Goal: Information Seeking & Learning: Learn about a topic

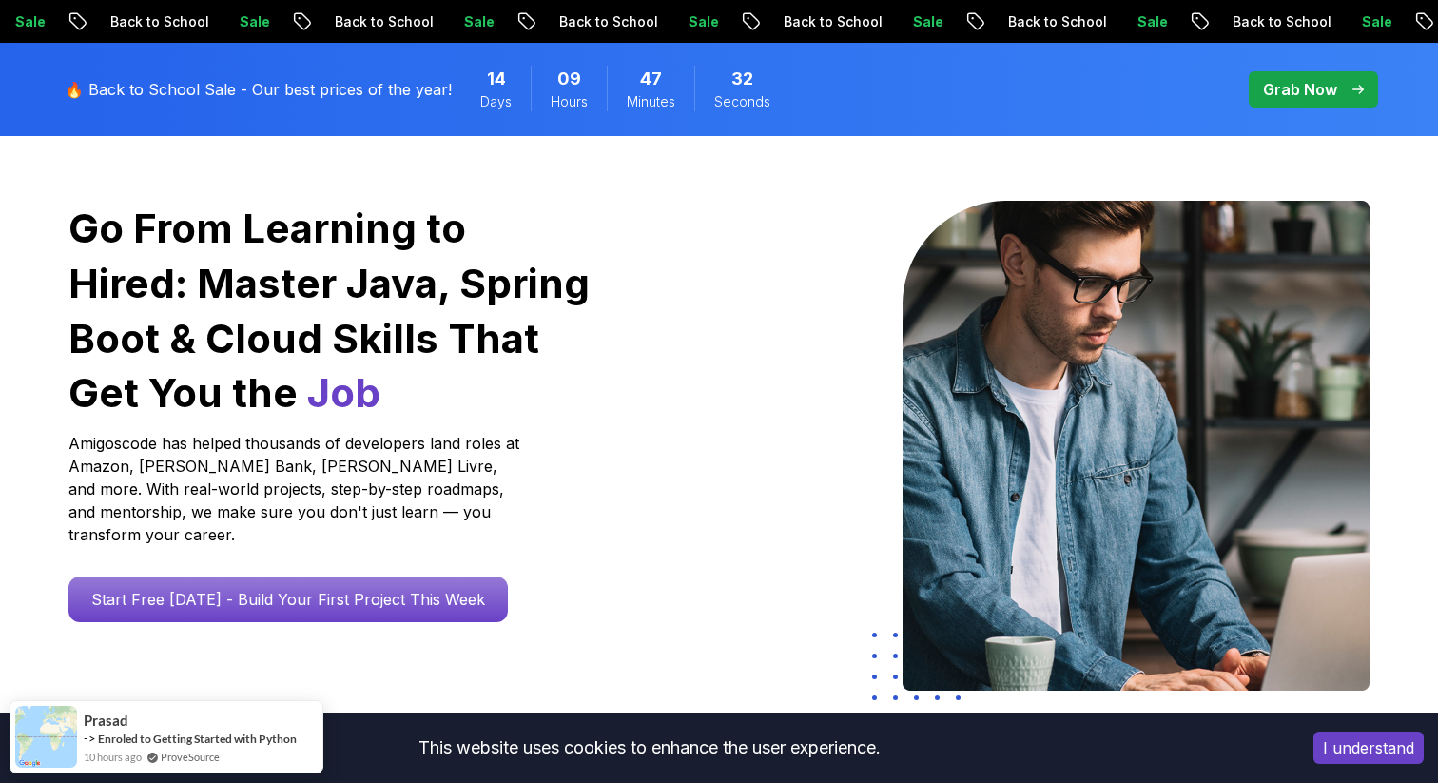
click at [1382, 746] on button "I understand" at bounding box center [1369, 748] width 110 height 32
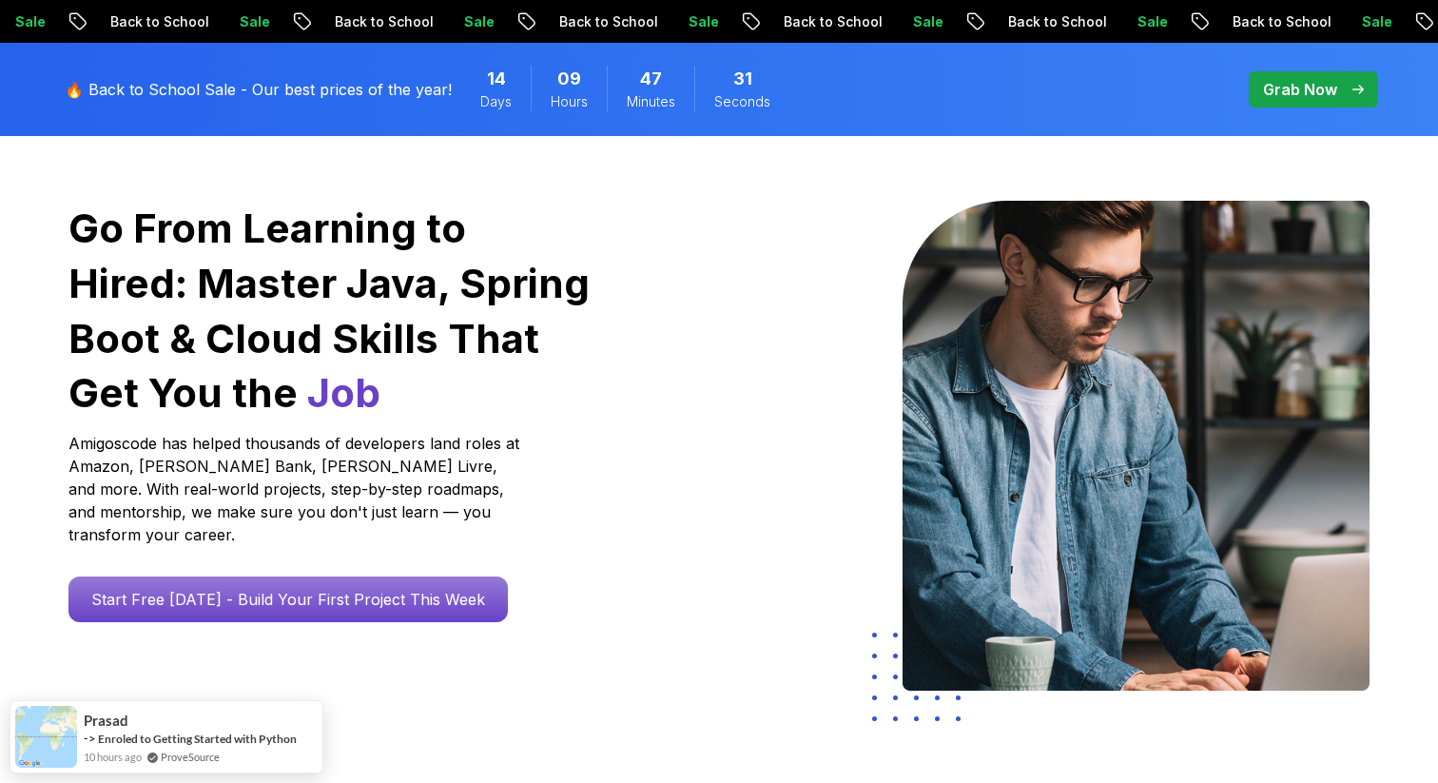
scroll to position [144, 0]
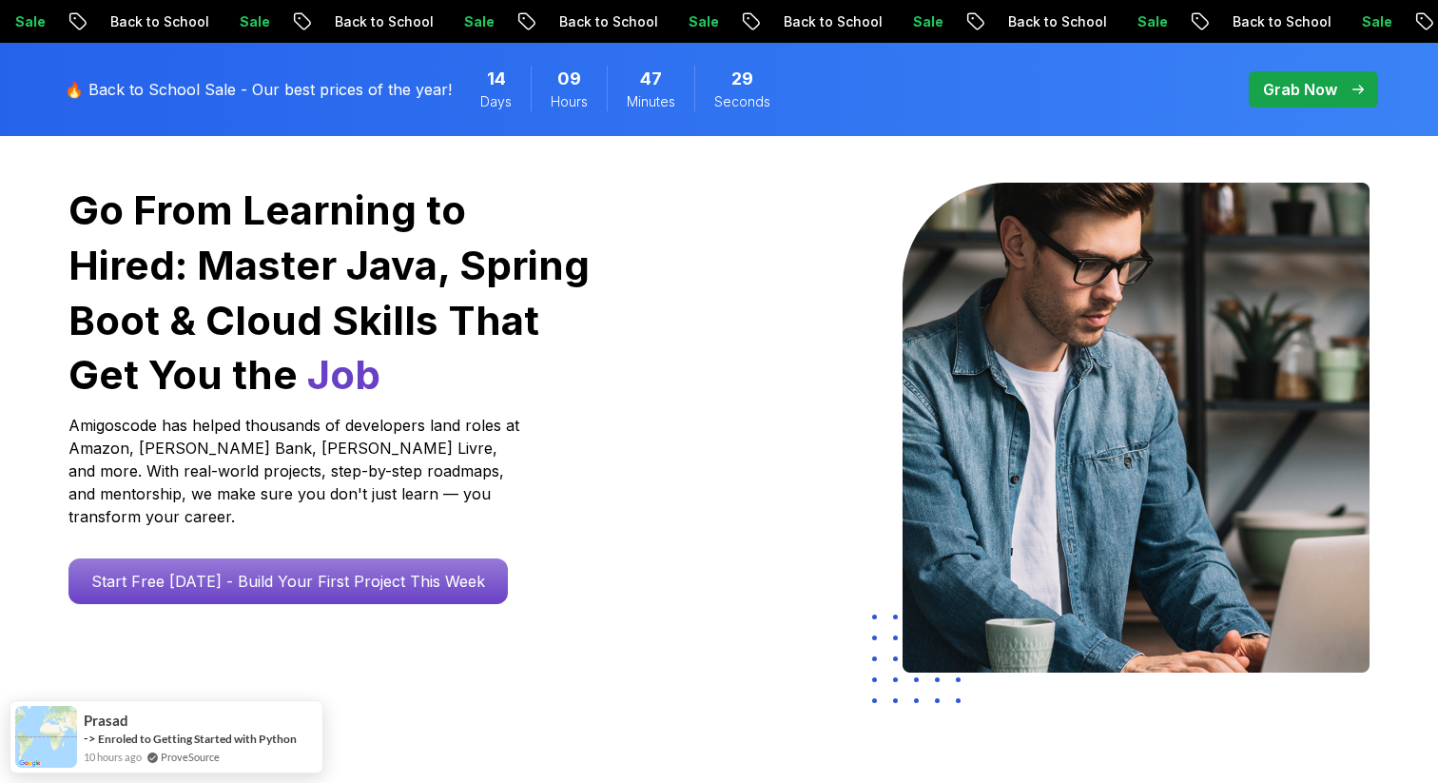
click at [976, 16] on p "Back to School" at bounding box center [1040, 21] width 129 height 19
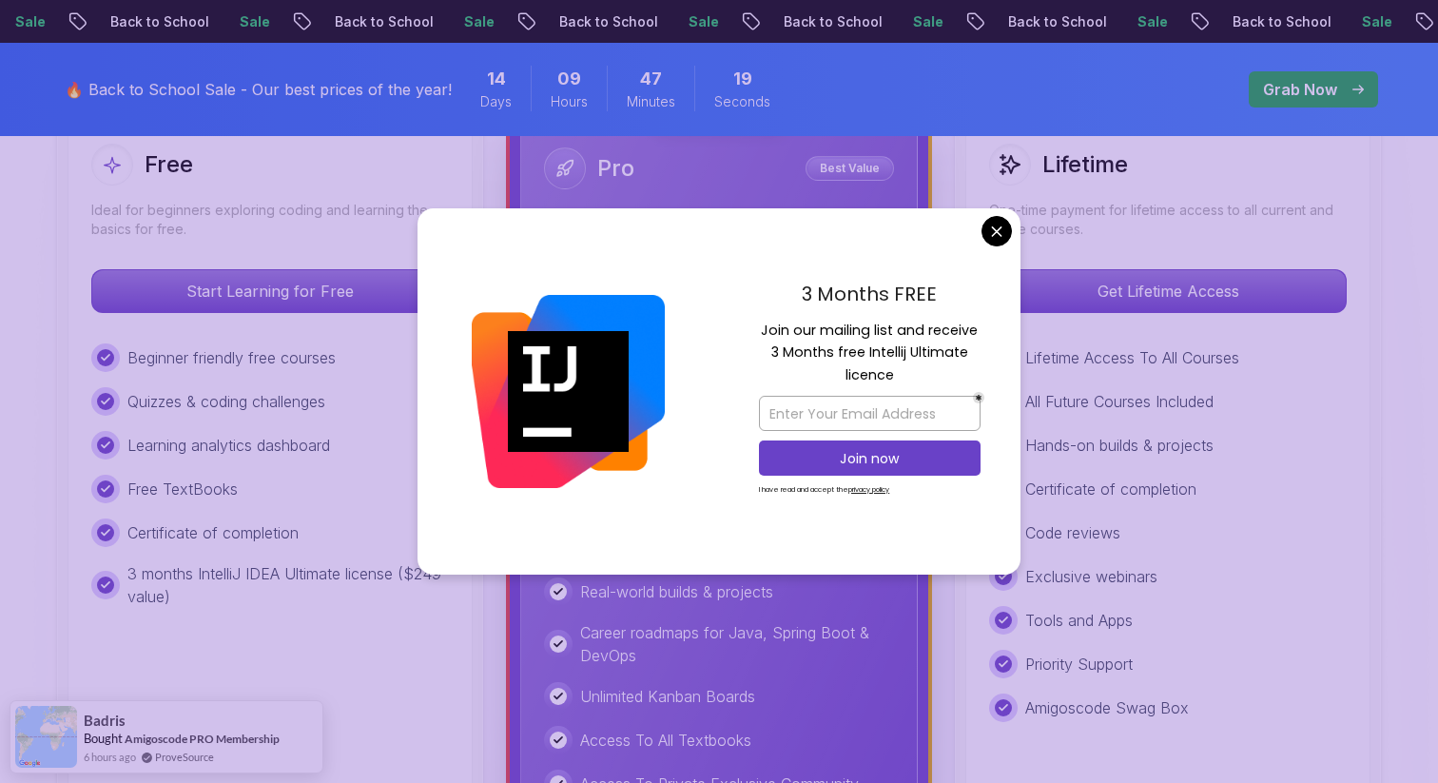
scroll to position [591, 0]
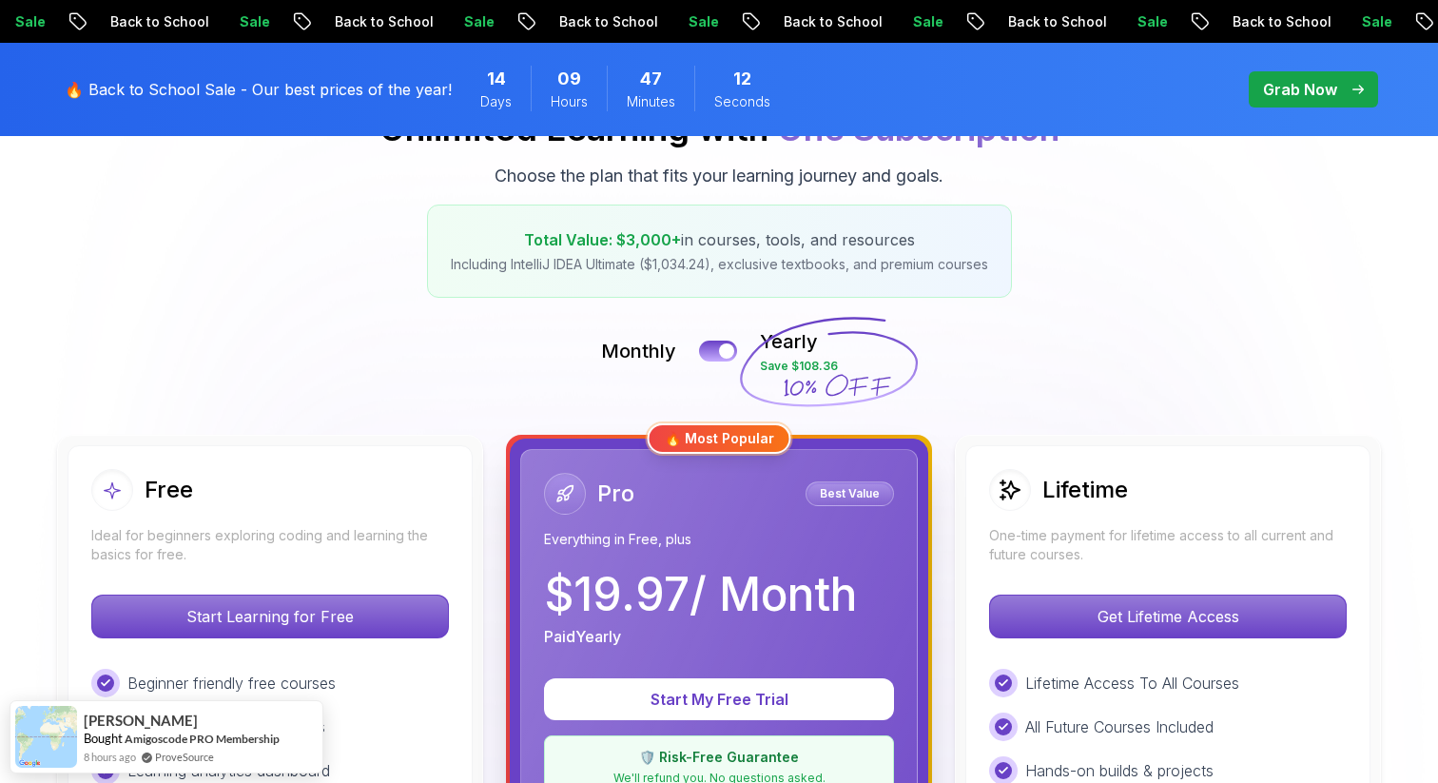
scroll to position [0, 0]
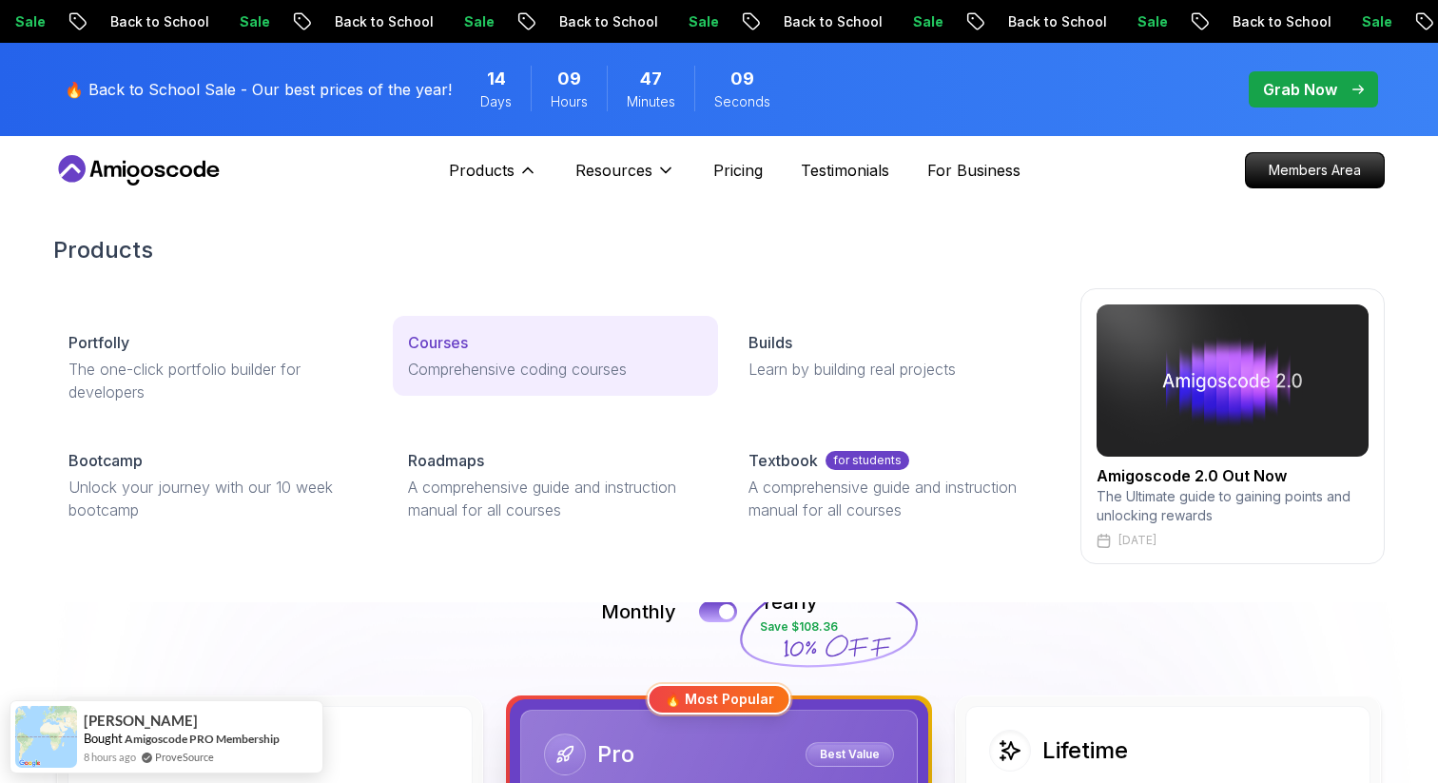
click at [425, 361] on p "Comprehensive coding courses" at bounding box center [555, 369] width 294 height 23
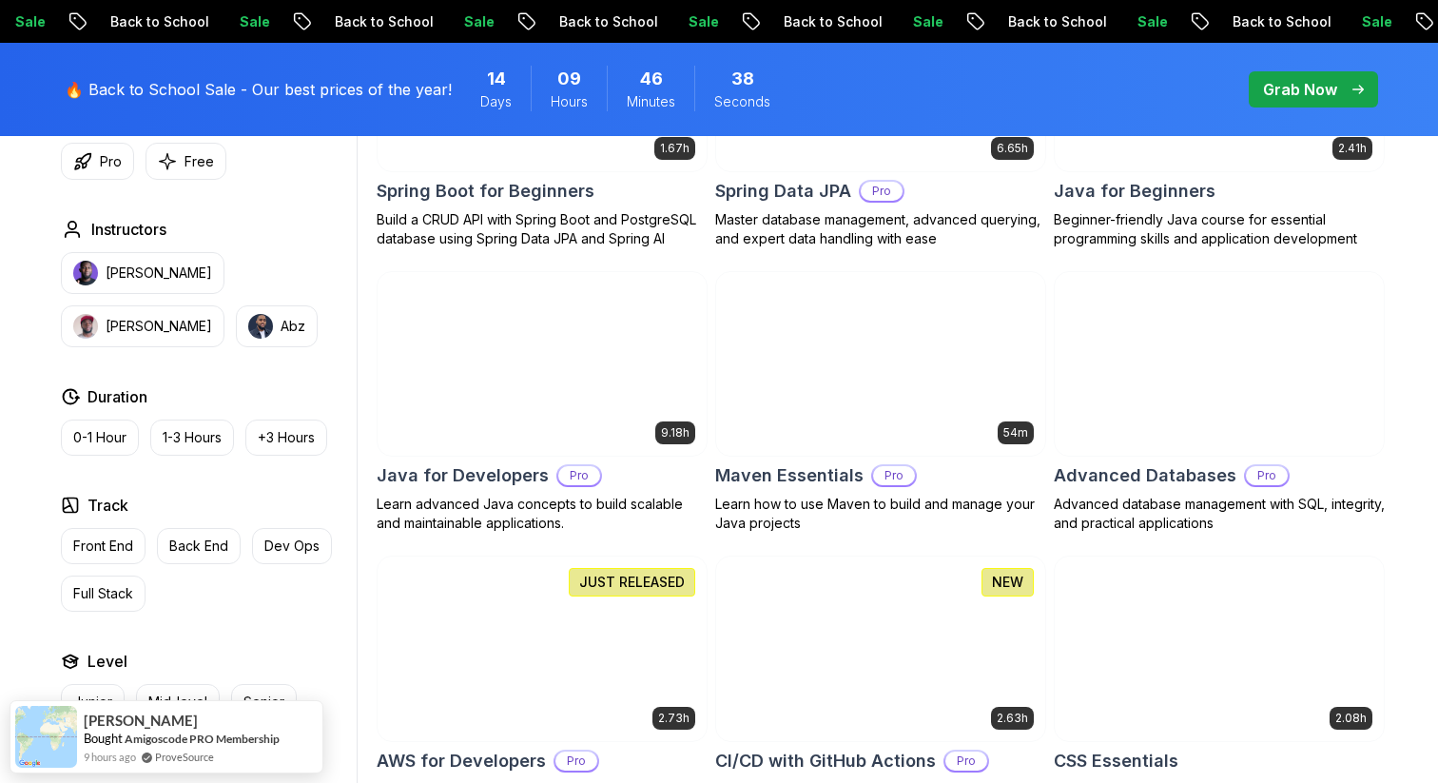
scroll to position [1042, 0]
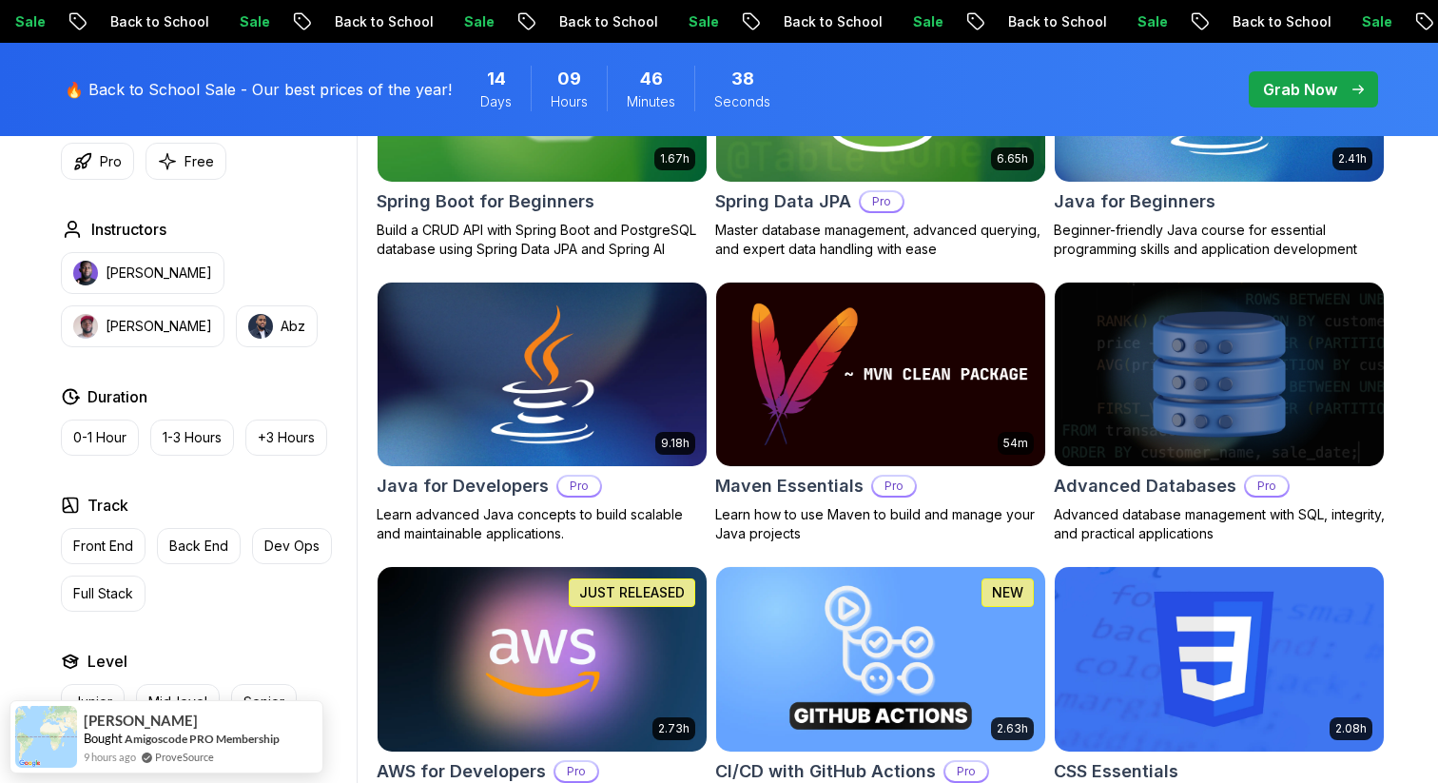
click at [646, 349] on img at bounding box center [541, 374] width 345 height 193
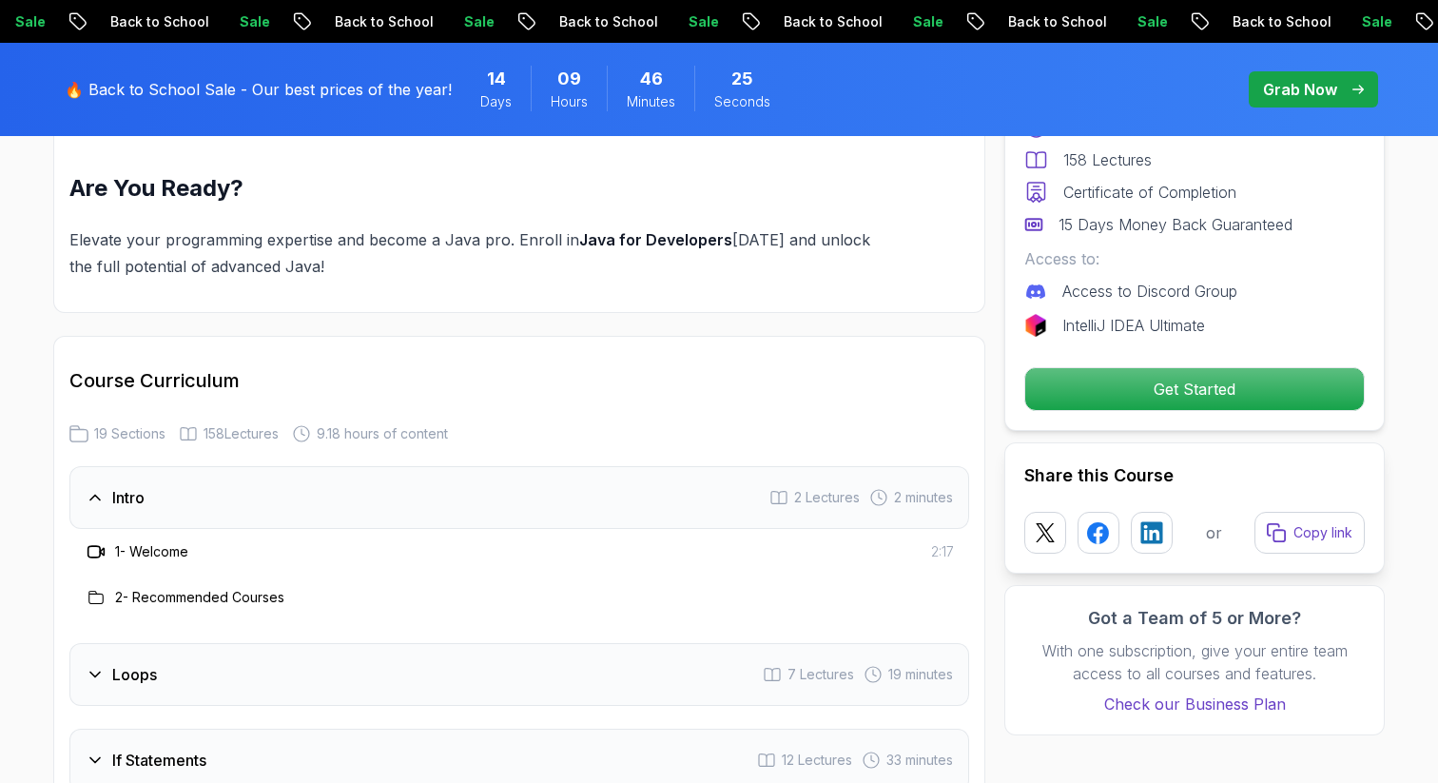
scroll to position [2619, 0]
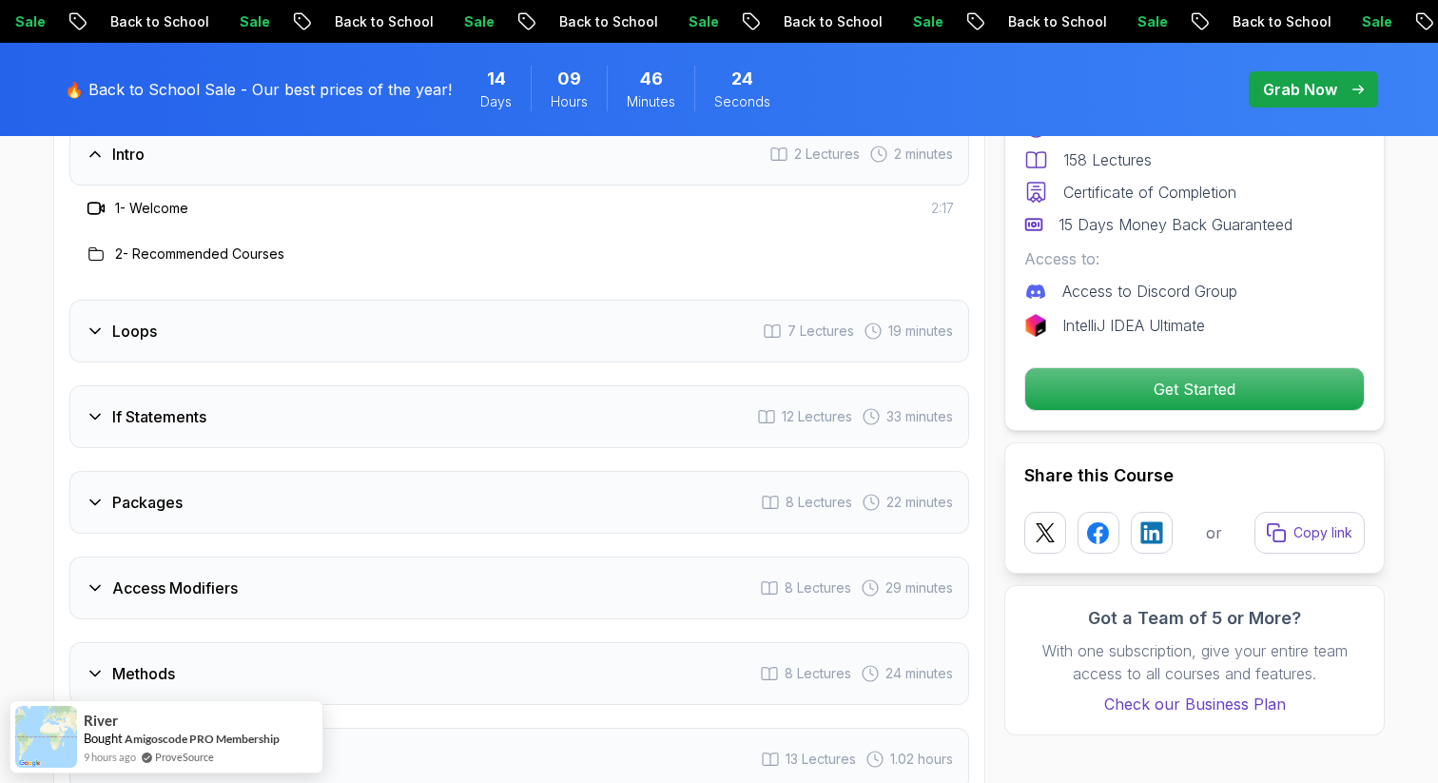
click at [277, 300] on div "Loops 7 Lectures 19 minutes" at bounding box center [519, 331] width 900 height 63
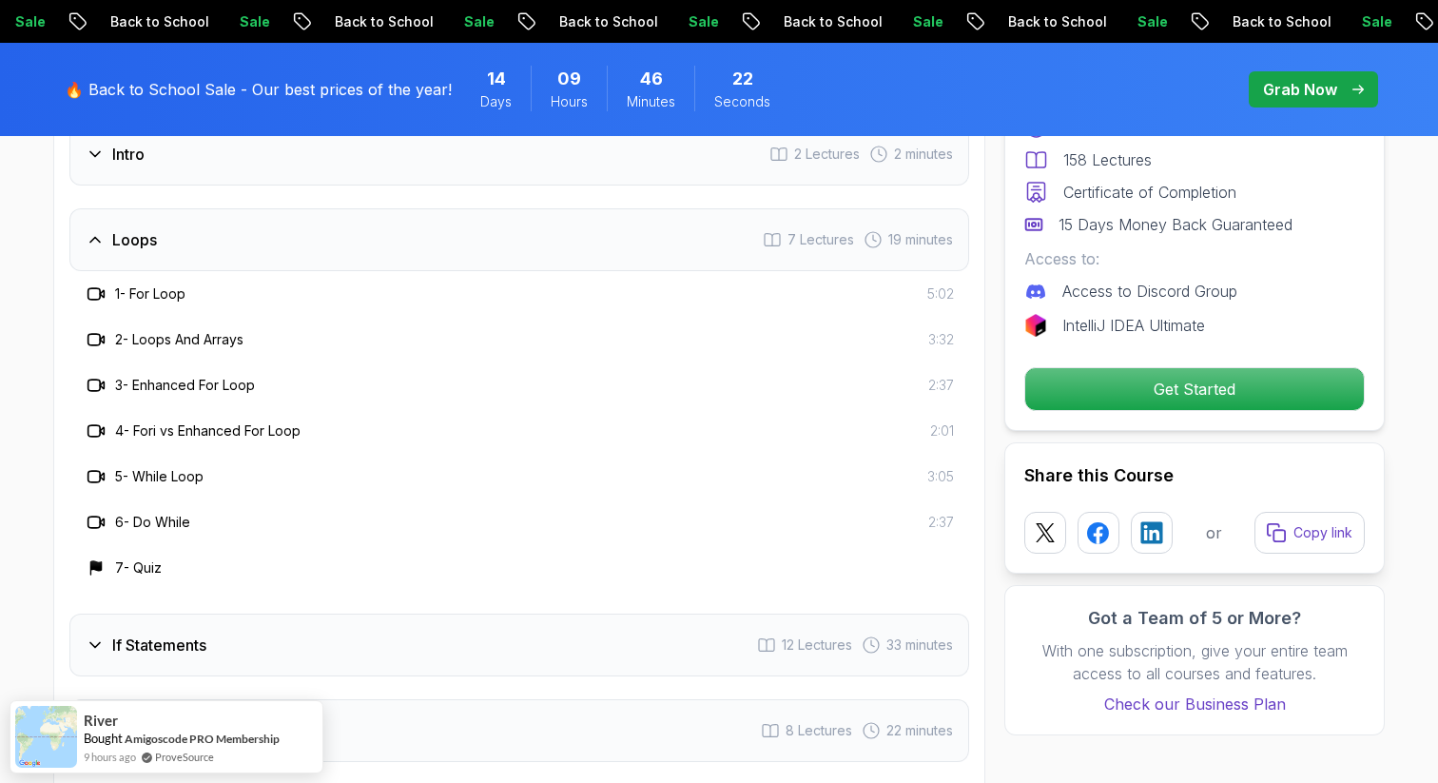
click at [266, 220] on div "Loops 7 Lectures 19 minutes" at bounding box center [519, 239] width 900 height 63
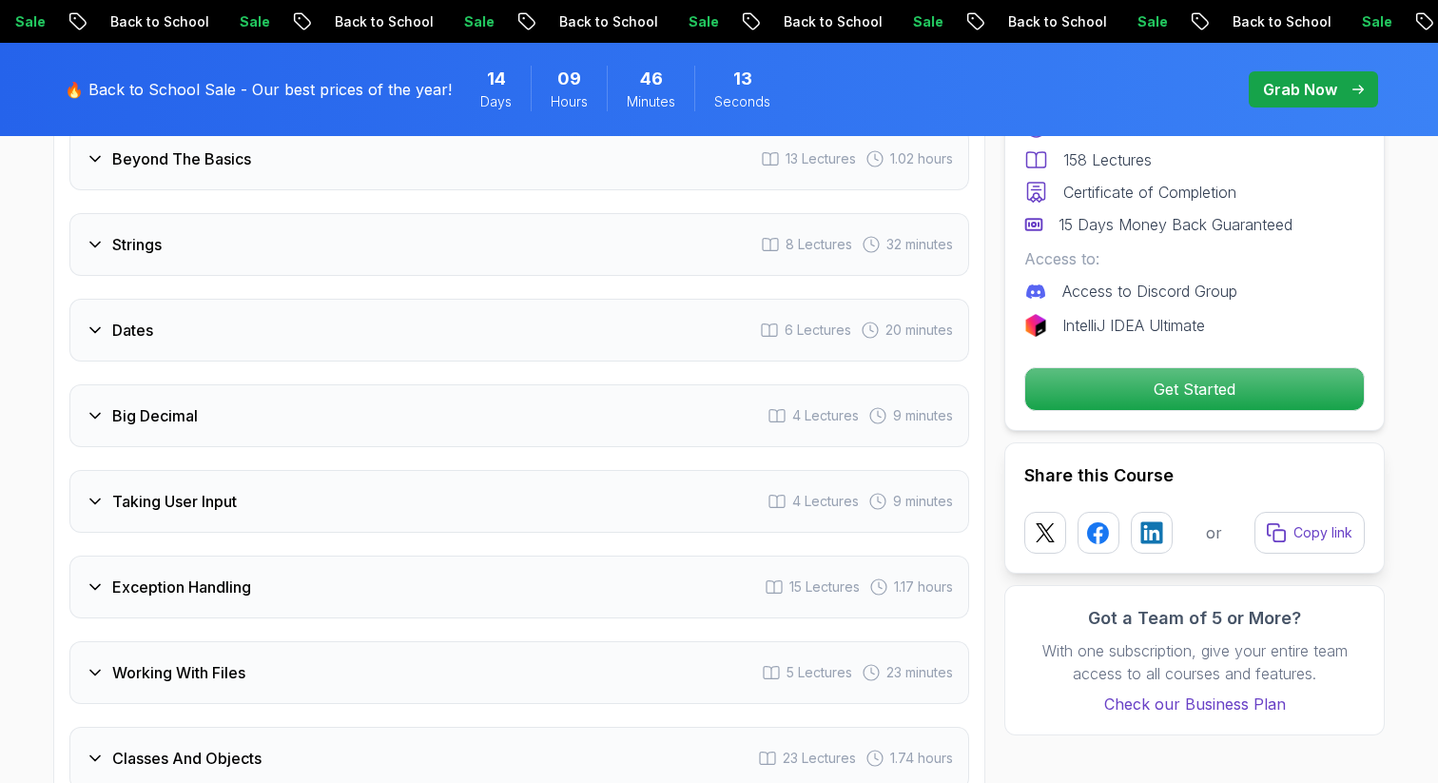
scroll to position [3267, 0]
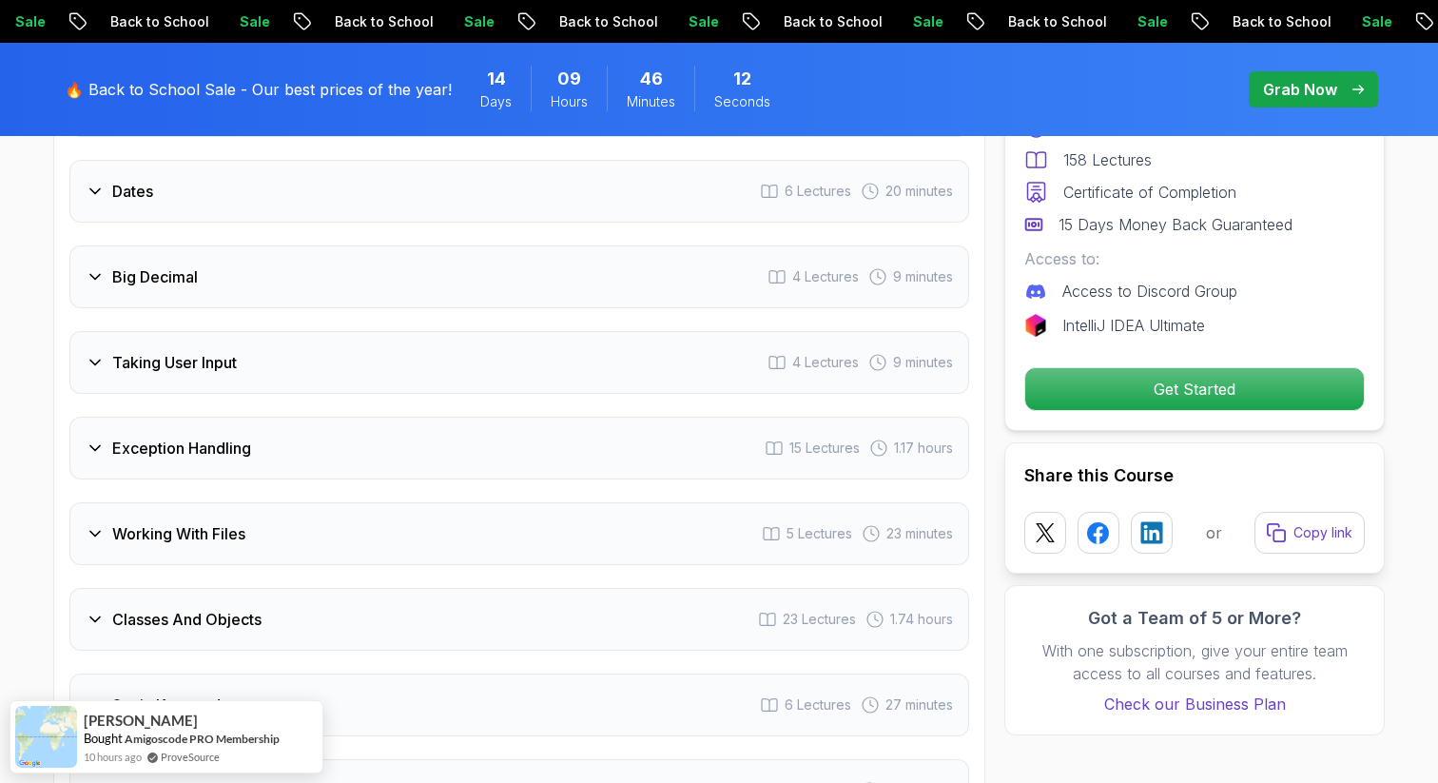
click at [219, 347] on div "Taking User Input 4 Lectures 9 minutes" at bounding box center [519, 362] width 900 height 63
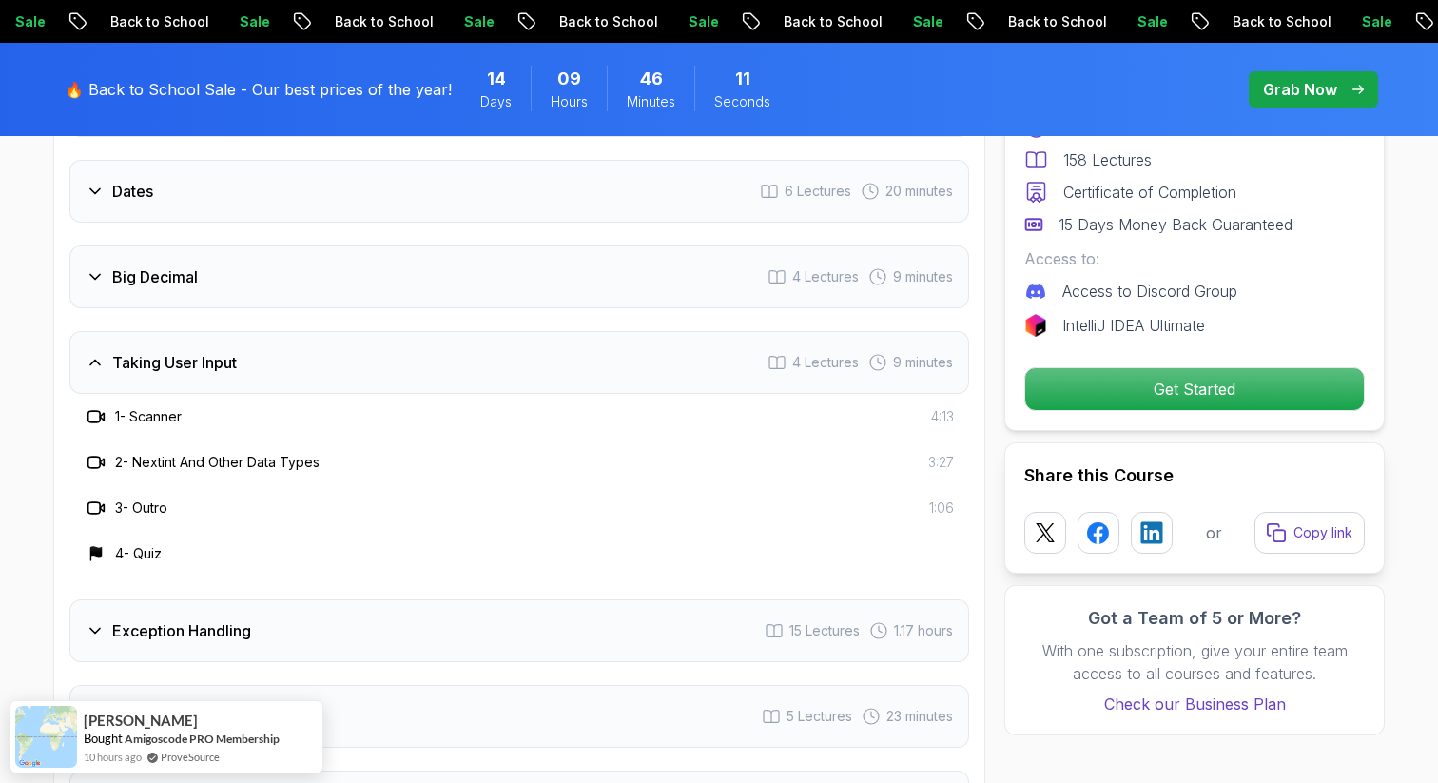
click at [215, 351] on h3 "Taking User Input" at bounding box center [174, 362] width 125 height 23
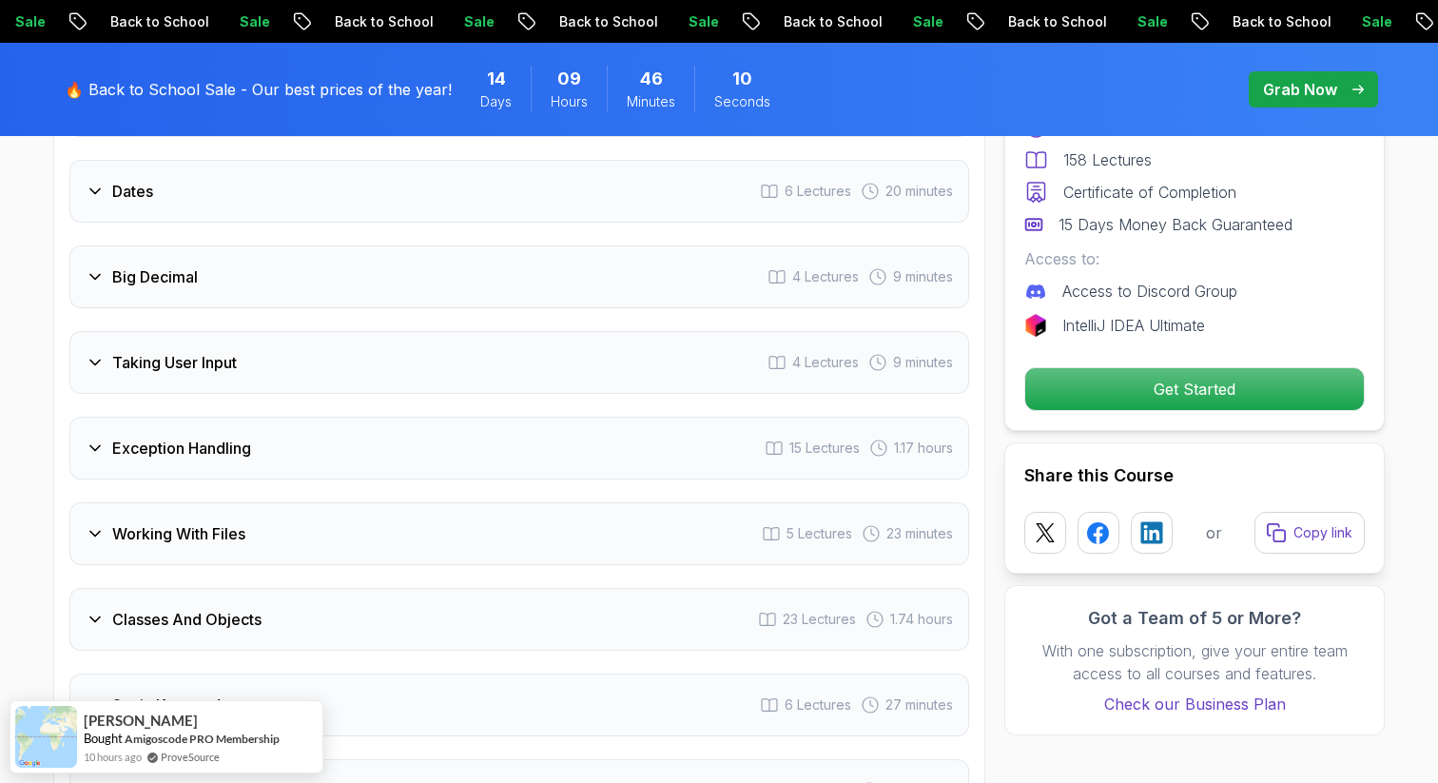
click at [214, 417] on div "Exception Handling 15 Lectures 1.17 hours" at bounding box center [519, 448] width 900 height 63
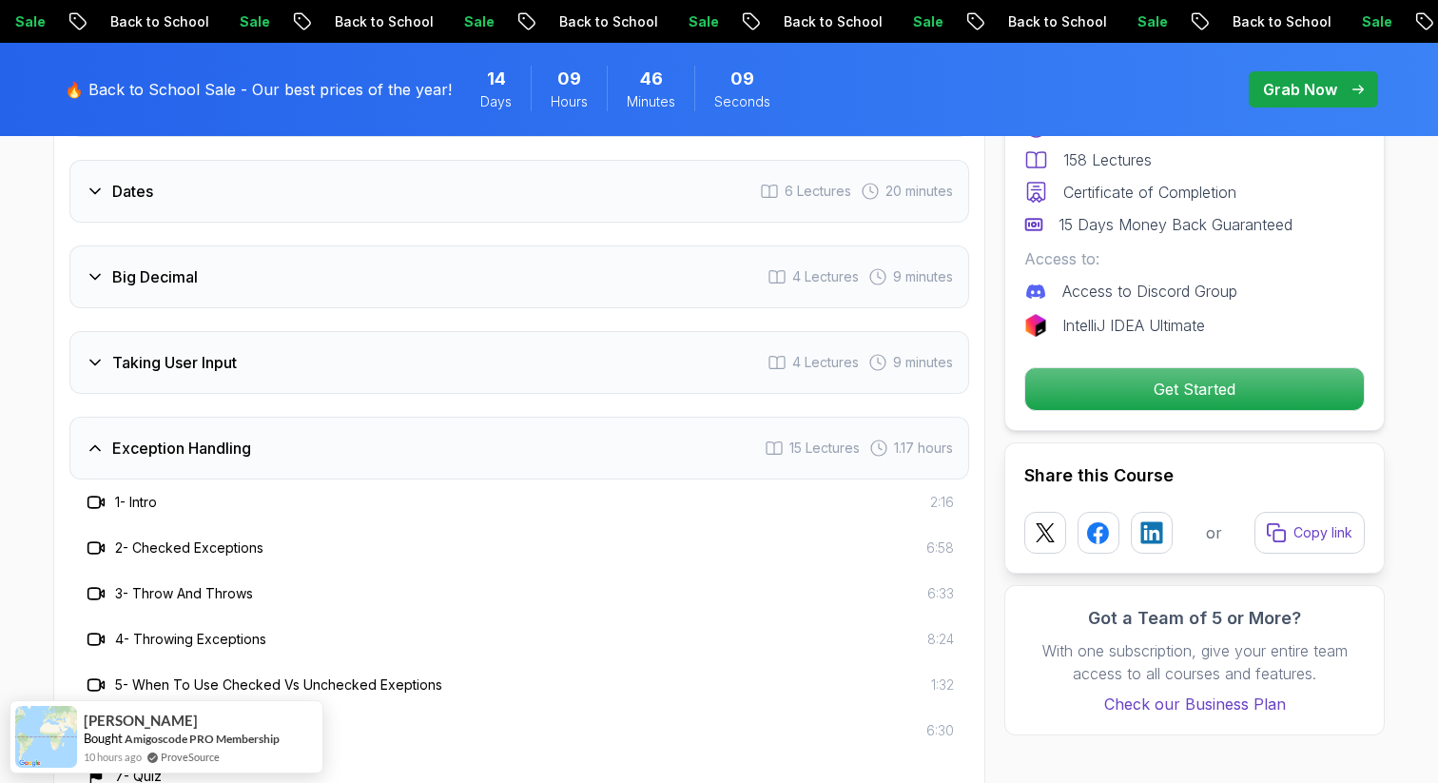
click at [210, 437] on h3 "Exception Handling" at bounding box center [181, 448] width 139 height 23
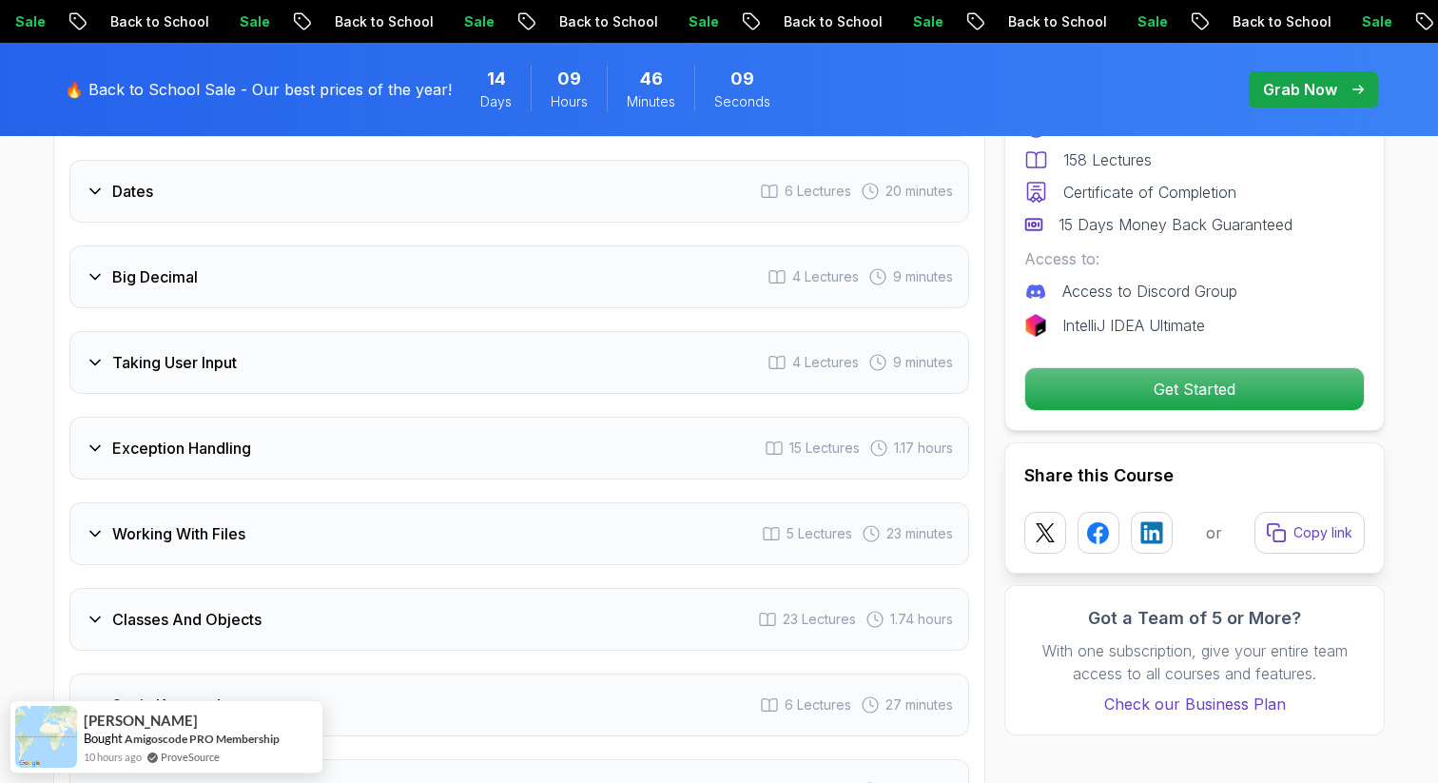
scroll to position [3551, 0]
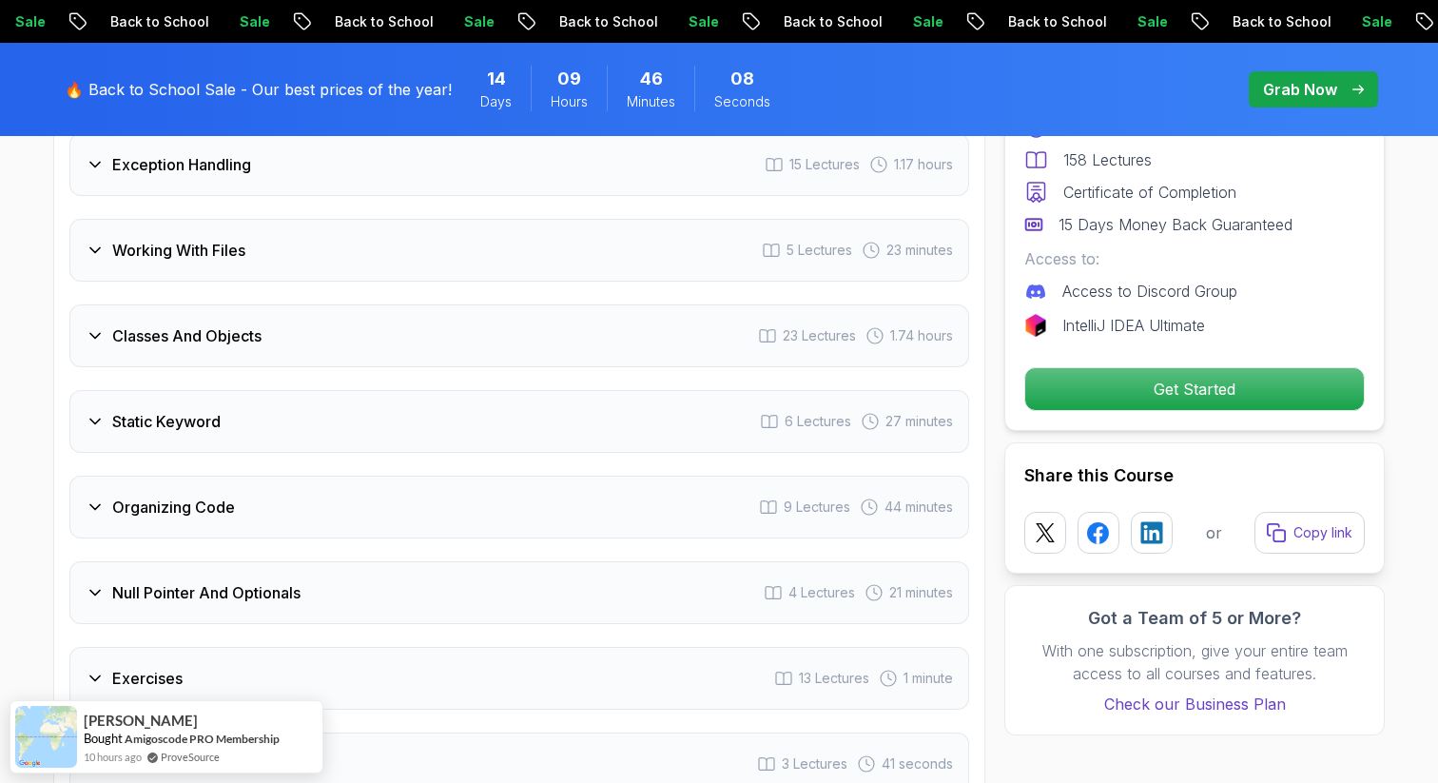
click at [205, 324] on h3 "Classes And Objects" at bounding box center [186, 335] width 149 height 23
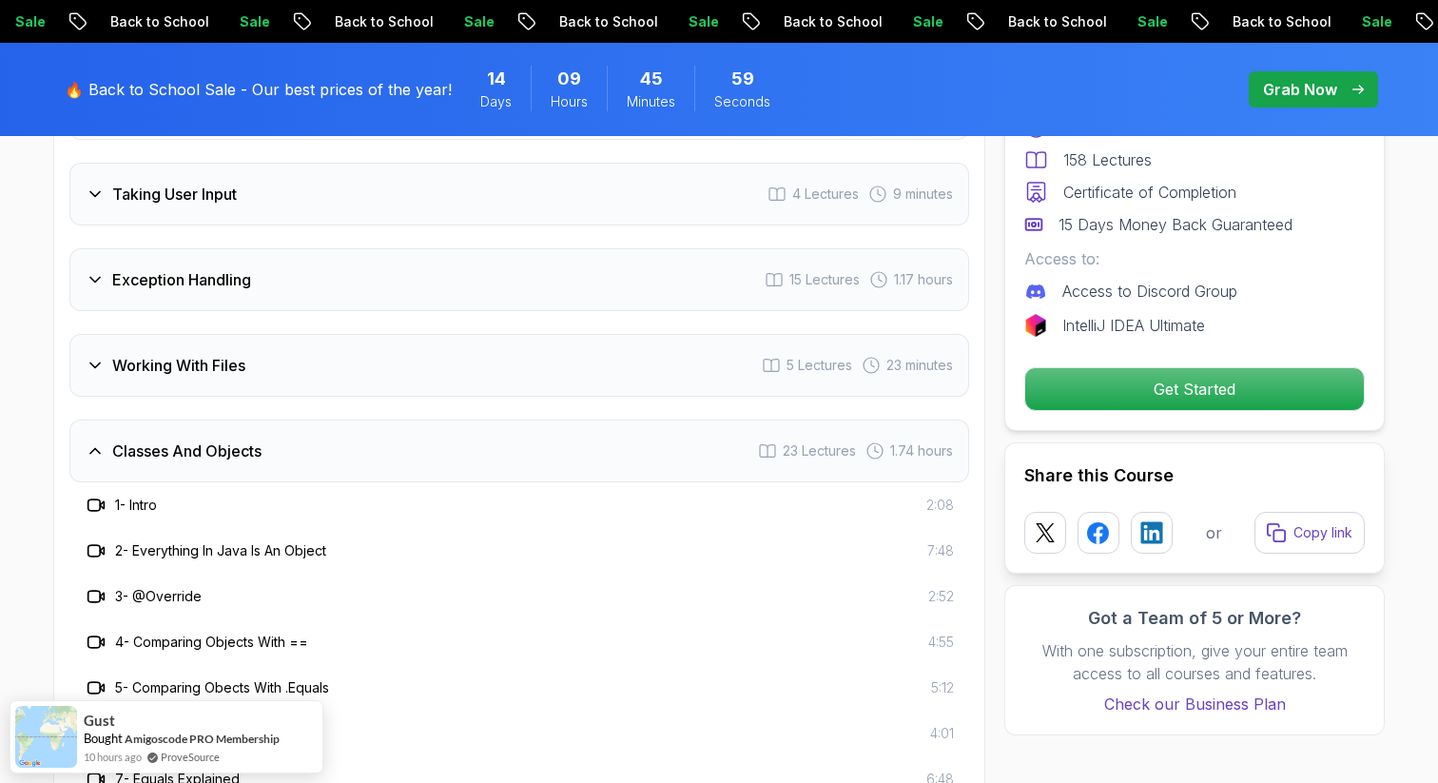
scroll to position [3433, 0]
click at [245, 442] on h3 "Classes And Objects" at bounding box center [186, 453] width 149 height 23
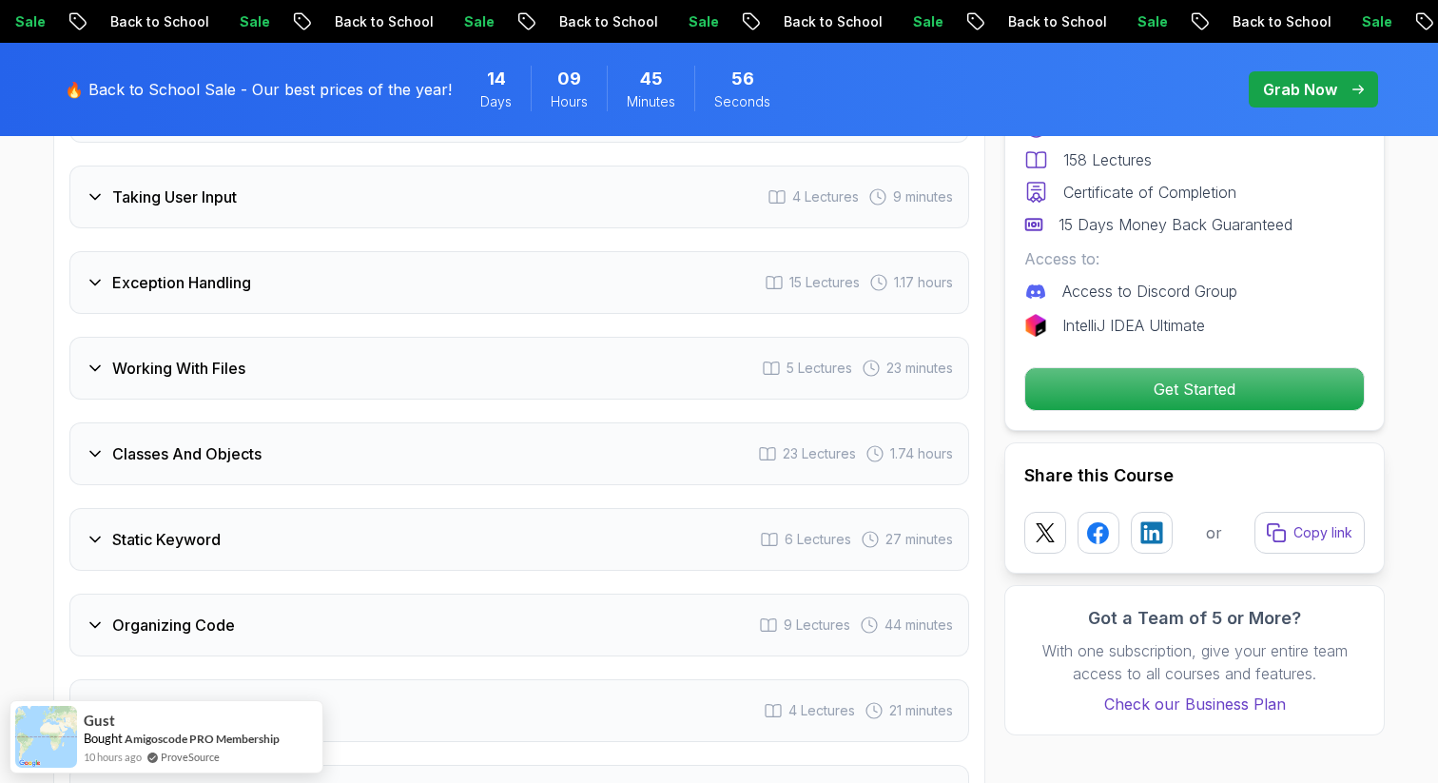
click at [259, 511] on div "Static Keyword 6 Lectures 27 minutes" at bounding box center [519, 539] width 900 height 63
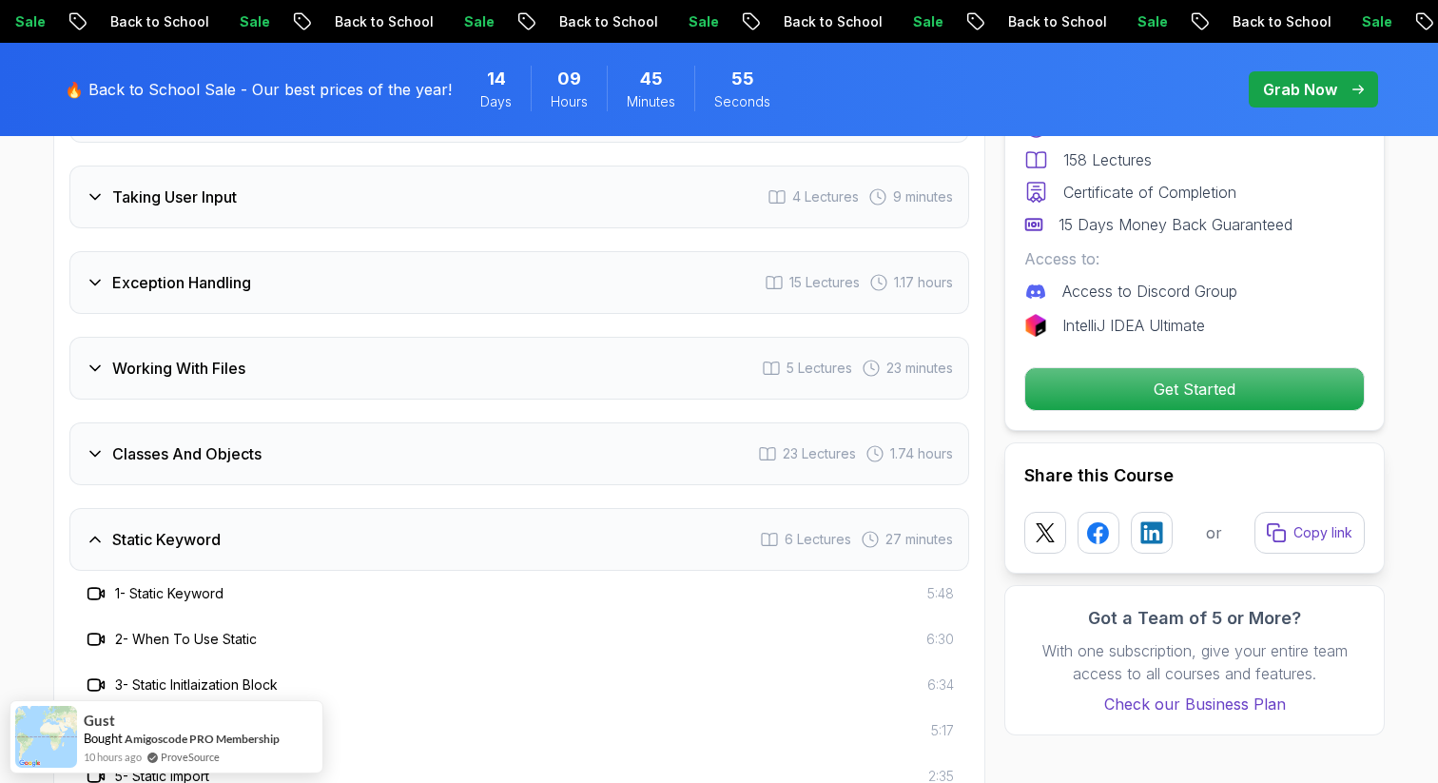
click at [259, 511] on div "Static Keyword 6 Lectures 27 minutes" at bounding box center [519, 539] width 900 height 63
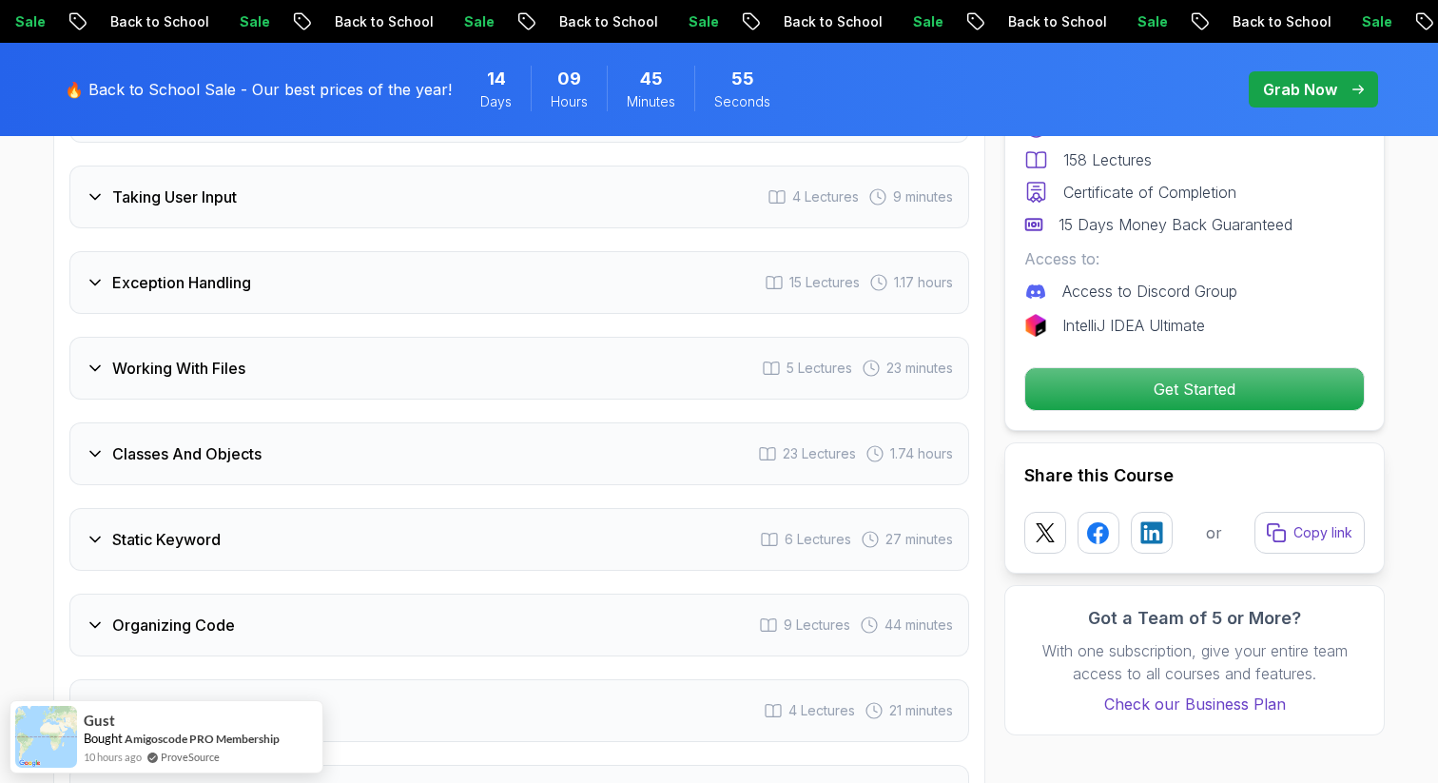
scroll to position [3681, 0]
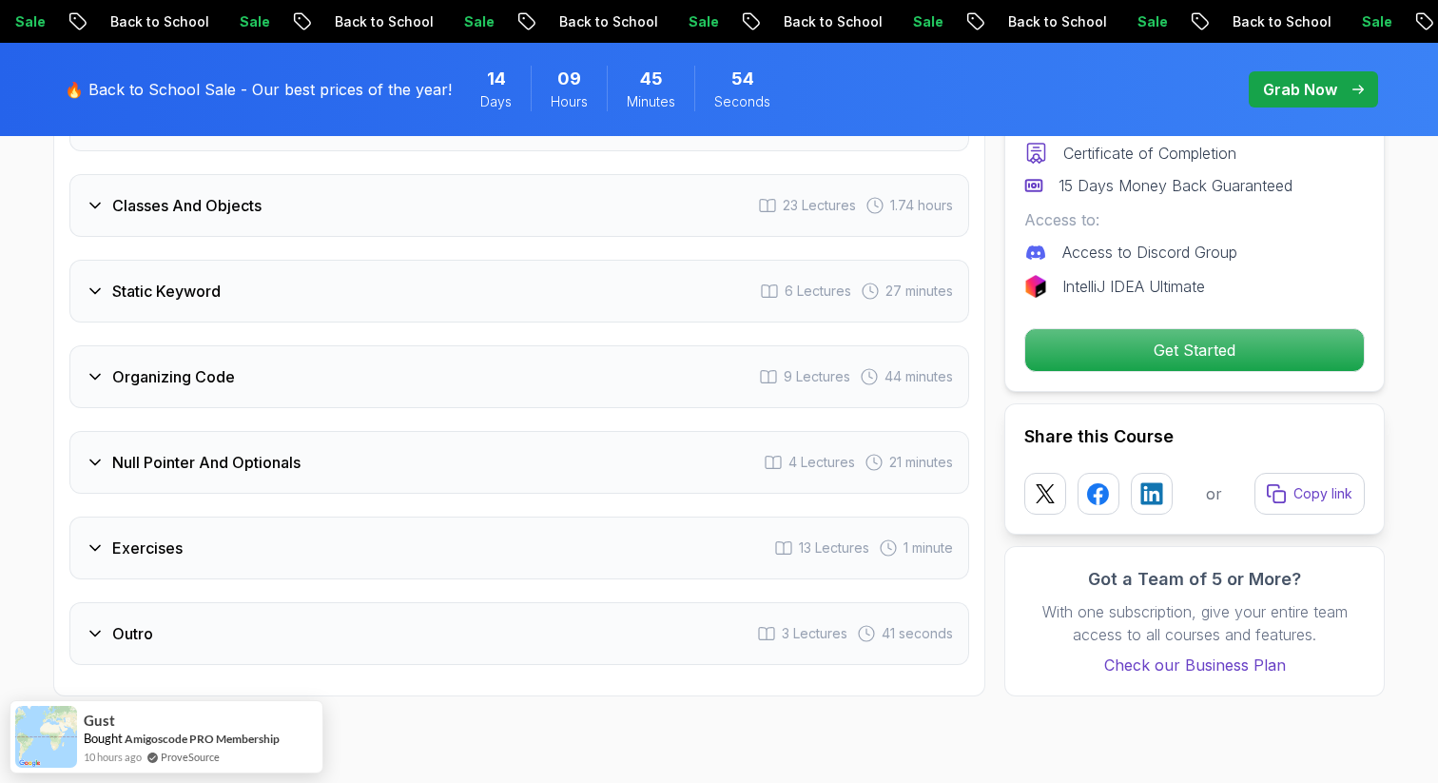
click at [242, 451] on h3 "Null Pointer And Optionals" at bounding box center [206, 462] width 188 height 23
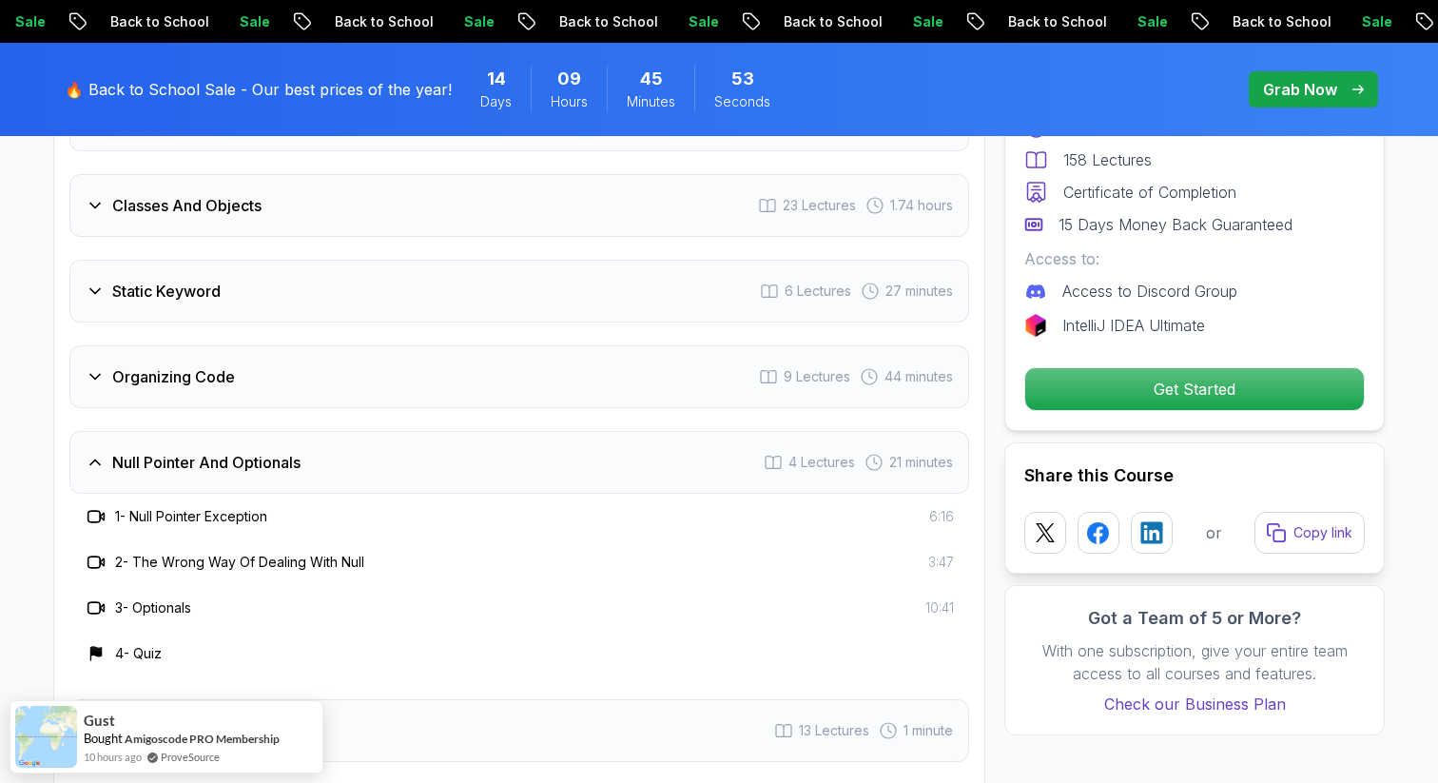
click at [239, 451] on h3 "Null Pointer And Optionals" at bounding box center [206, 462] width 188 height 23
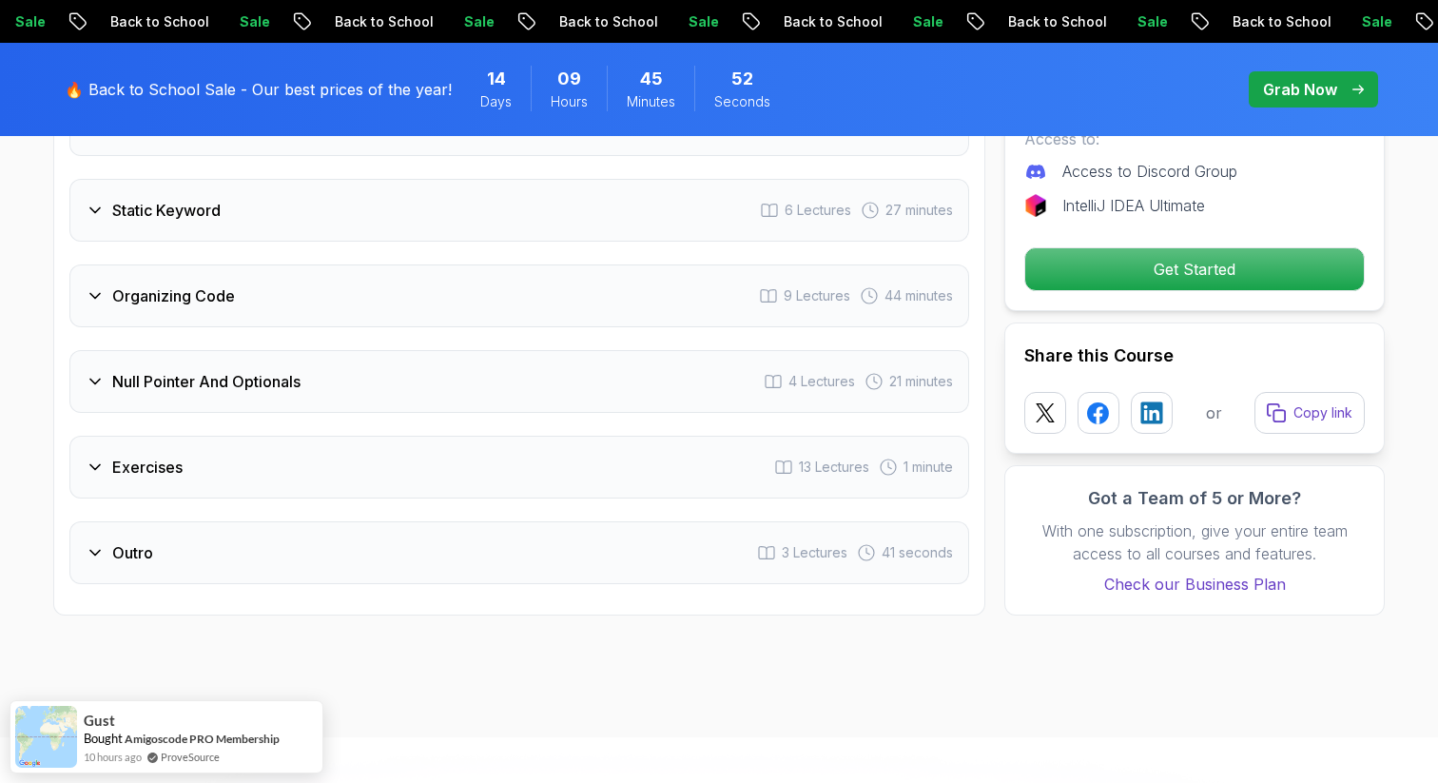
scroll to position [3778, 0]
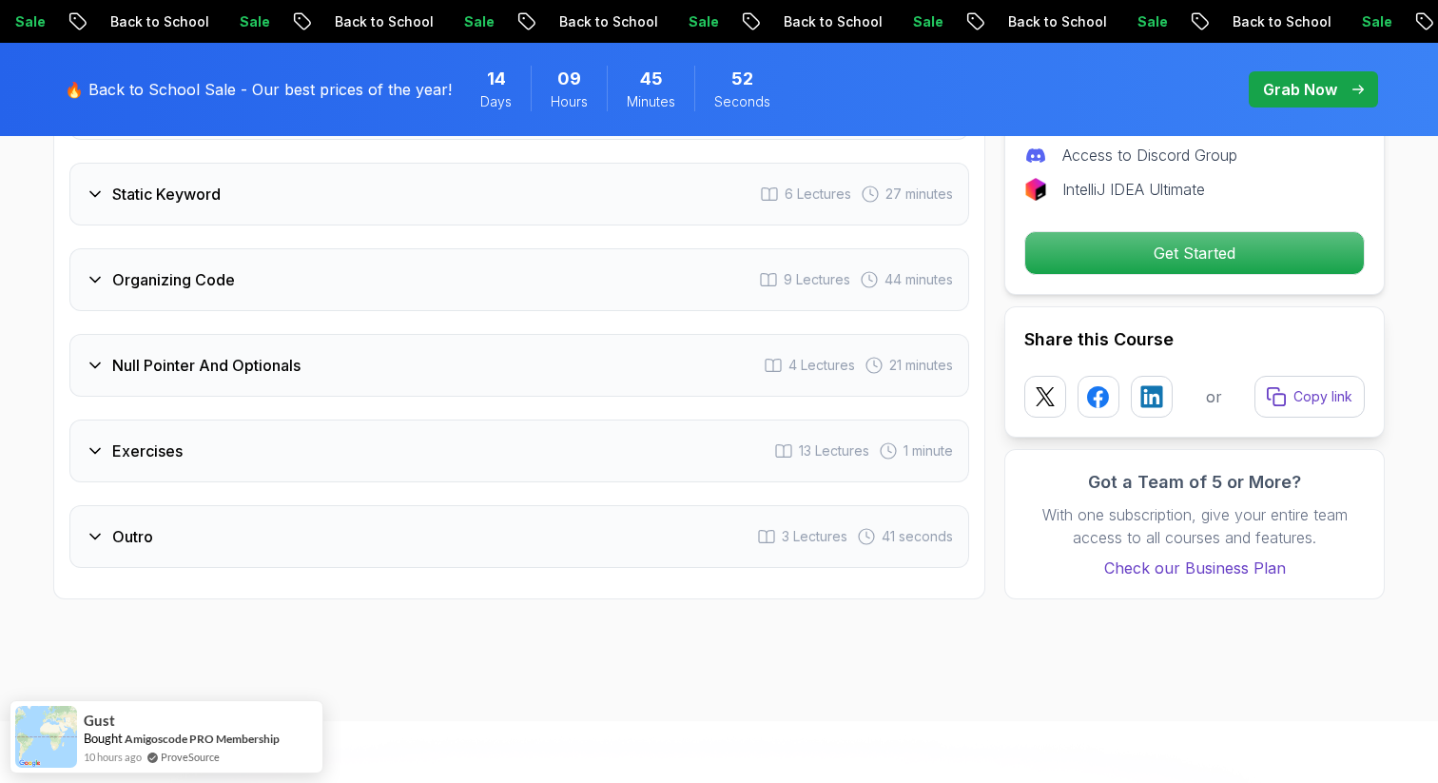
click at [260, 452] on div "Exercises 13 Lectures 1 minute" at bounding box center [519, 451] width 900 height 63
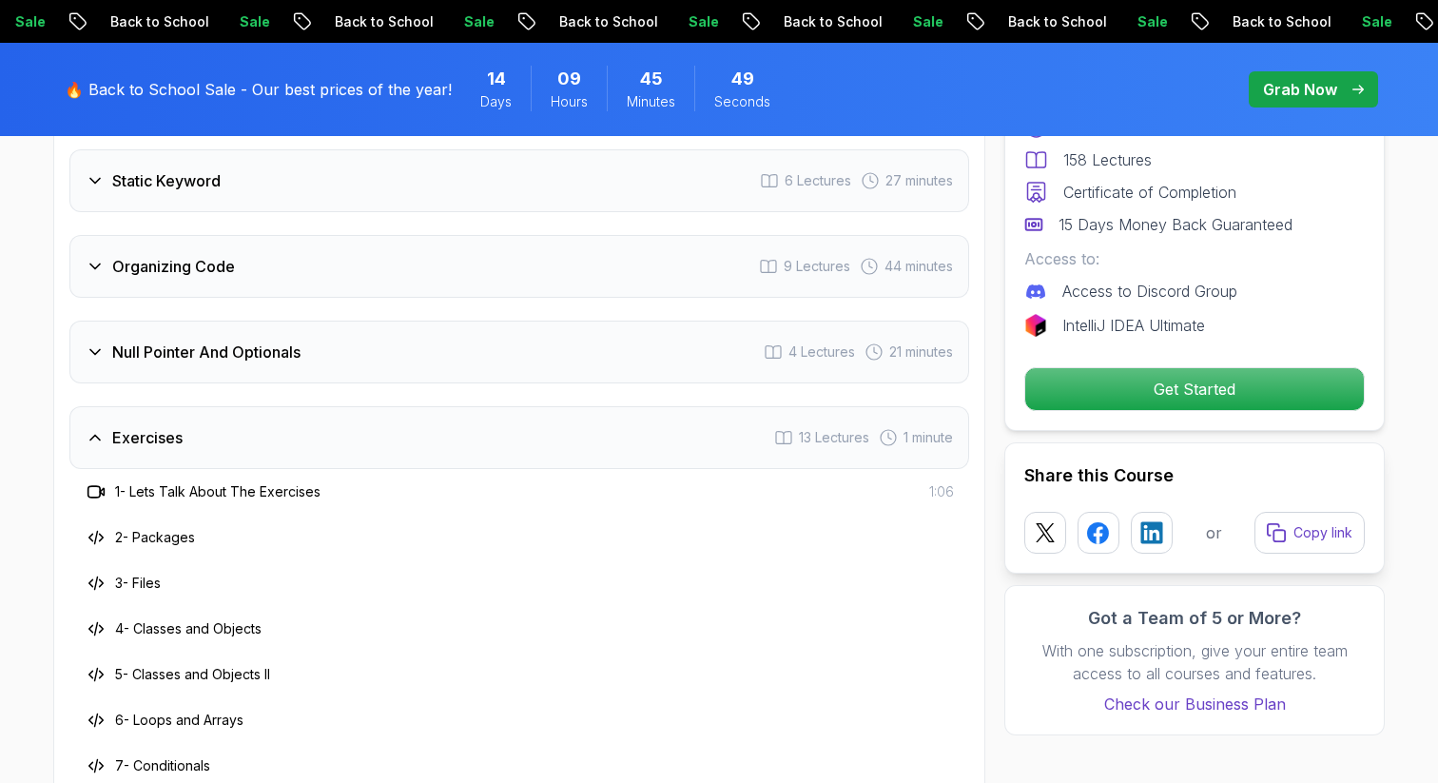
scroll to position [3668, 0]
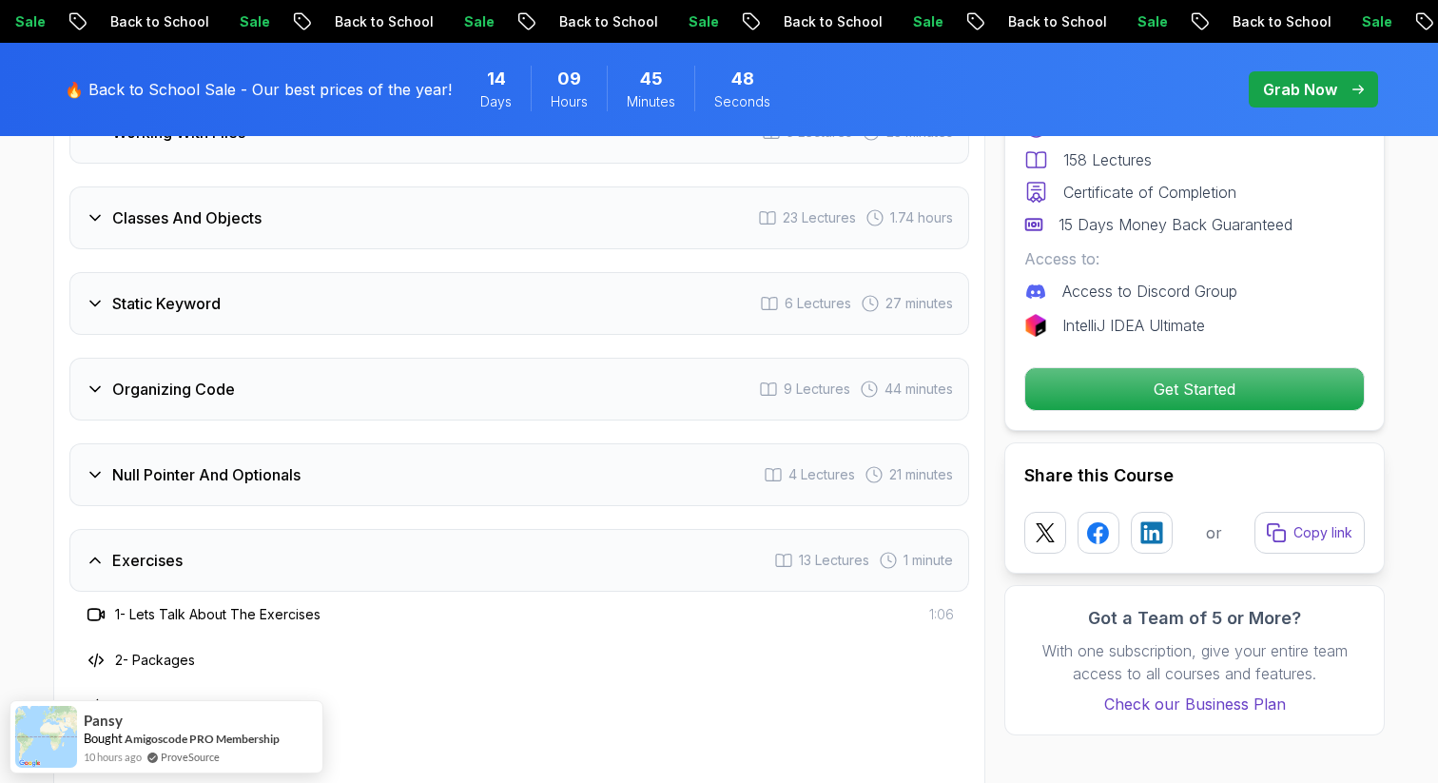
click at [259, 463] on h3 "Null Pointer And Optionals" at bounding box center [206, 474] width 188 height 23
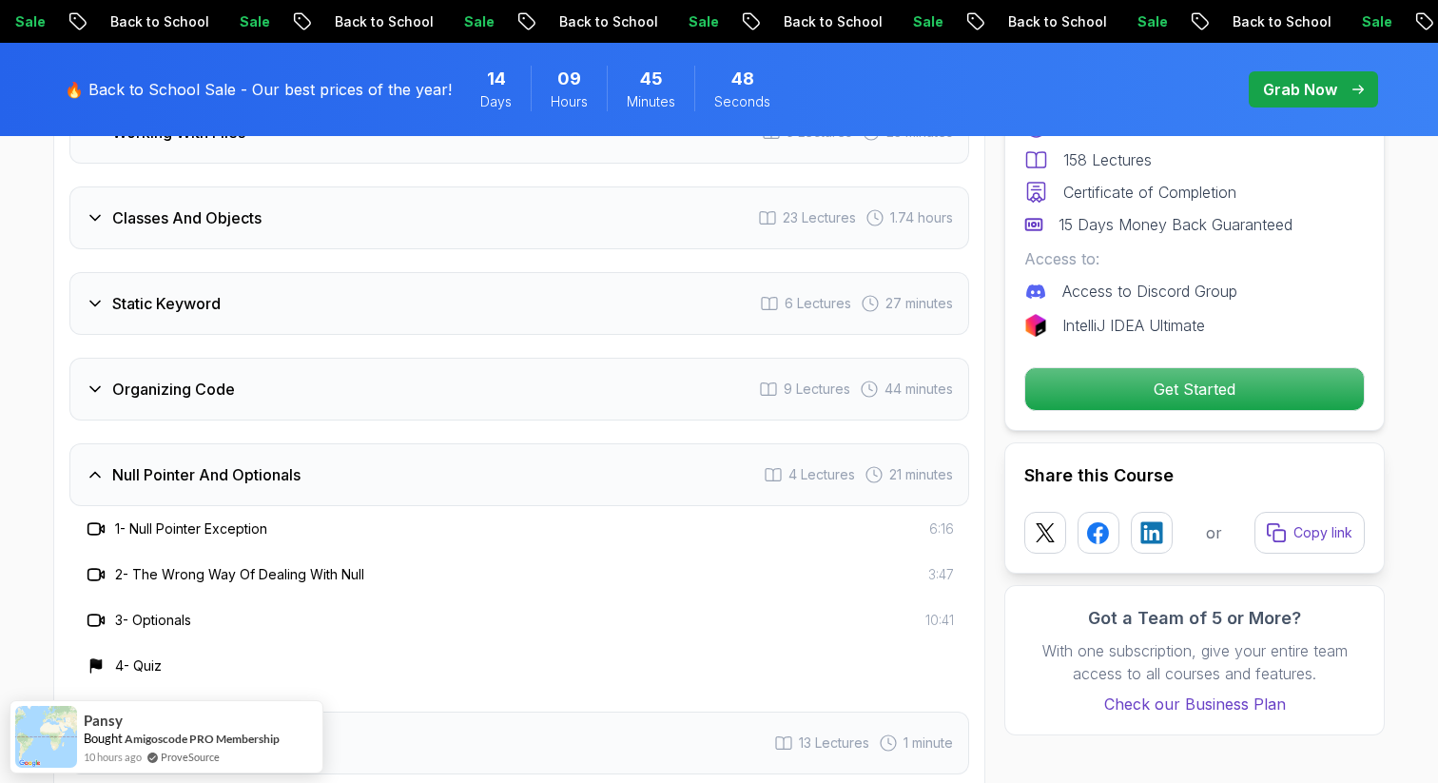
click at [259, 463] on h3 "Null Pointer And Optionals" at bounding box center [206, 474] width 188 height 23
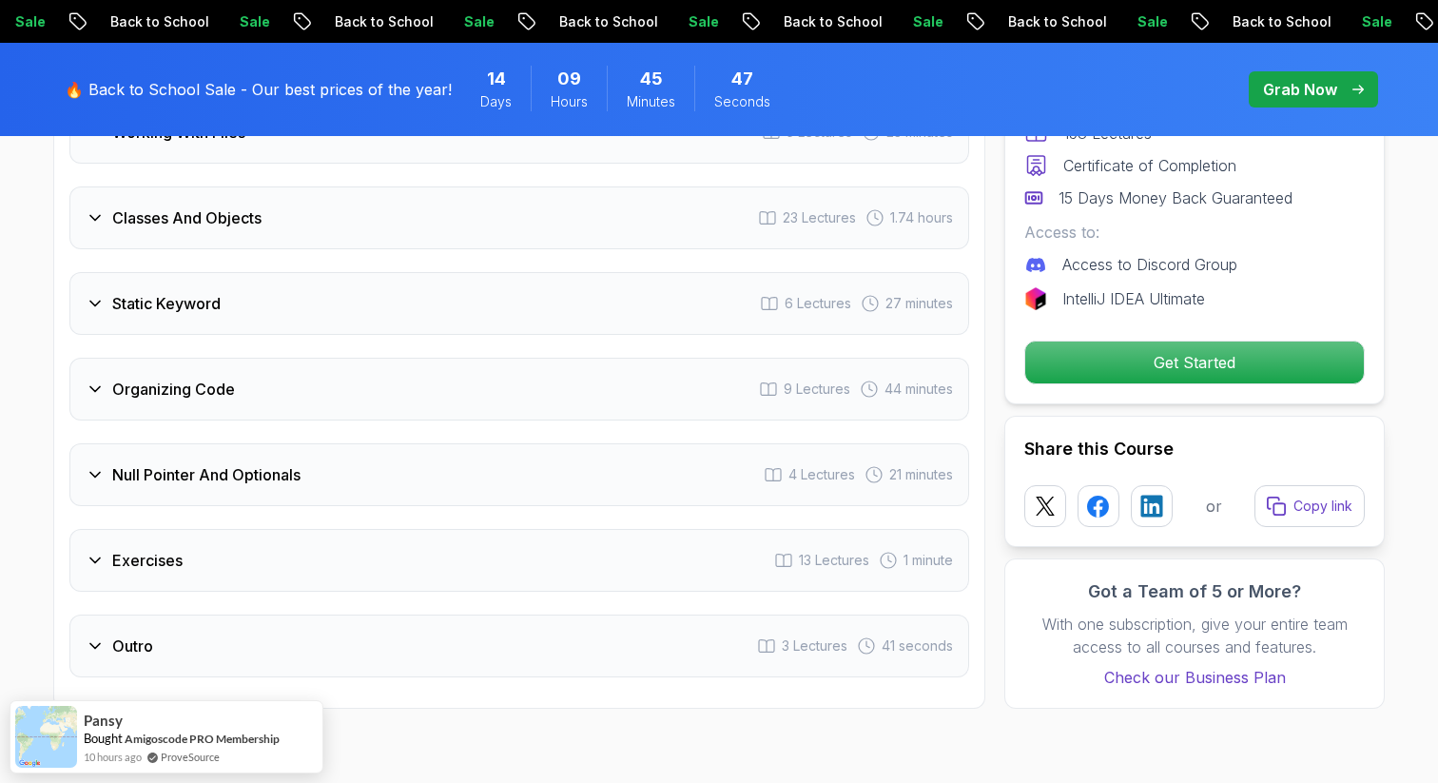
click at [242, 615] on div "Outro 3 Lectures 41 seconds" at bounding box center [519, 646] width 900 height 63
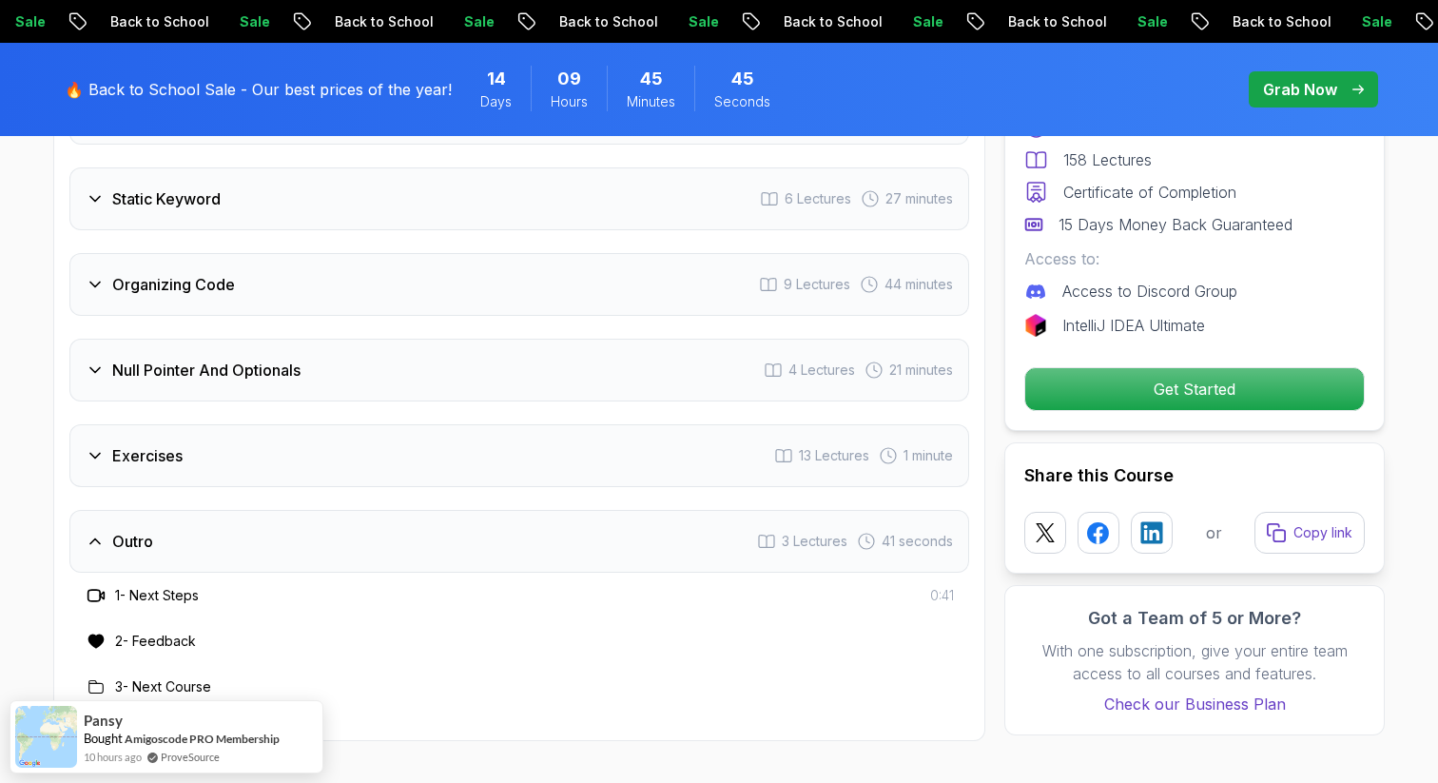
click at [197, 510] on div "Outro 3 Lectures 41 seconds" at bounding box center [519, 541] width 900 height 63
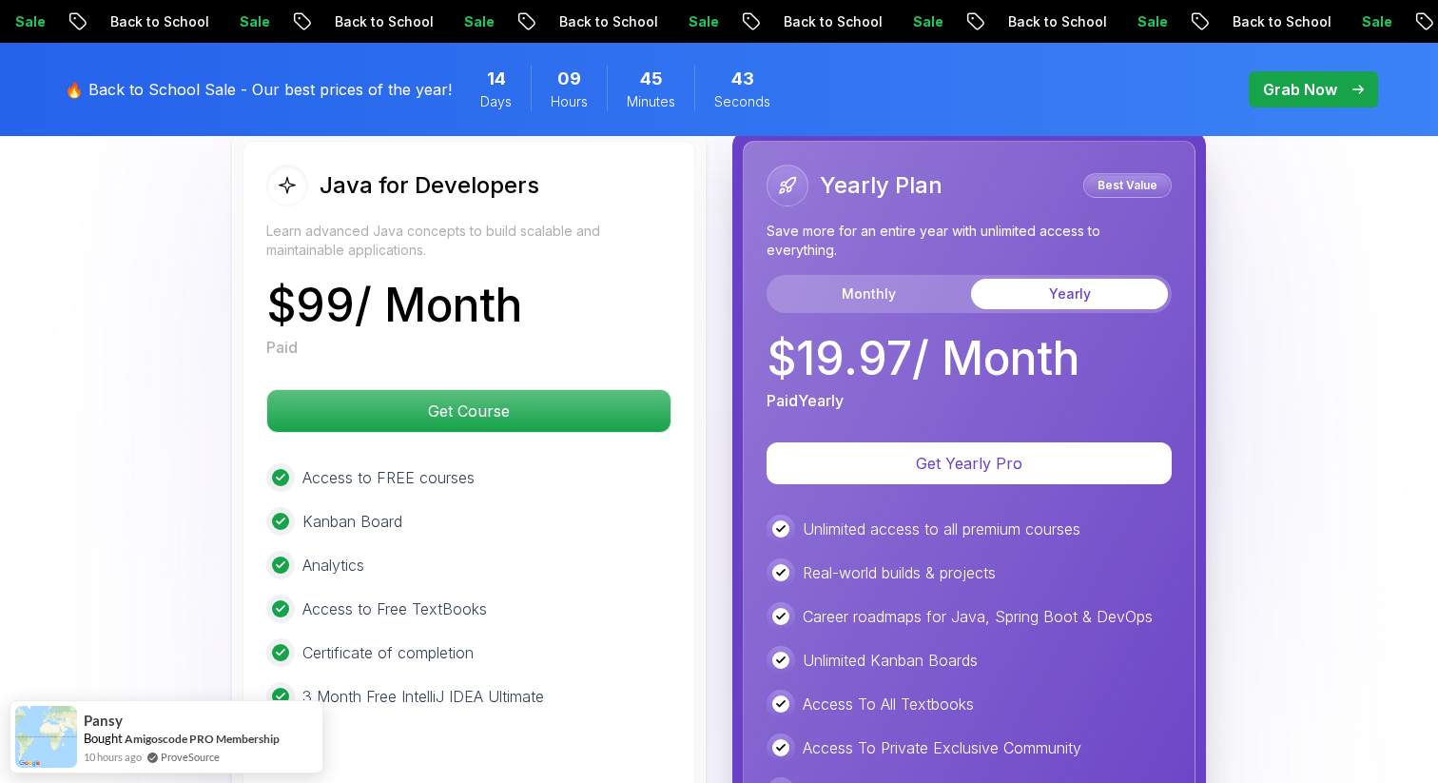
scroll to position [4209, 0]
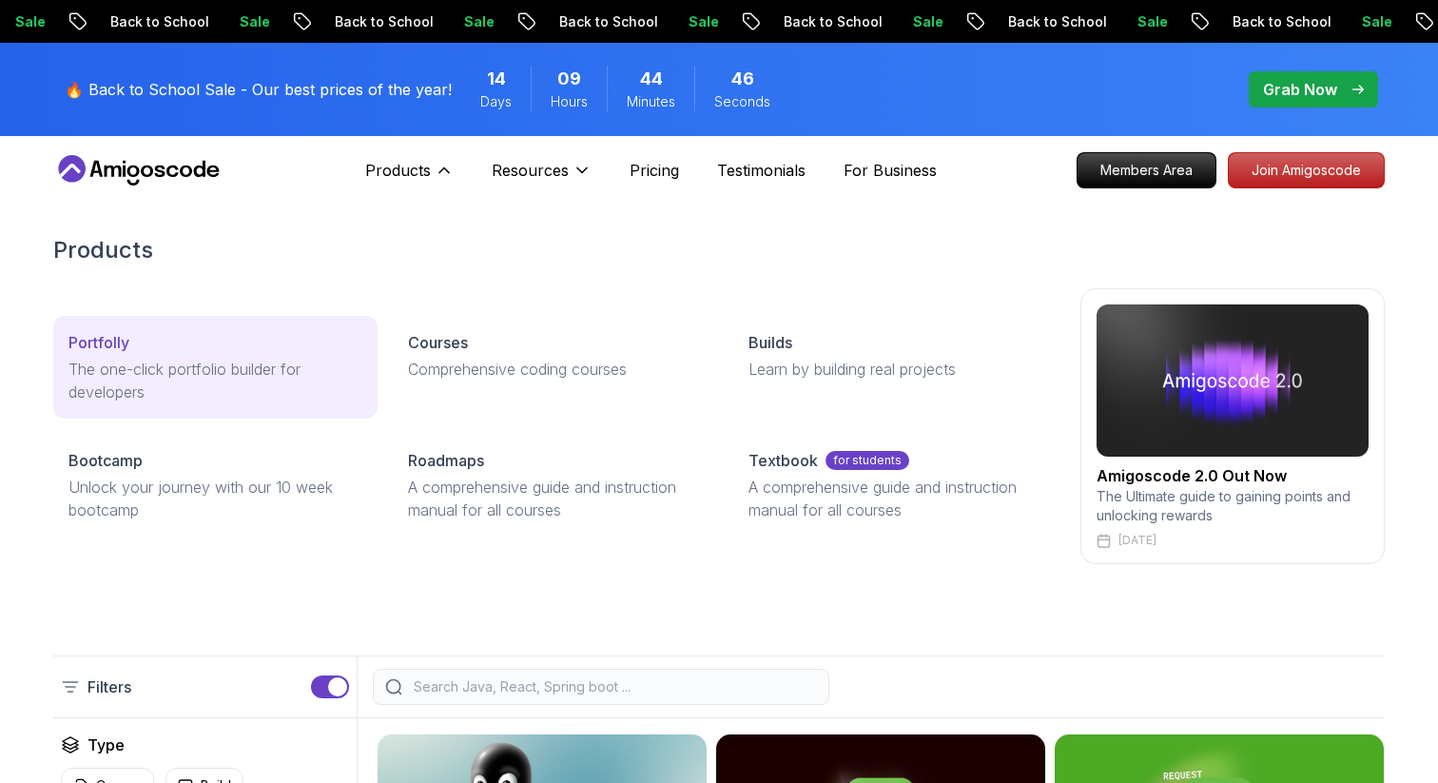
click at [211, 375] on p "The one-click portfolio builder for developers" at bounding box center [215, 381] width 294 height 46
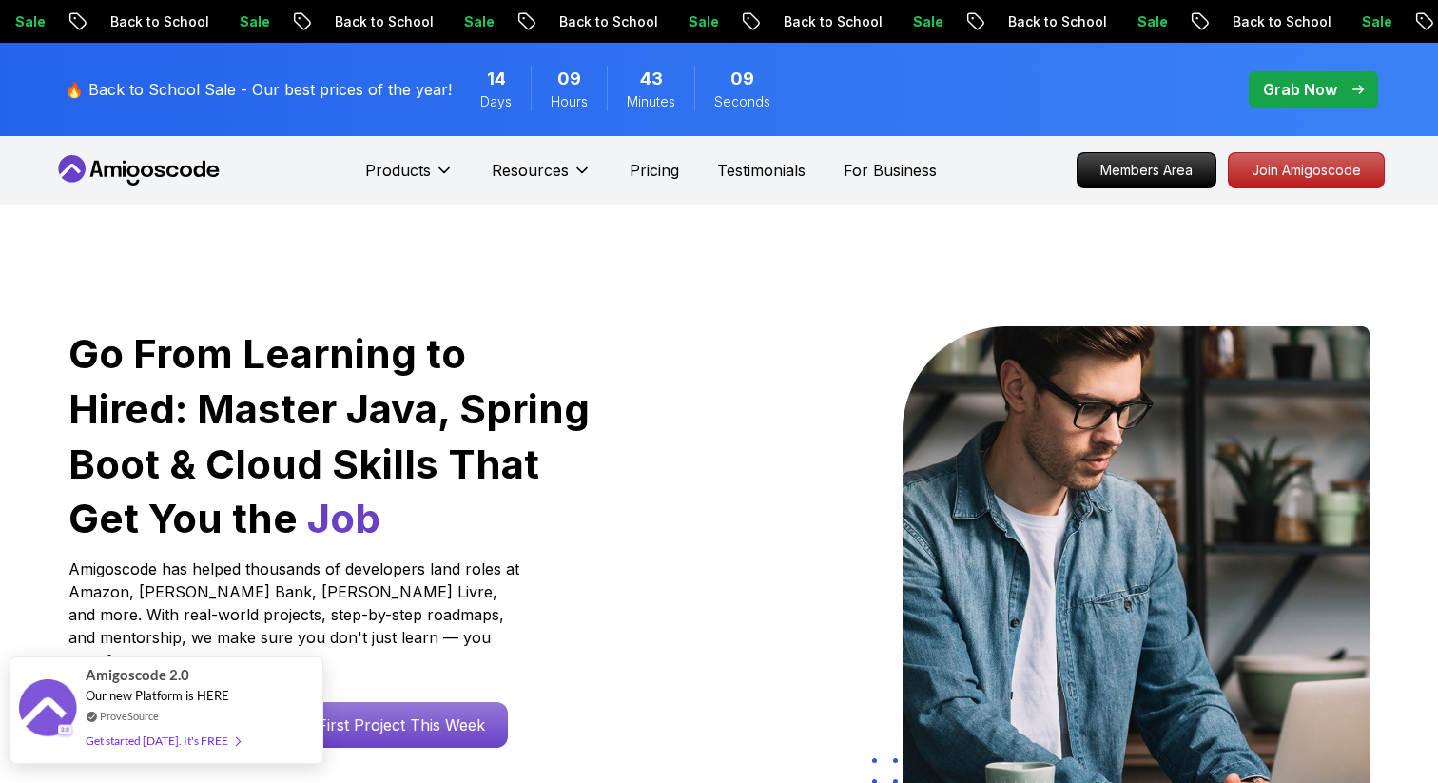
click at [174, 748] on div "Get started [DATE]. It's FREE" at bounding box center [163, 741] width 154 height 22
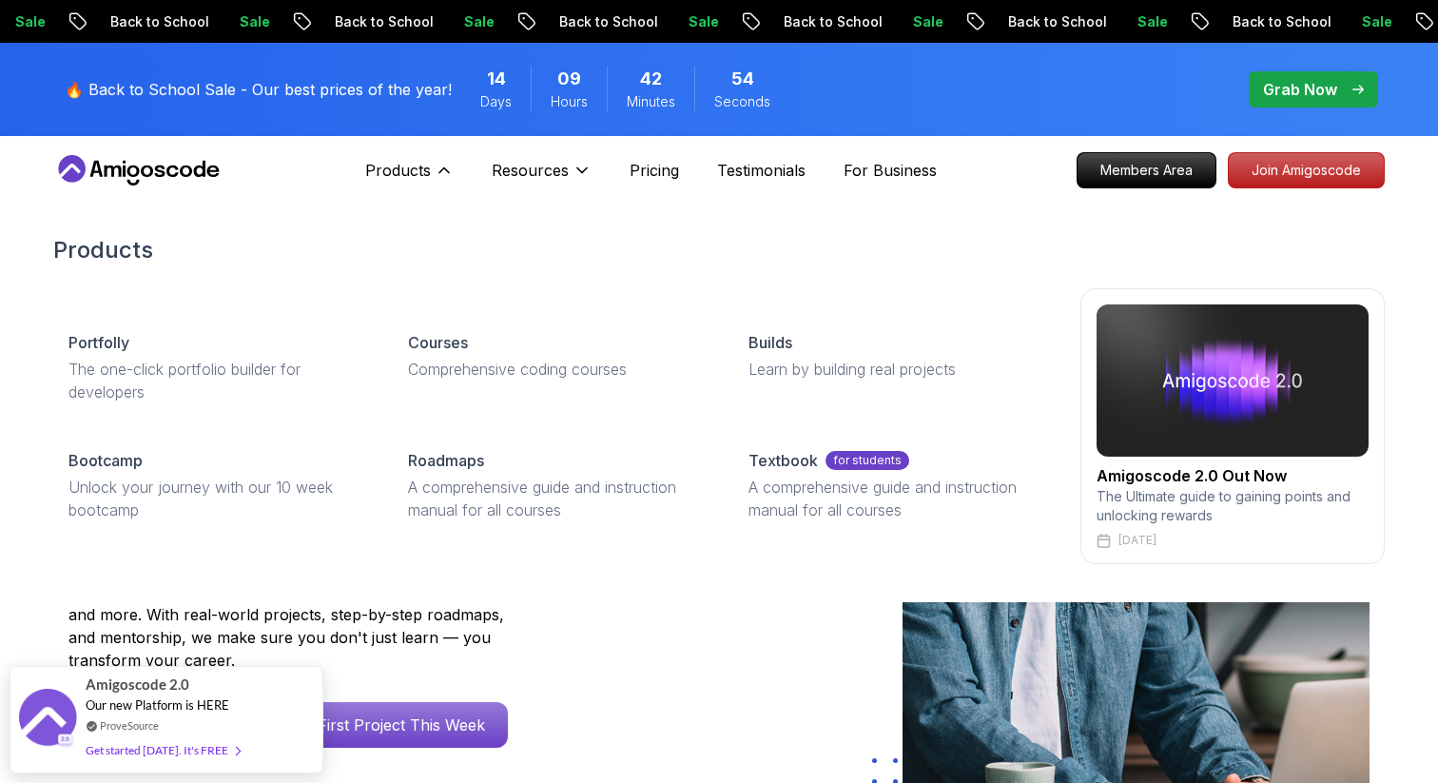
click at [393, 373] on div "Courses Comprehensive coding courses" at bounding box center [555, 367] width 324 height 103
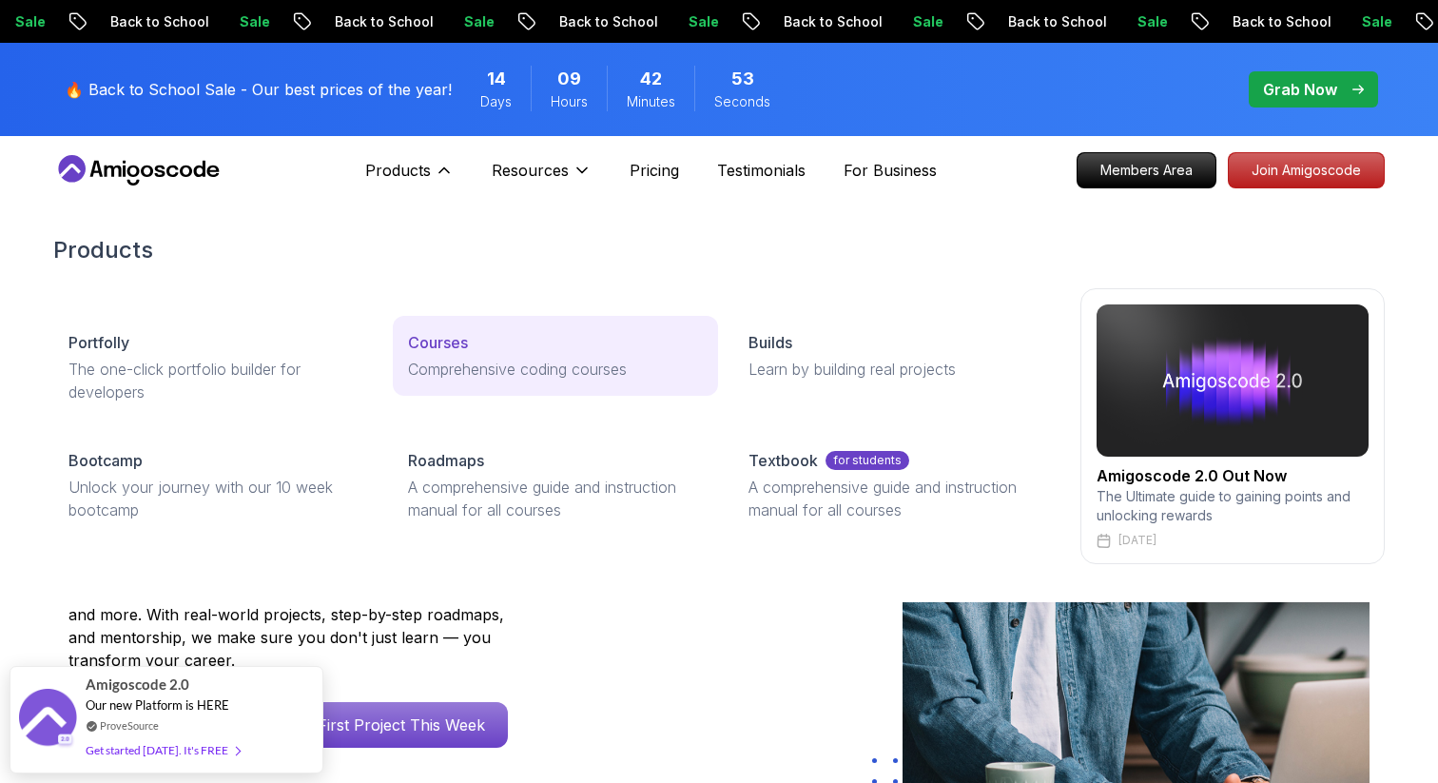
click at [419, 365] on p "Comprehensive coding courses" at bounding box center [555, 369] width 294 height 23
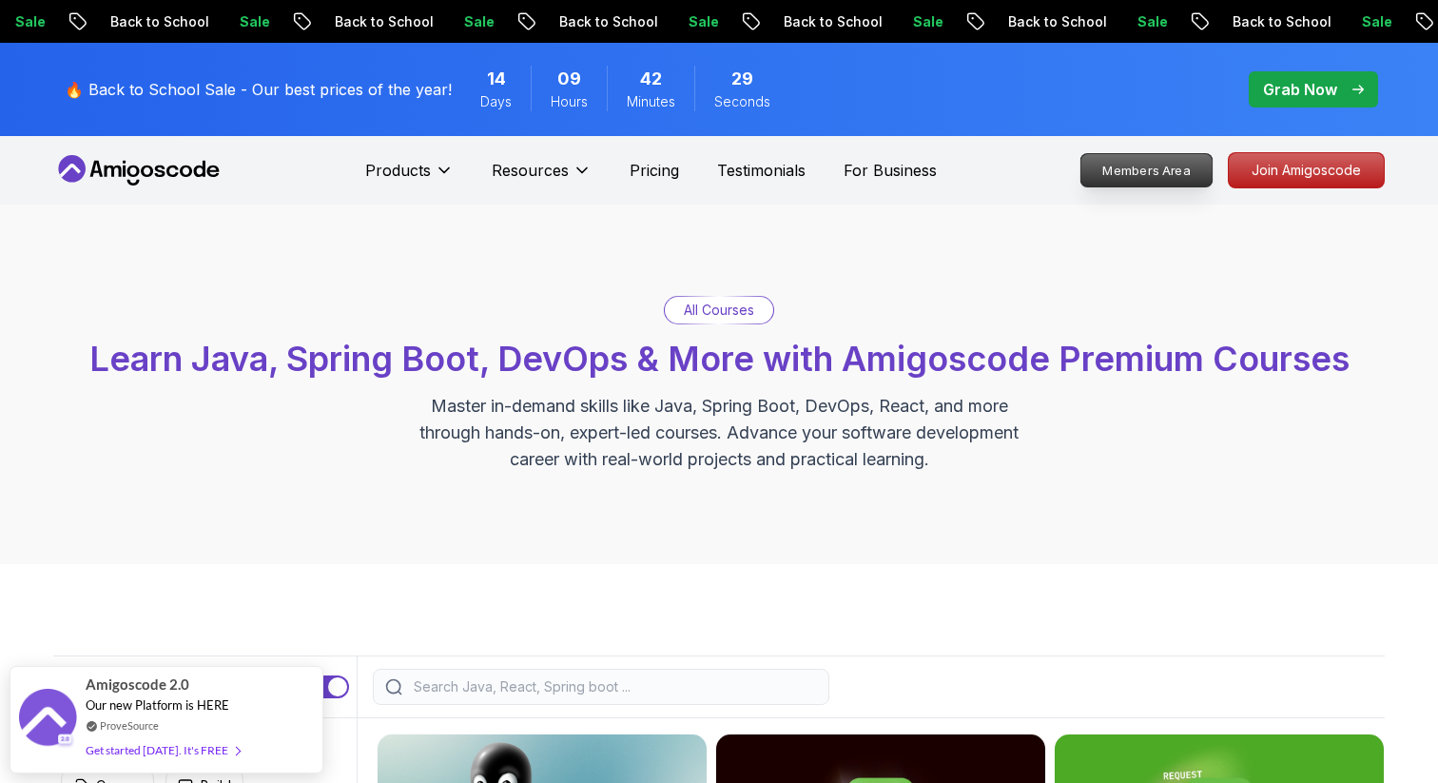
click at [1159, 176] on p "Members Area" at bounding box center [1147, 170] width 131 height 32
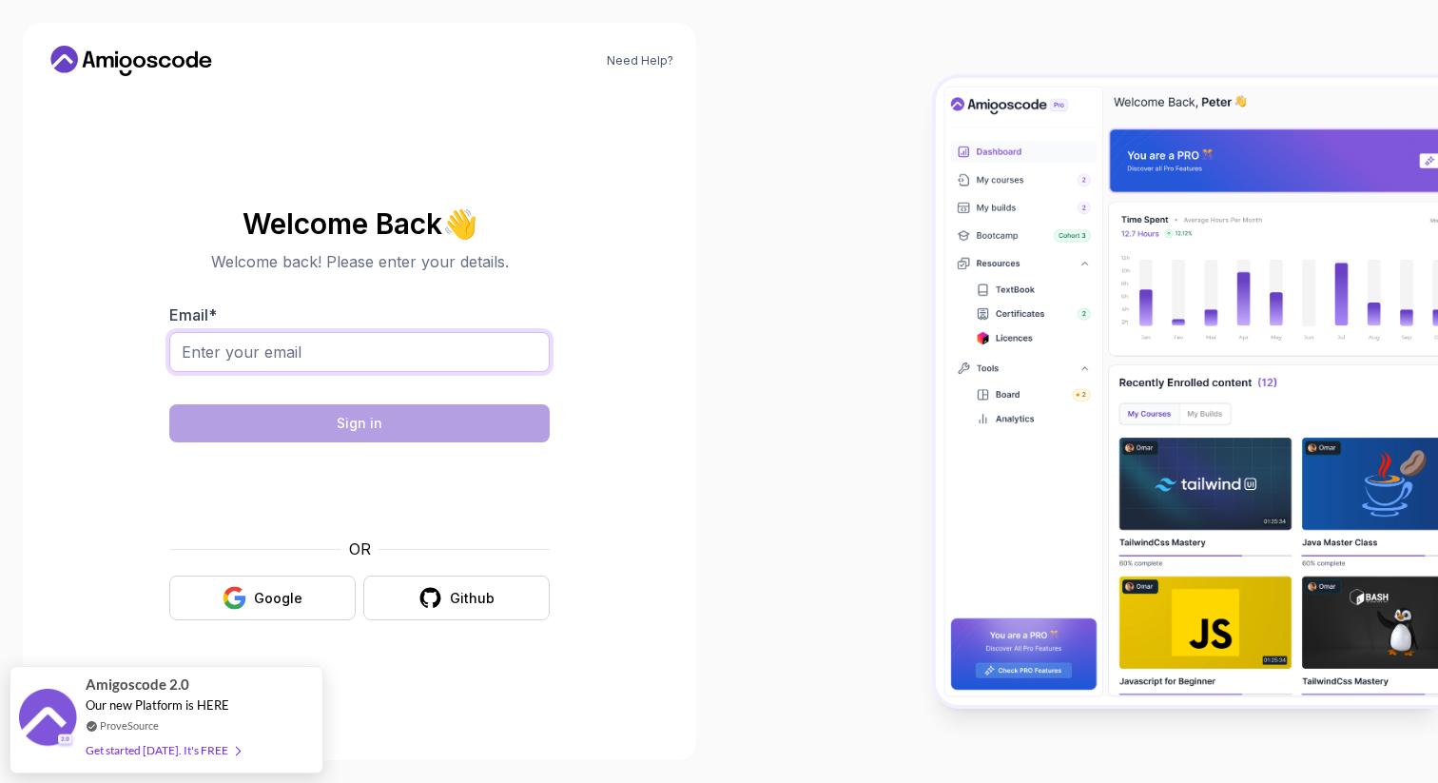
click at [413, 343] on input "Email *" at bounding box center [359, 352] width 381 height 40
type input "haavard.s92@gmail.com"
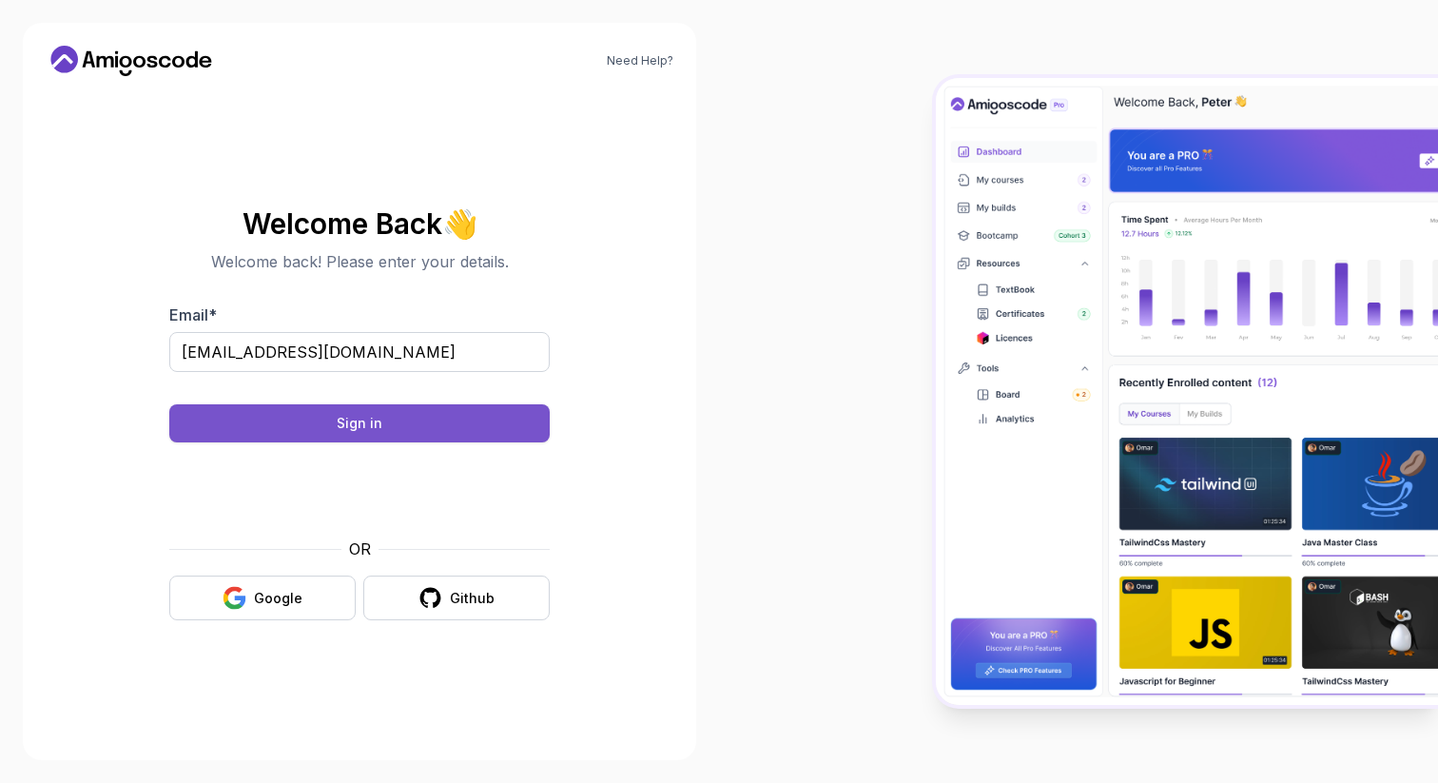
click at [383, 426] on button "Sign in" at bounding box center [359, 423] width 381 height 38
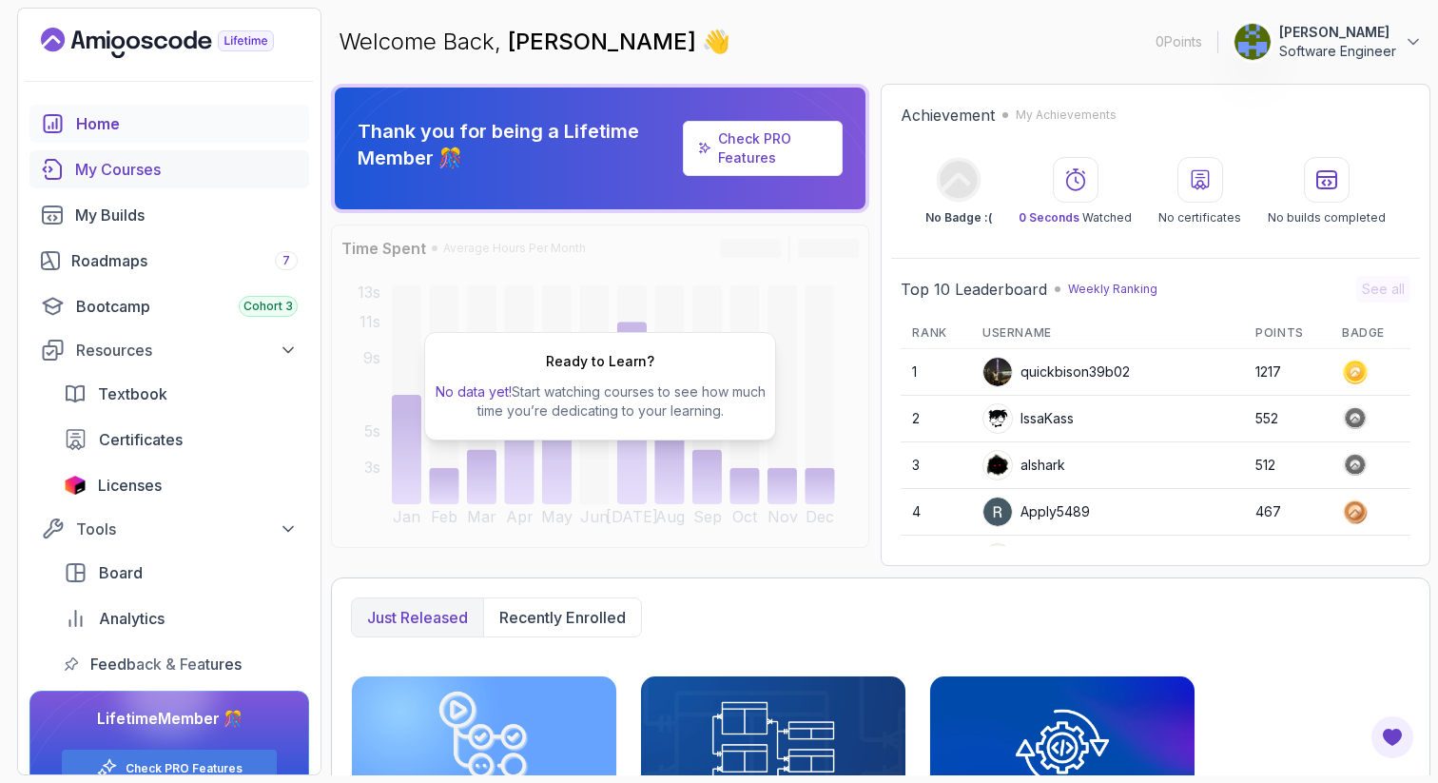
click at [153, 169] on div "My Courses" at bounding box center [186, 169] width 223 height 23
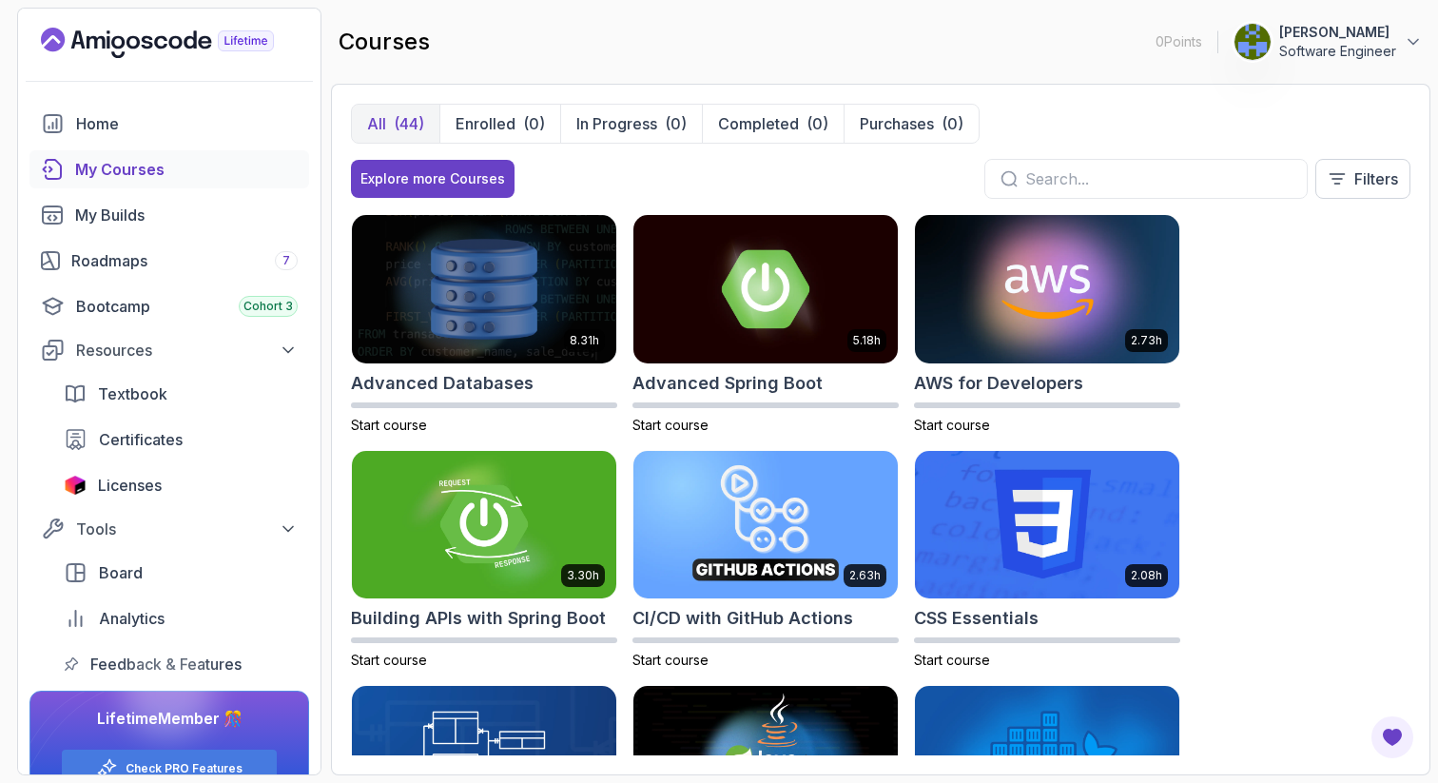
click at [1387, 36] on p "Håvard Svenkerud" at bounding box center [1338, 32] width 117 height 19
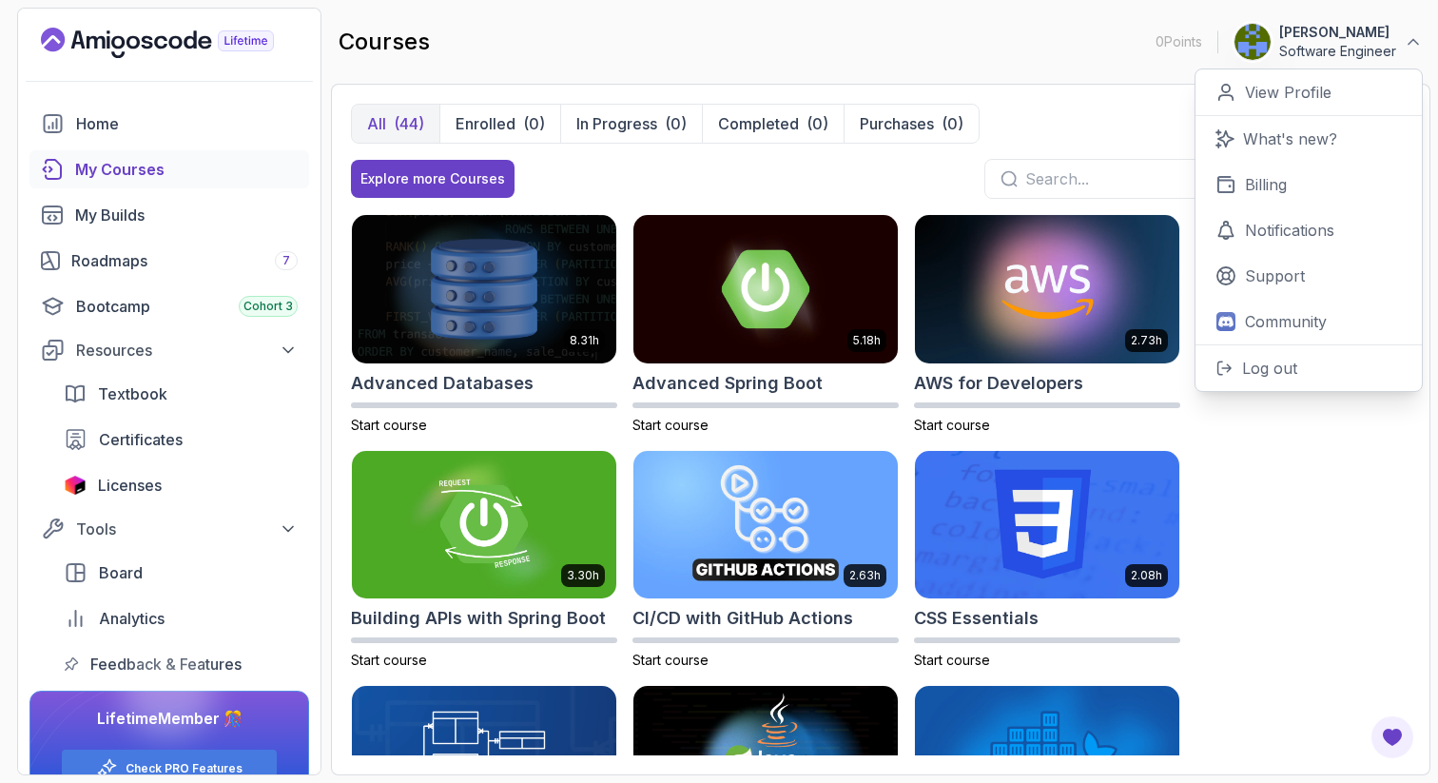
click at [1384, 36] on p "Håvard Svenkerud" at bounding box center [1338, 32] width 117 height 19
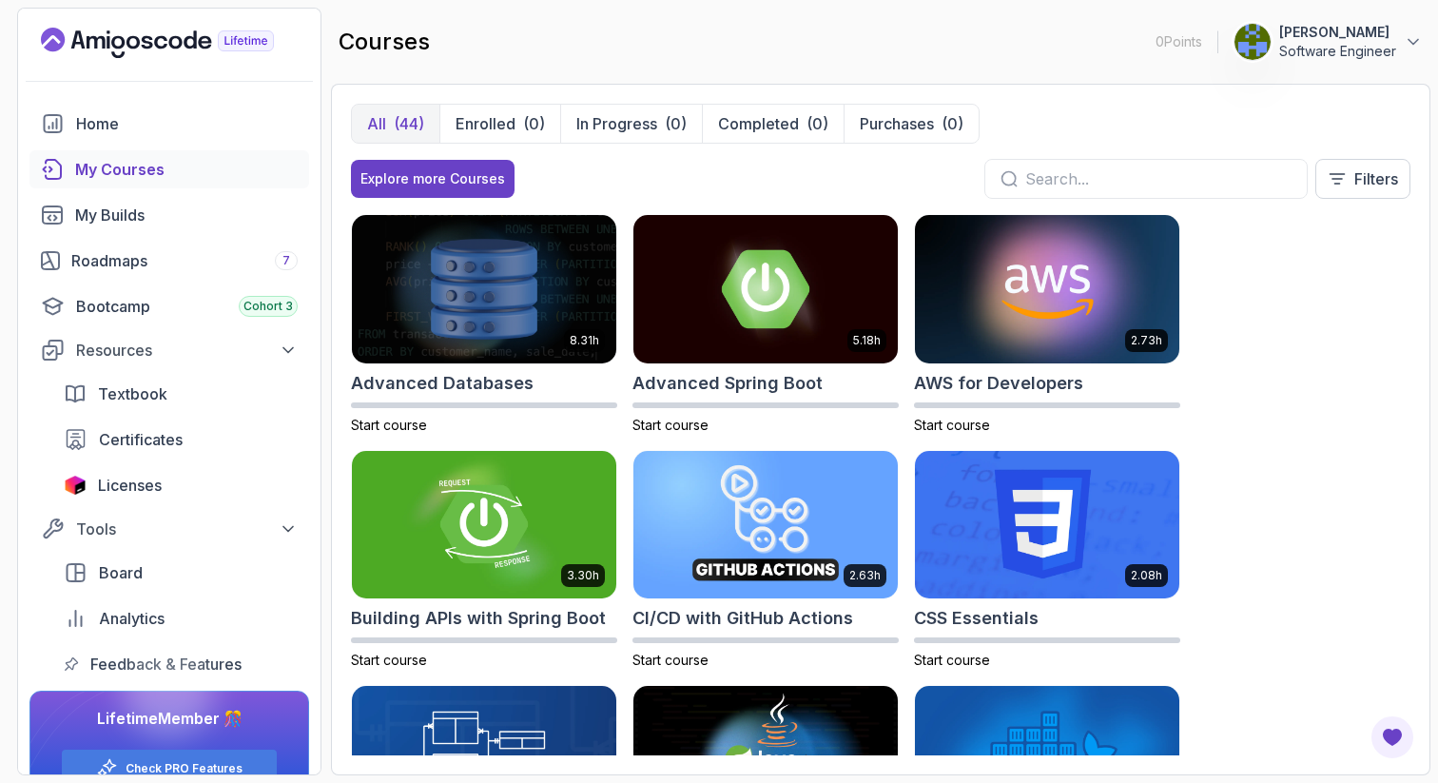
click at [1380, 35] on p "Håvard Svenkerud" at bounding box center [1338, 32] width 117 height 19
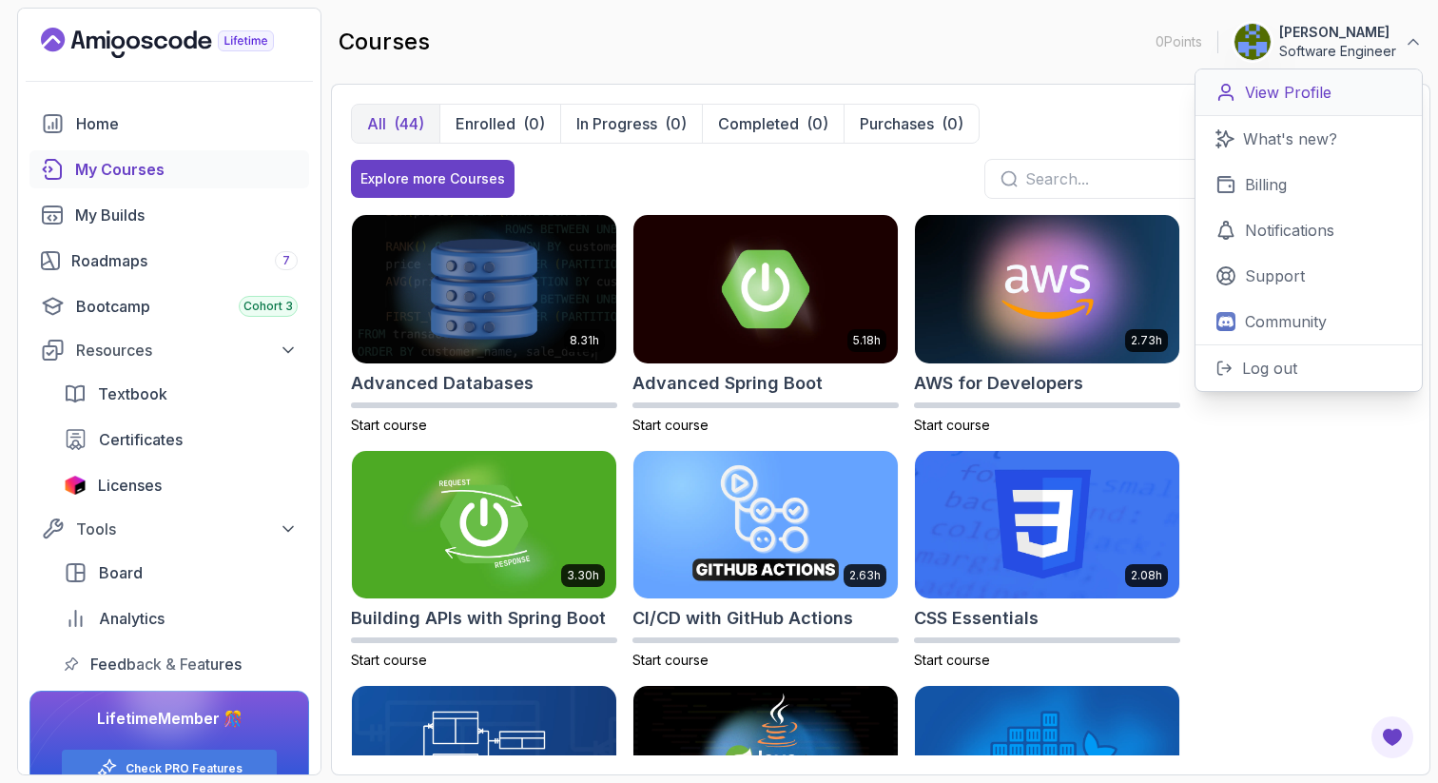
click at [1282, 87] on p "View Profile" at bounding box center [1288, 92] width 87 height 23
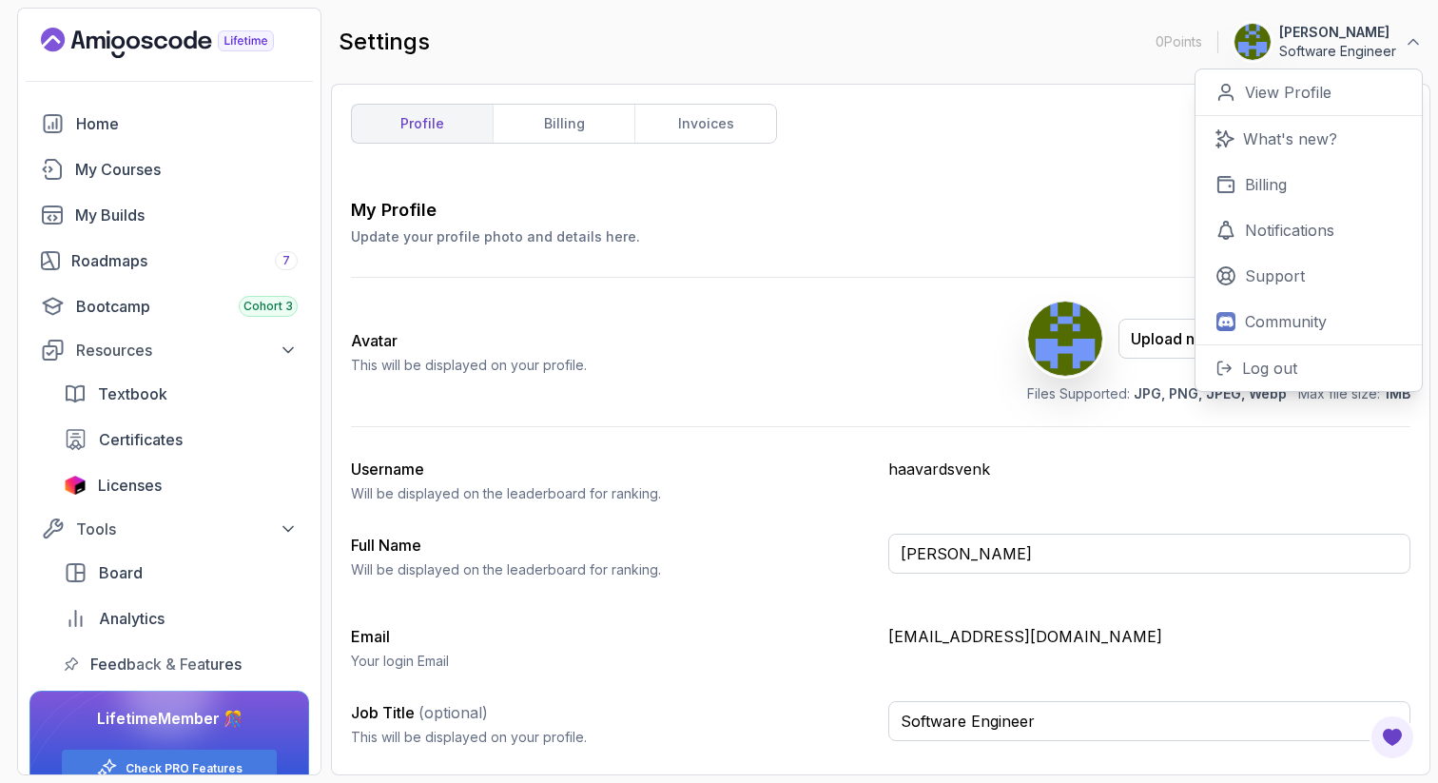
click at [827, 189] on div "profile billing invoices My Profile Update your profile photo and details here.…" at bounding box center [881, 430] width 1060 height 652
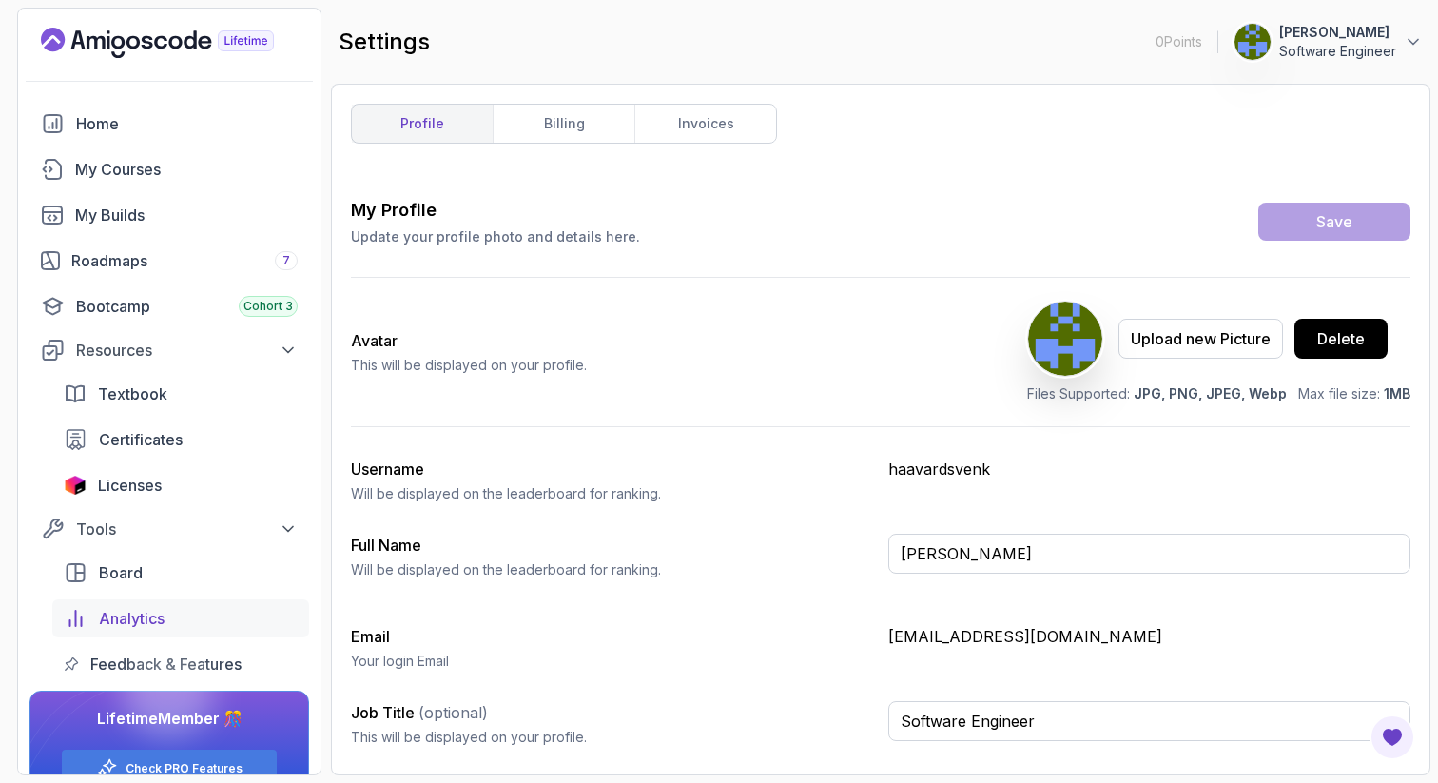
scroll to position [41, 0]
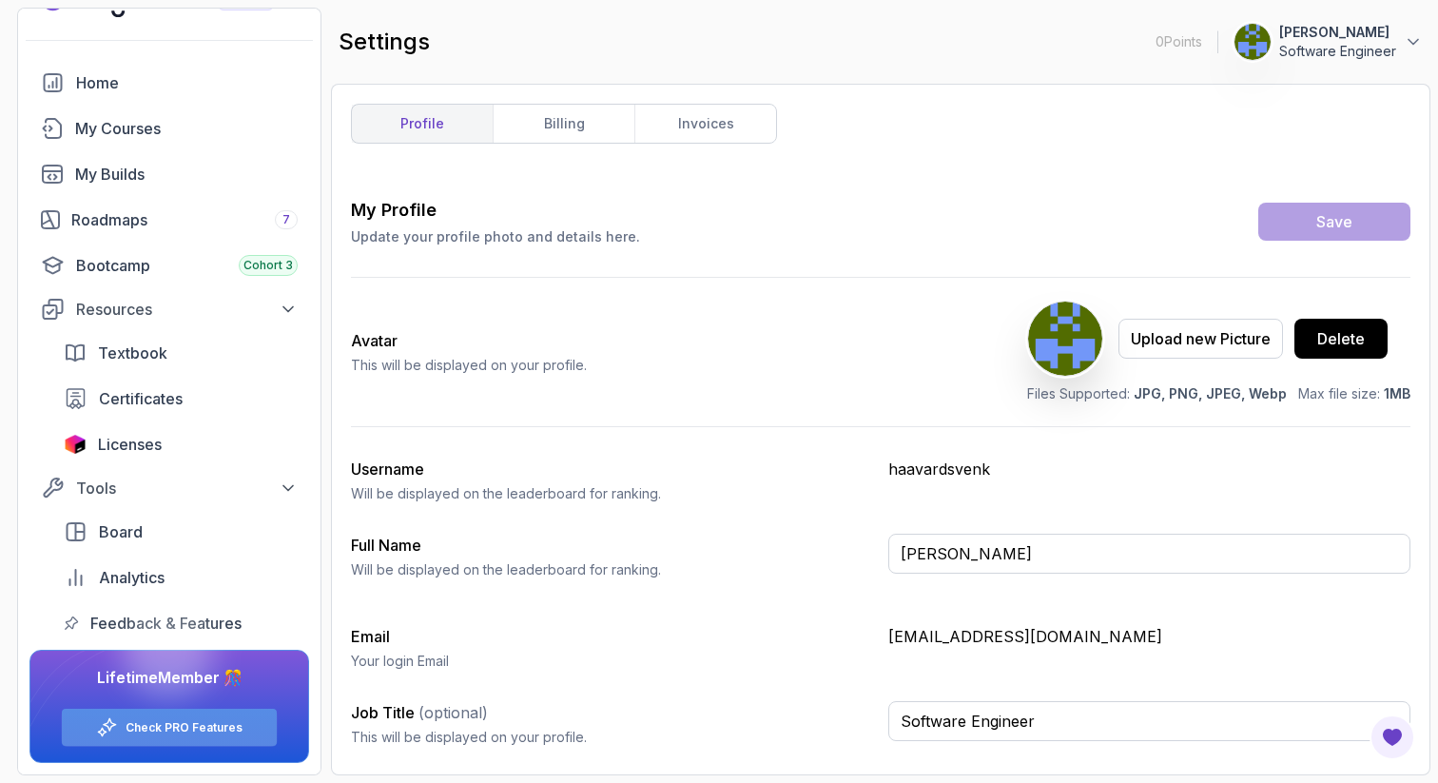
click at [193, 723] on link "Check PRO Features" at bounding box center [184, 727] width 117 height 15
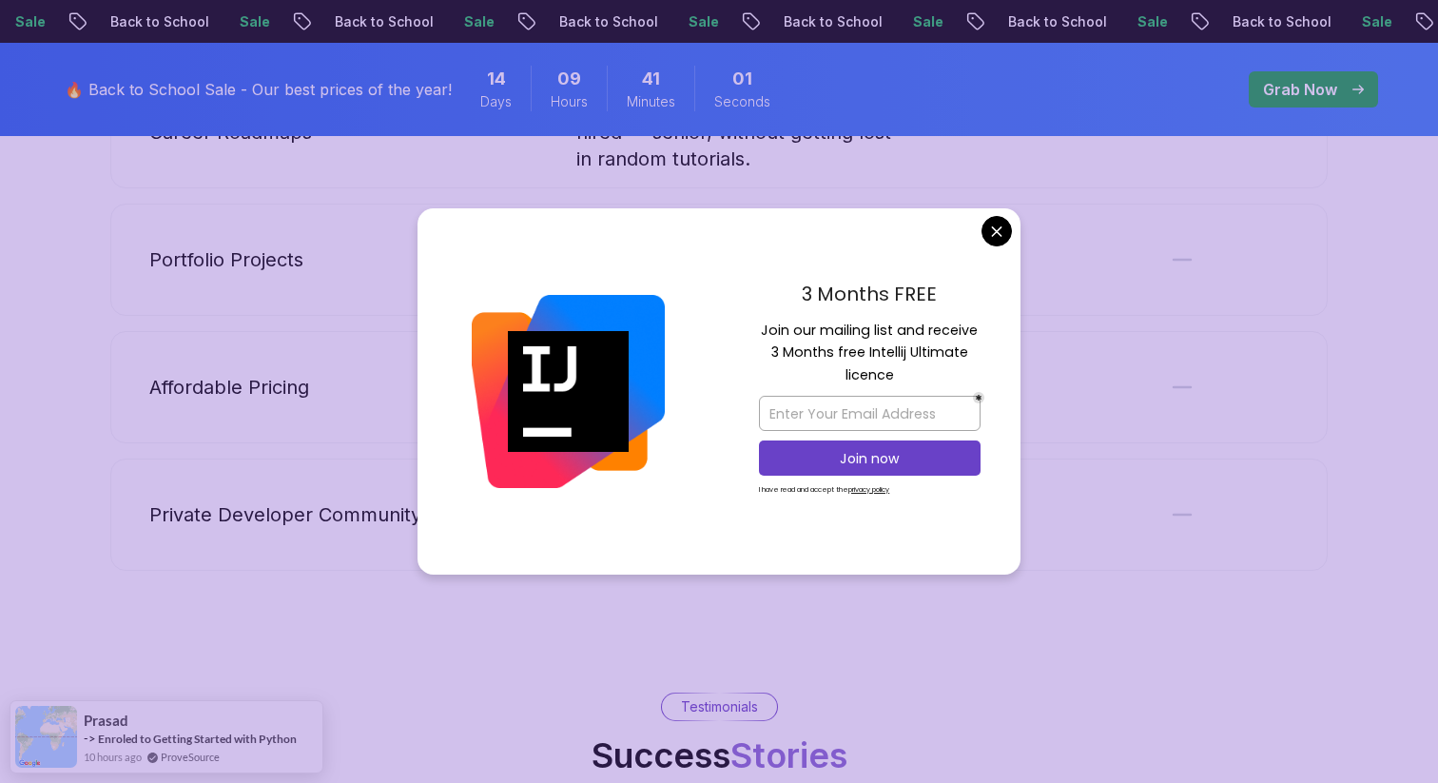
scroll to position [1820, 0]
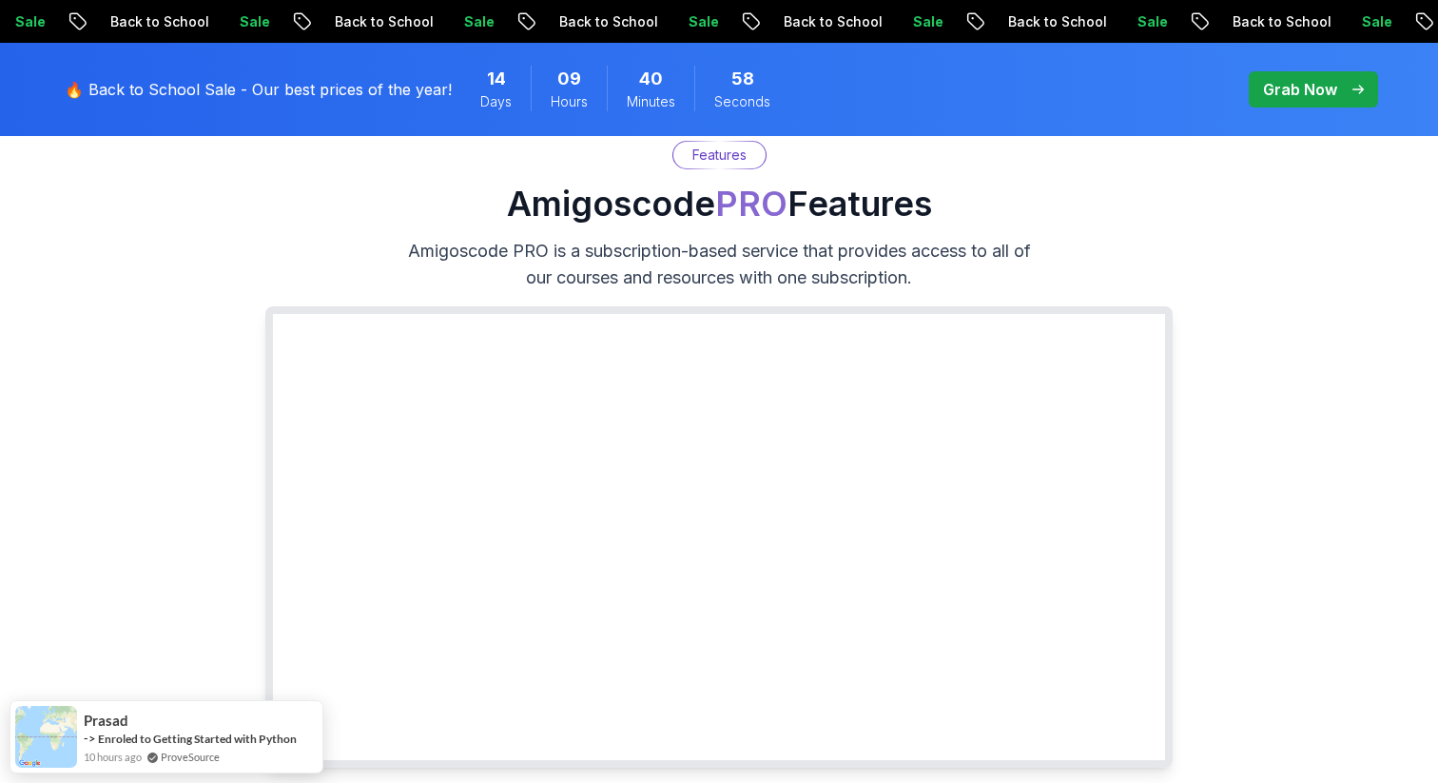
scroll to position [0, 0]
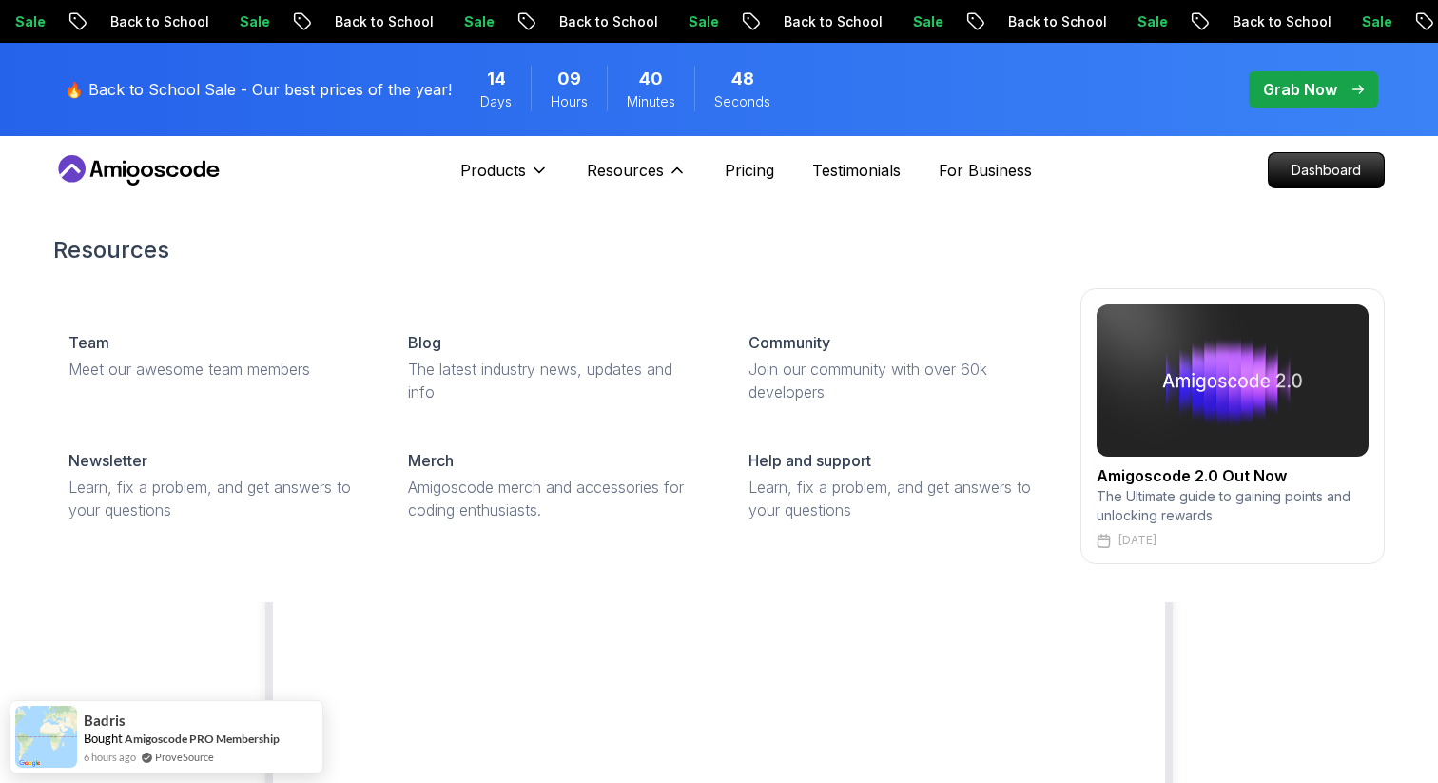
click at [1214, 380] on img at bounding box center [1233, 380] width 272 height 152
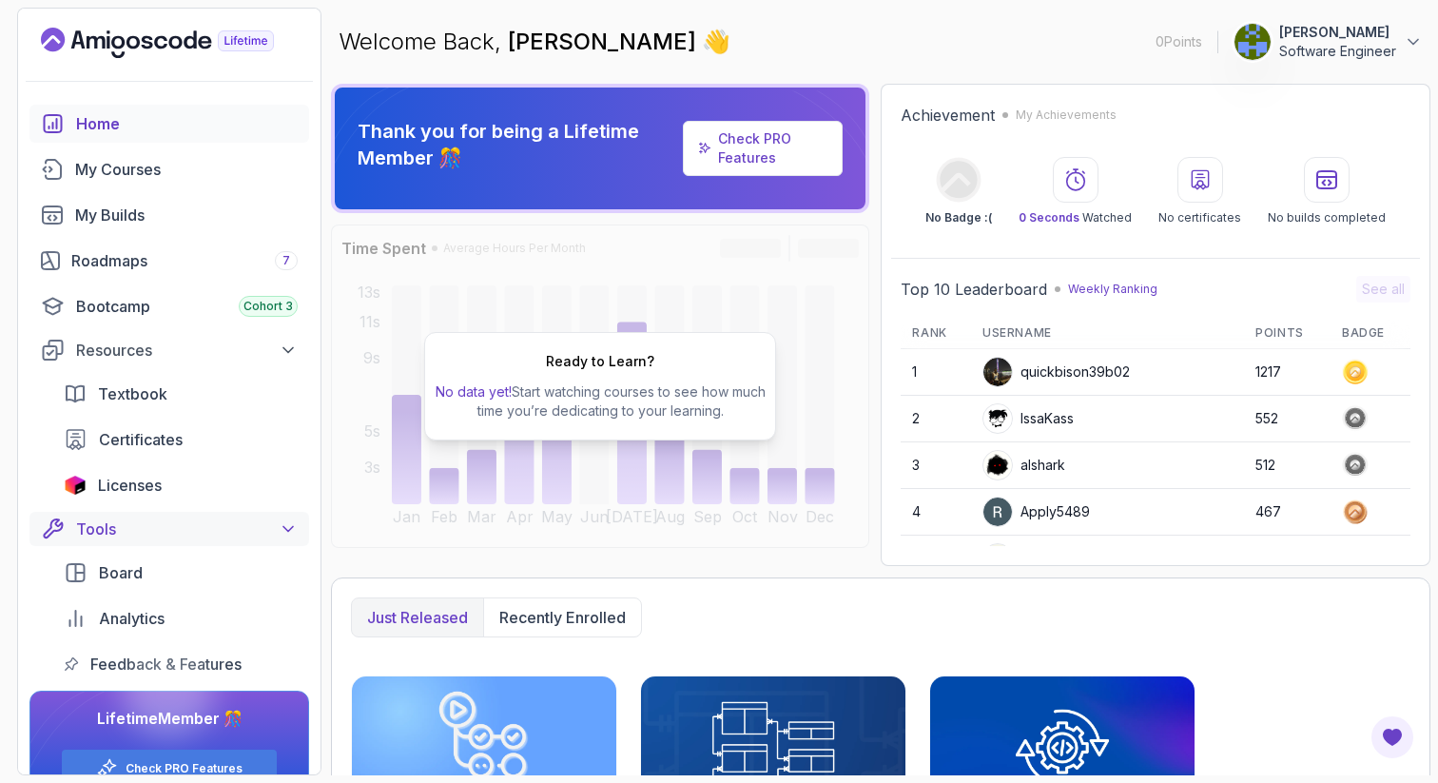
click at [127, 527] on div "Tools" at bounding box center [187, 529] width 222 height 23
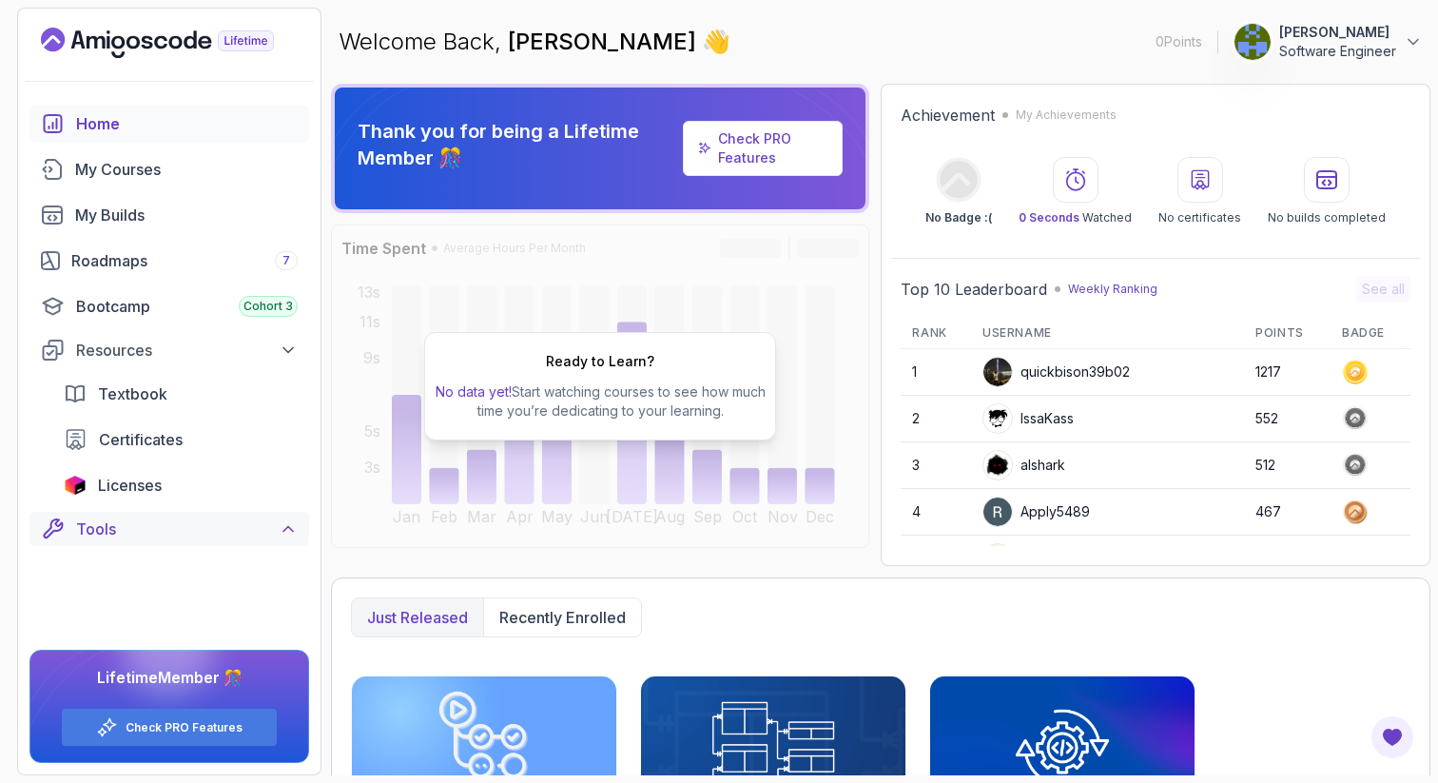
click at [127, 527] on div "Tools" at bounding box center [187, 529] width 222 height 23
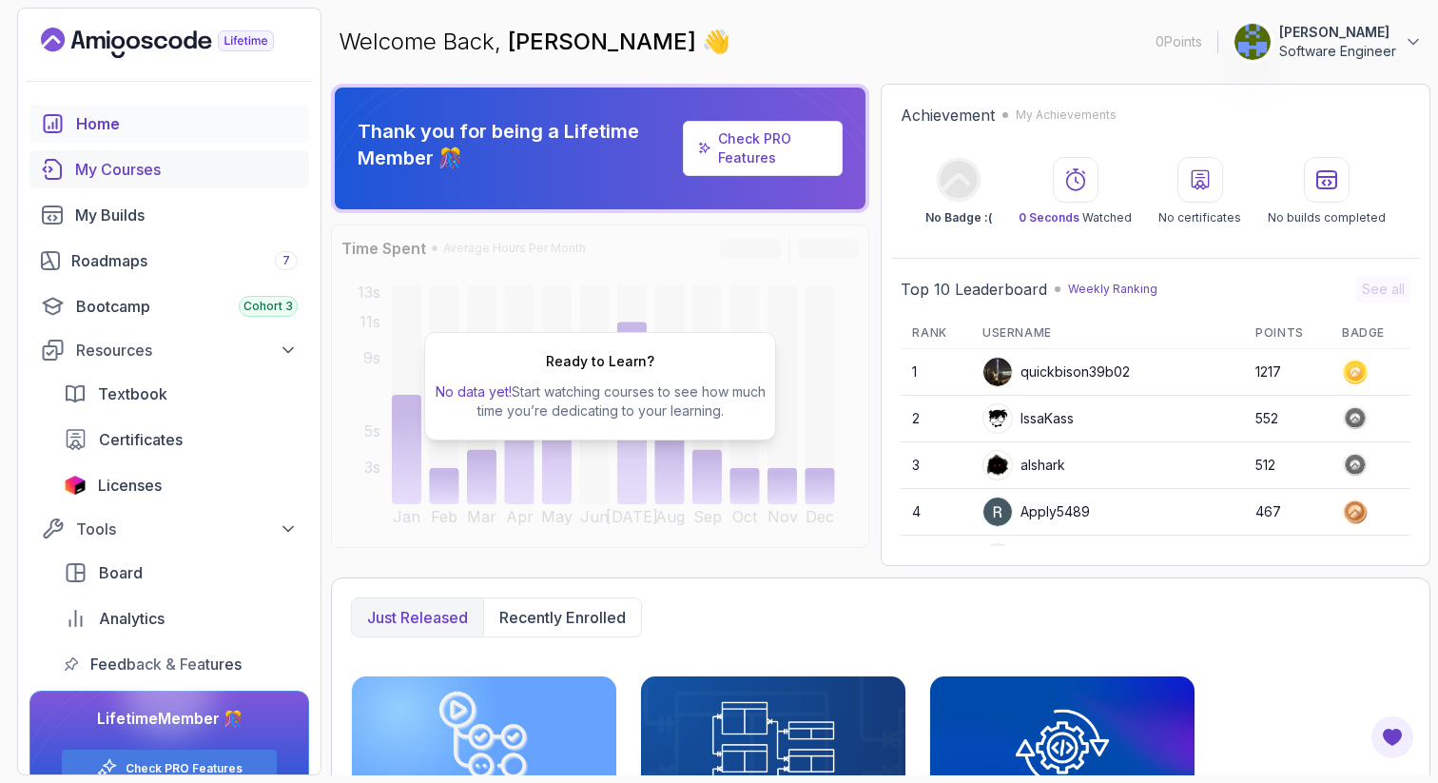
click at [160, 162] on div "My Courses" at bounding box center [186, 169] width 223 height 23
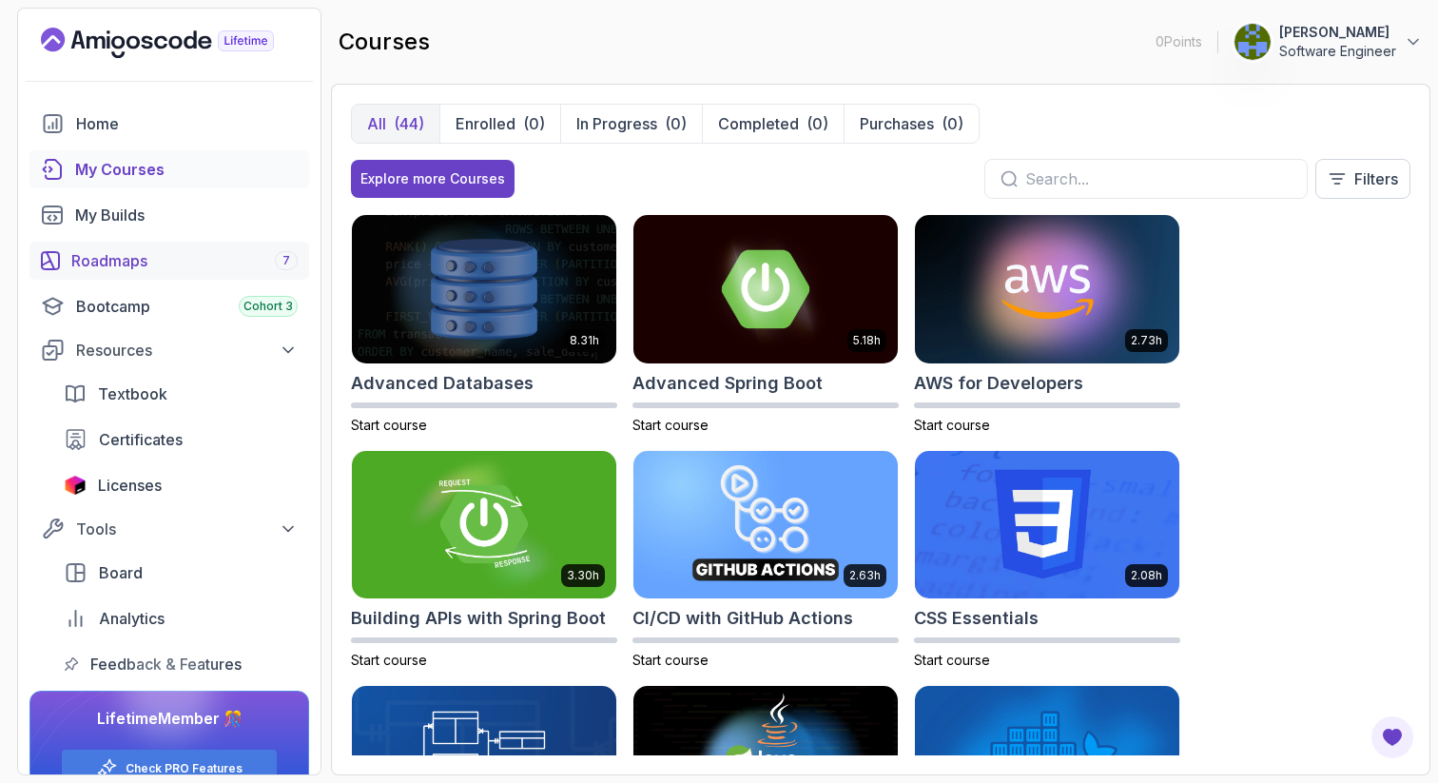
click at [168, 267] on div "Roadmaps 7" at bounding box center [184, 260] width 226 height 23
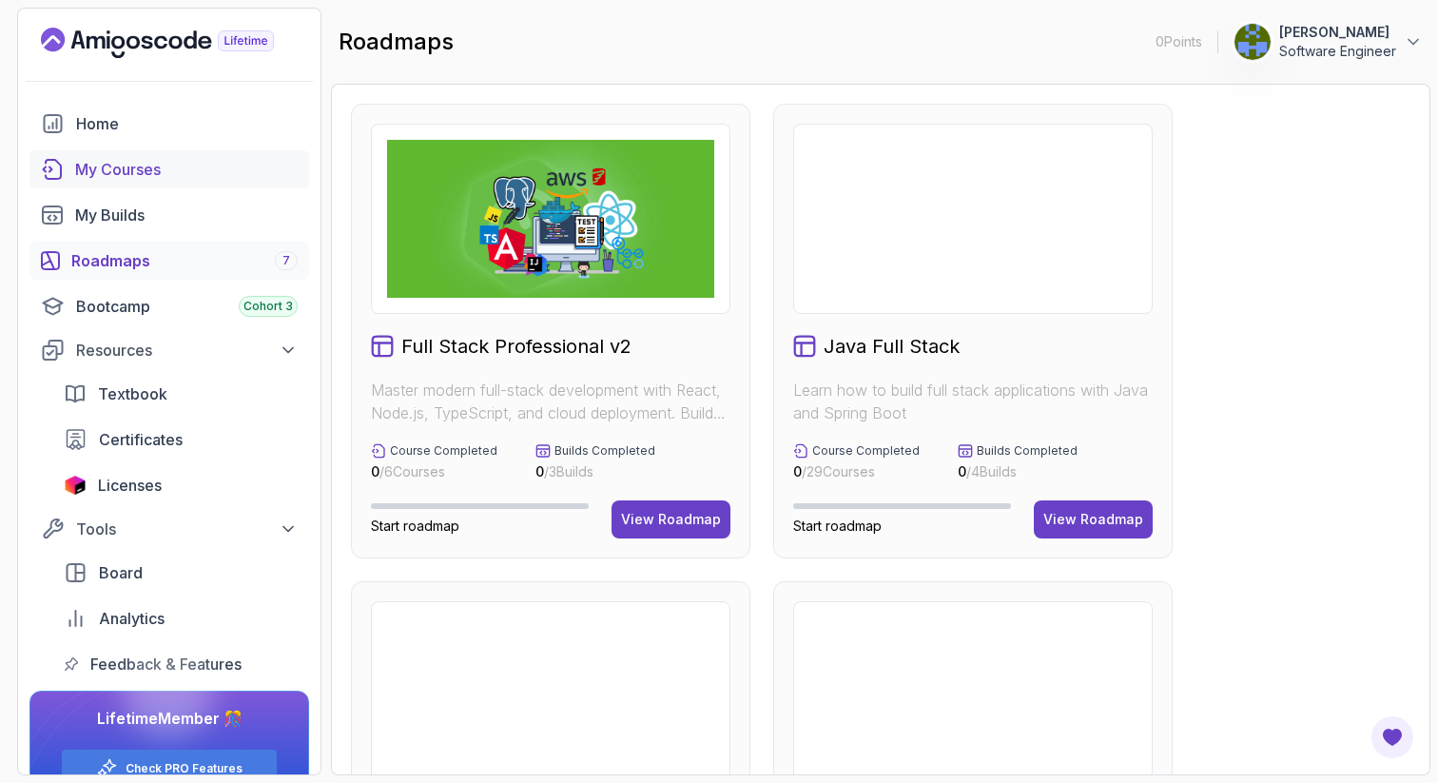
click at [153, 158] on div "My Courses" at bounding box center [186, 169] width 223 height 23
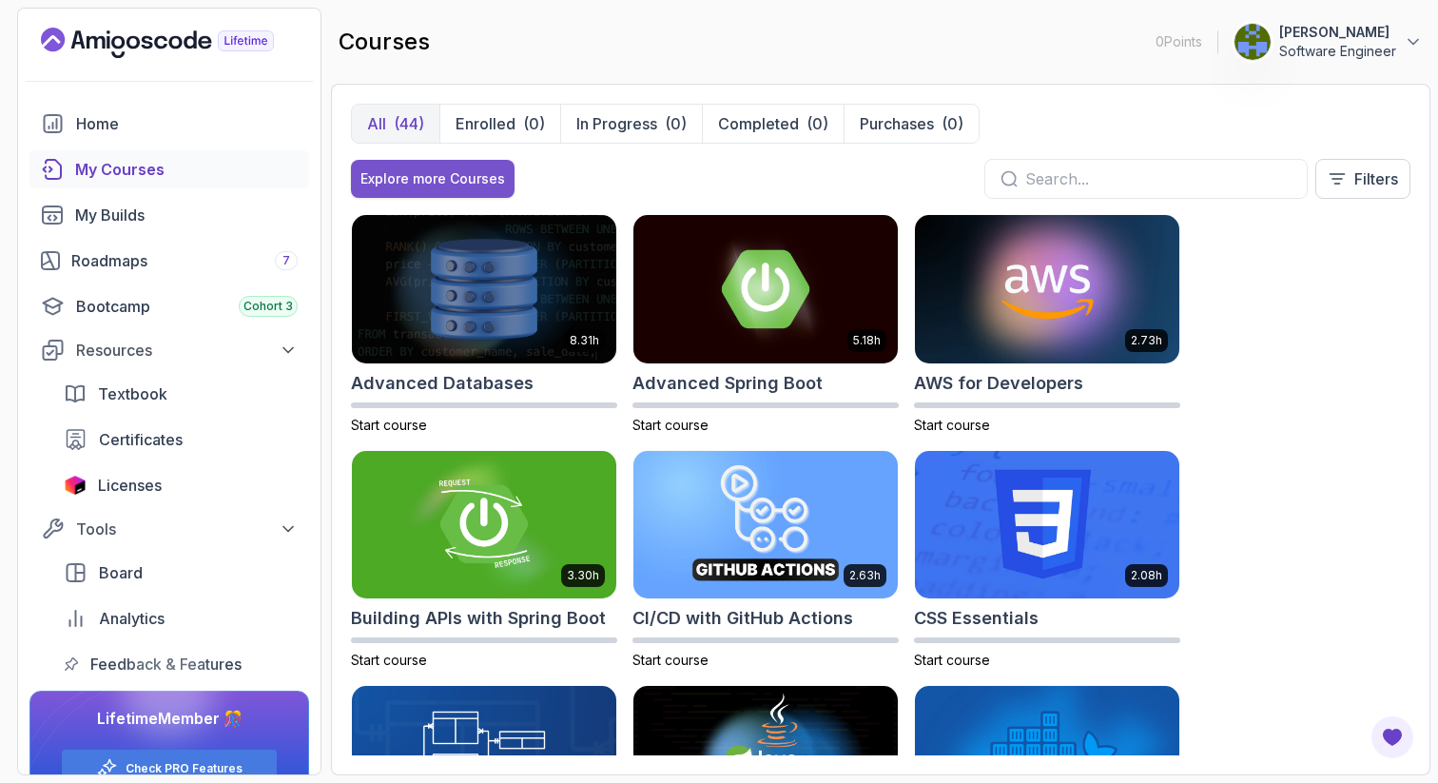
click at [410, 182] on div "Explore more Courses" at bounding box center [433, 178] width 145 height 19
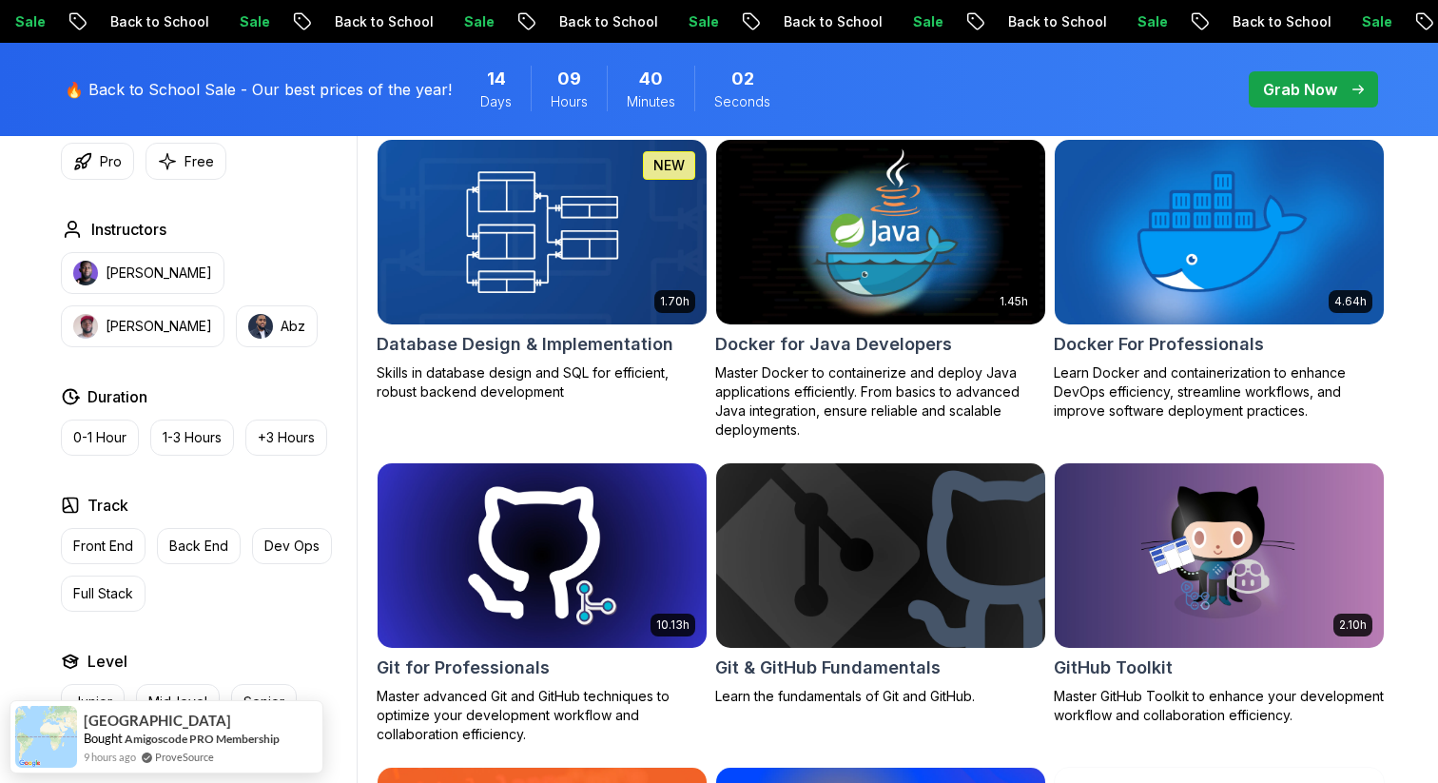
scroll to position [1841, 0]
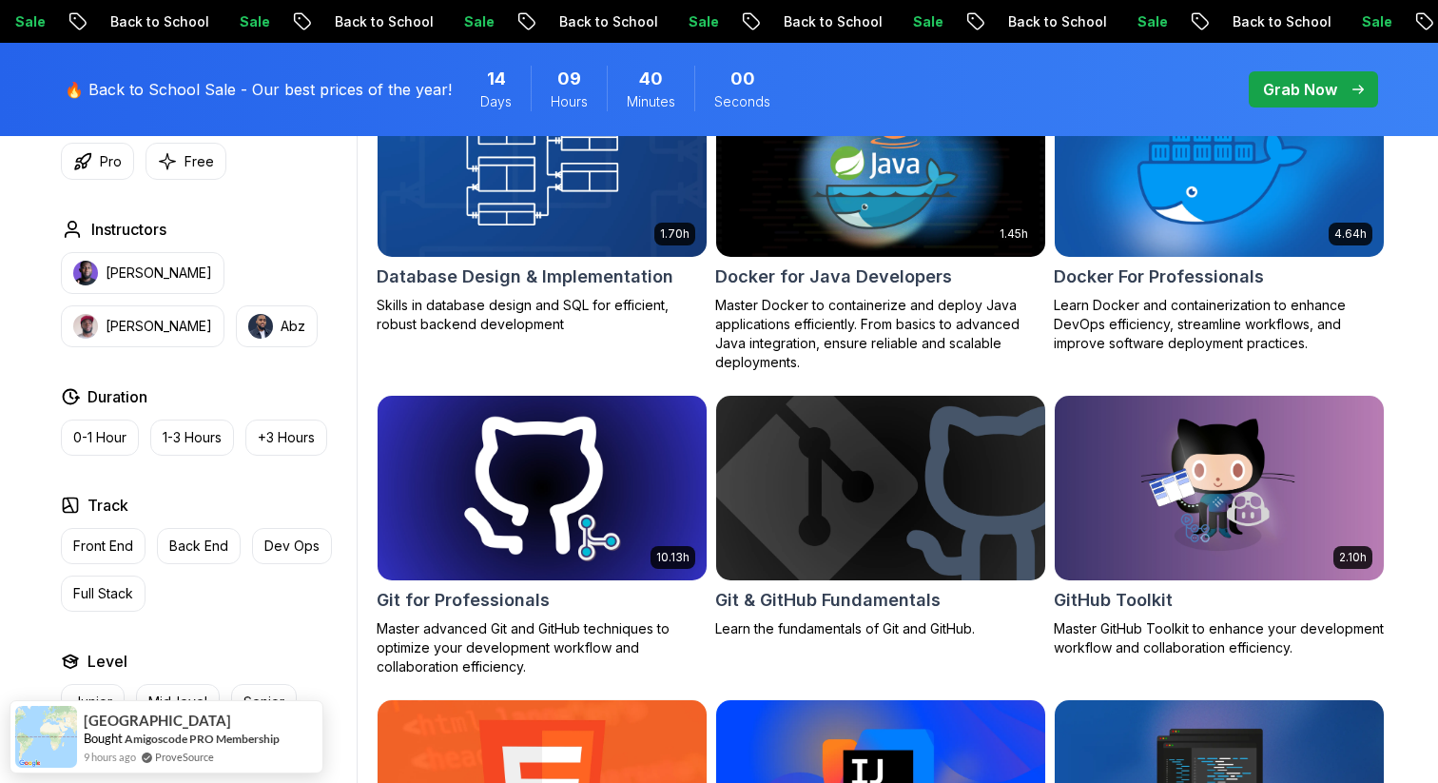
click at [598, 496] on img at bounding box center [541, 487] width 345 height 193
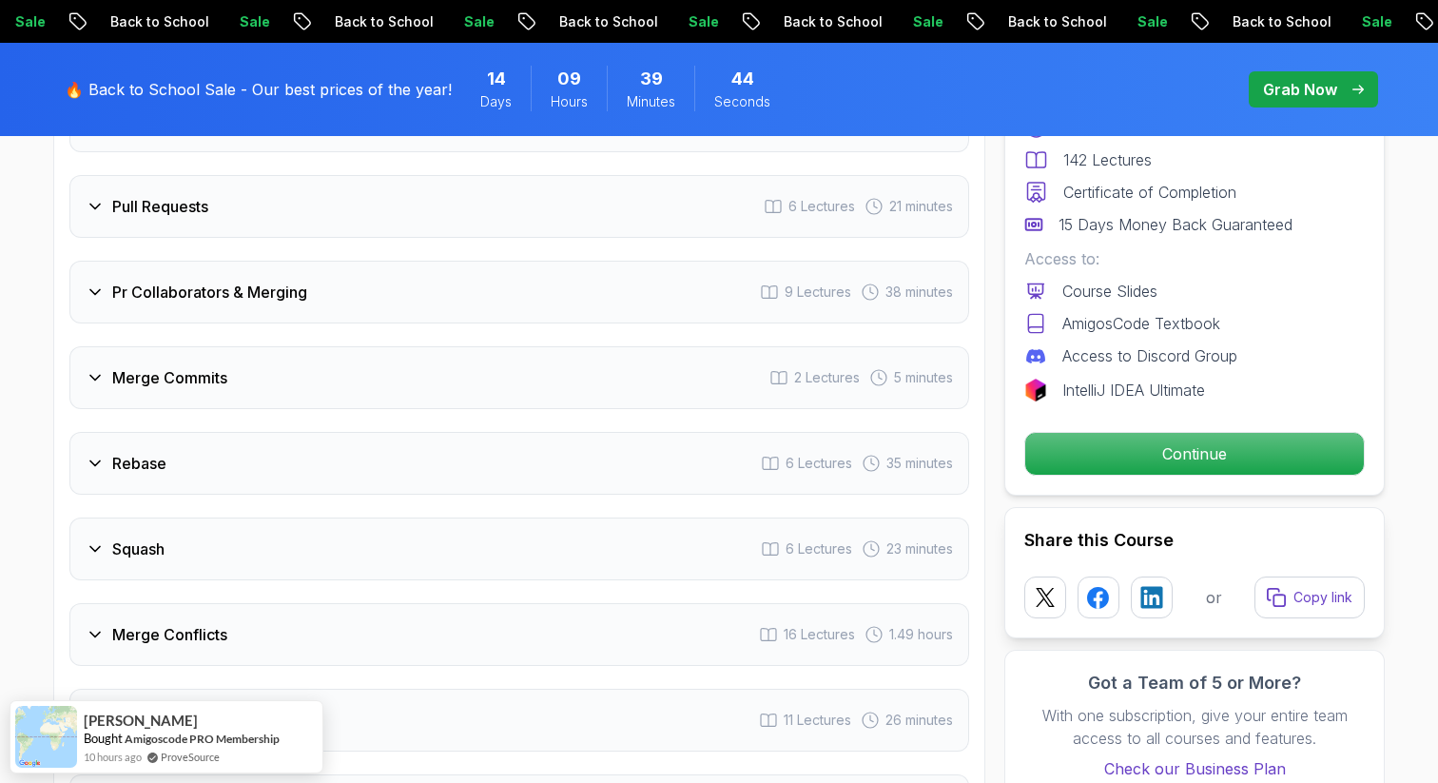
scroll to position [3372, 0]
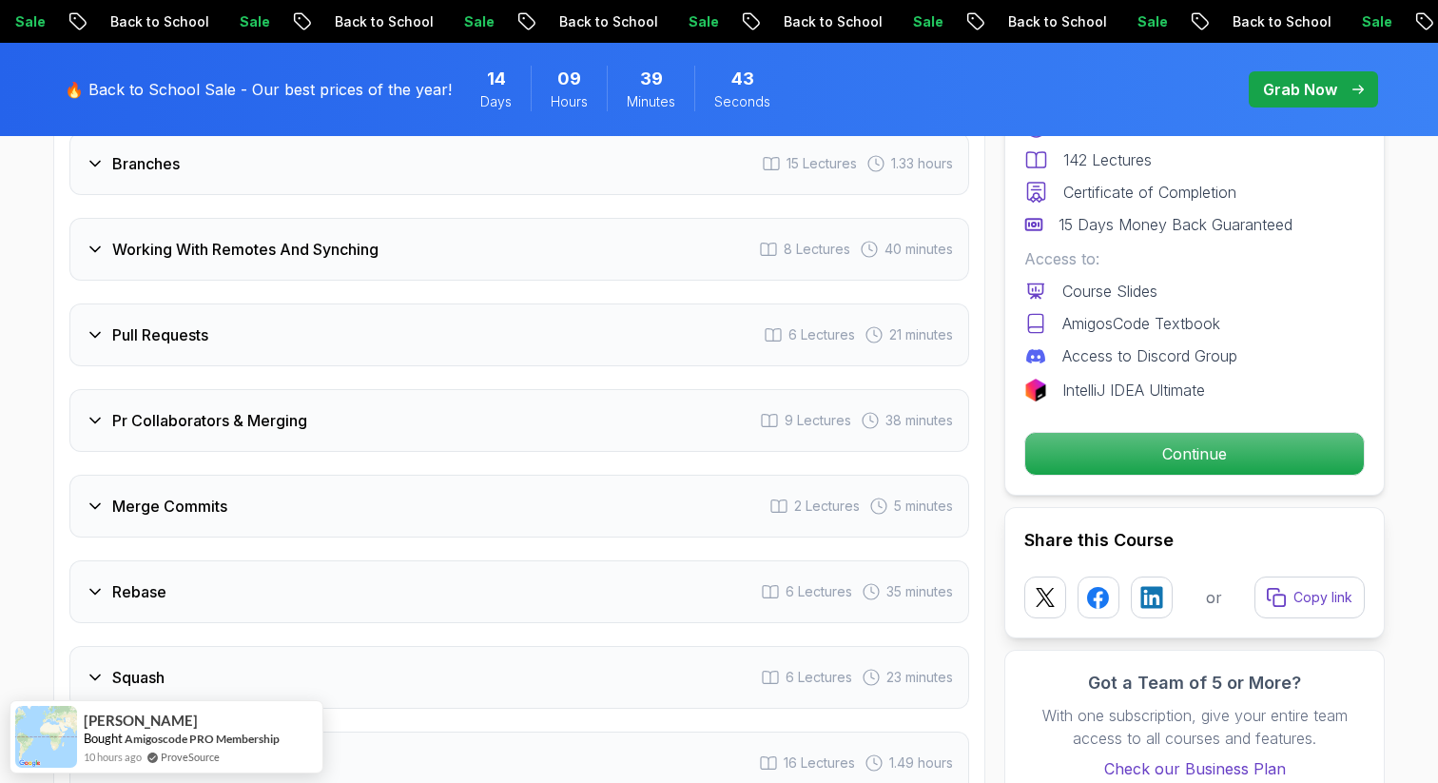
click at [655, 575] on div "Rebase 6 Lectures 35 minutes" at bounding box center [519, 591] width 900 height 63
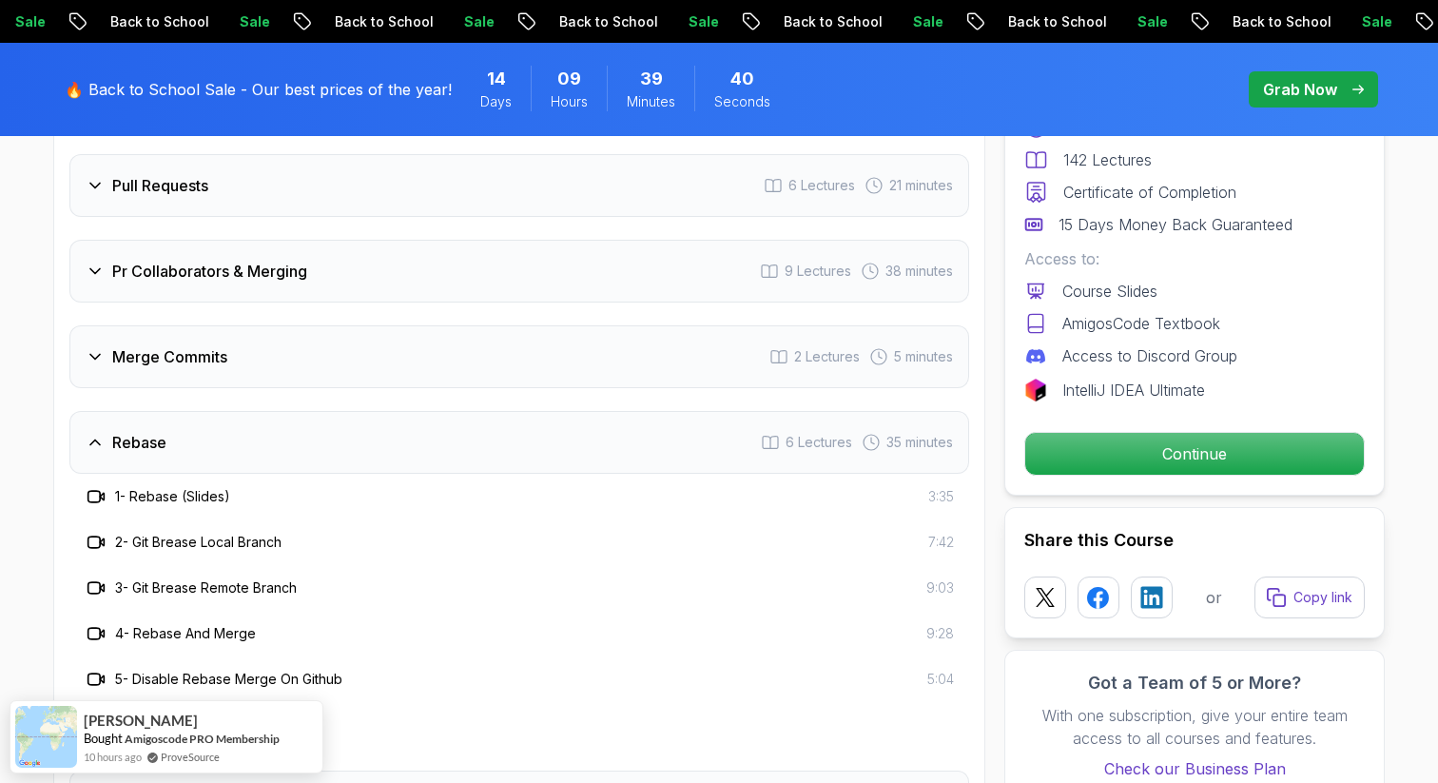
click at [511, 411] on div "Rebase 6 Lectures 35 minutes" at bounding box center [519, 442] width 900 height 63
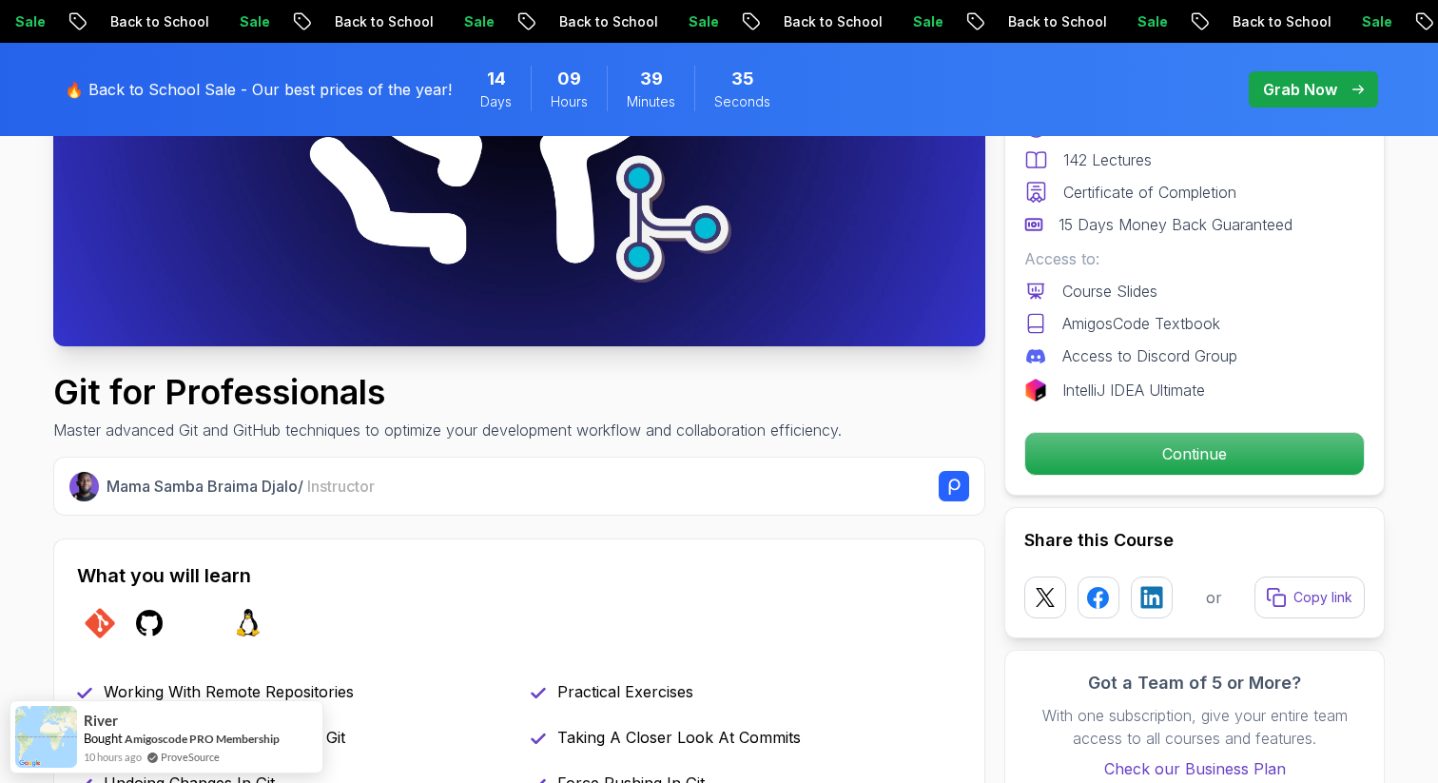
scroll to position [0, 0]
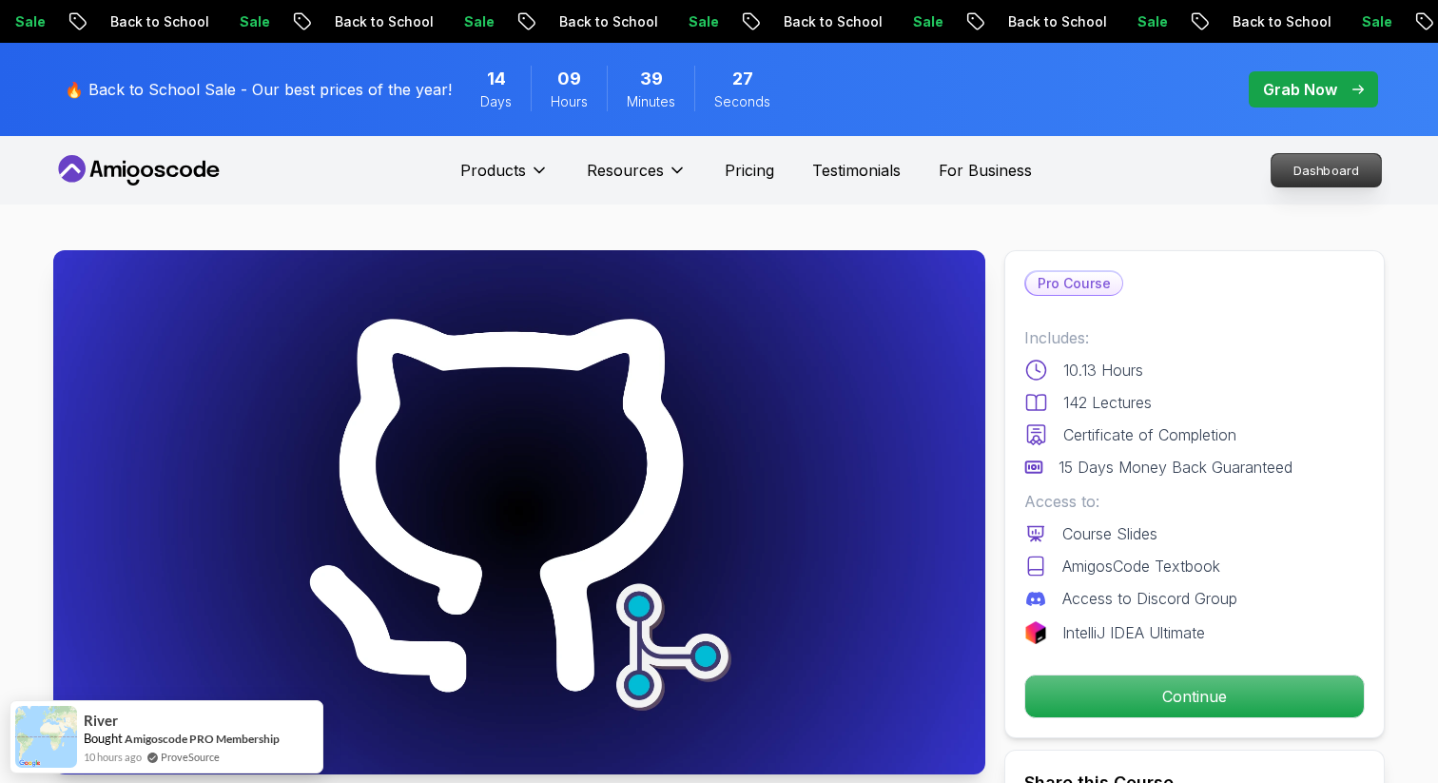
click at [1296, 167] on p "Dashboard" at bounding box center [1326, 170] width 109 height 32
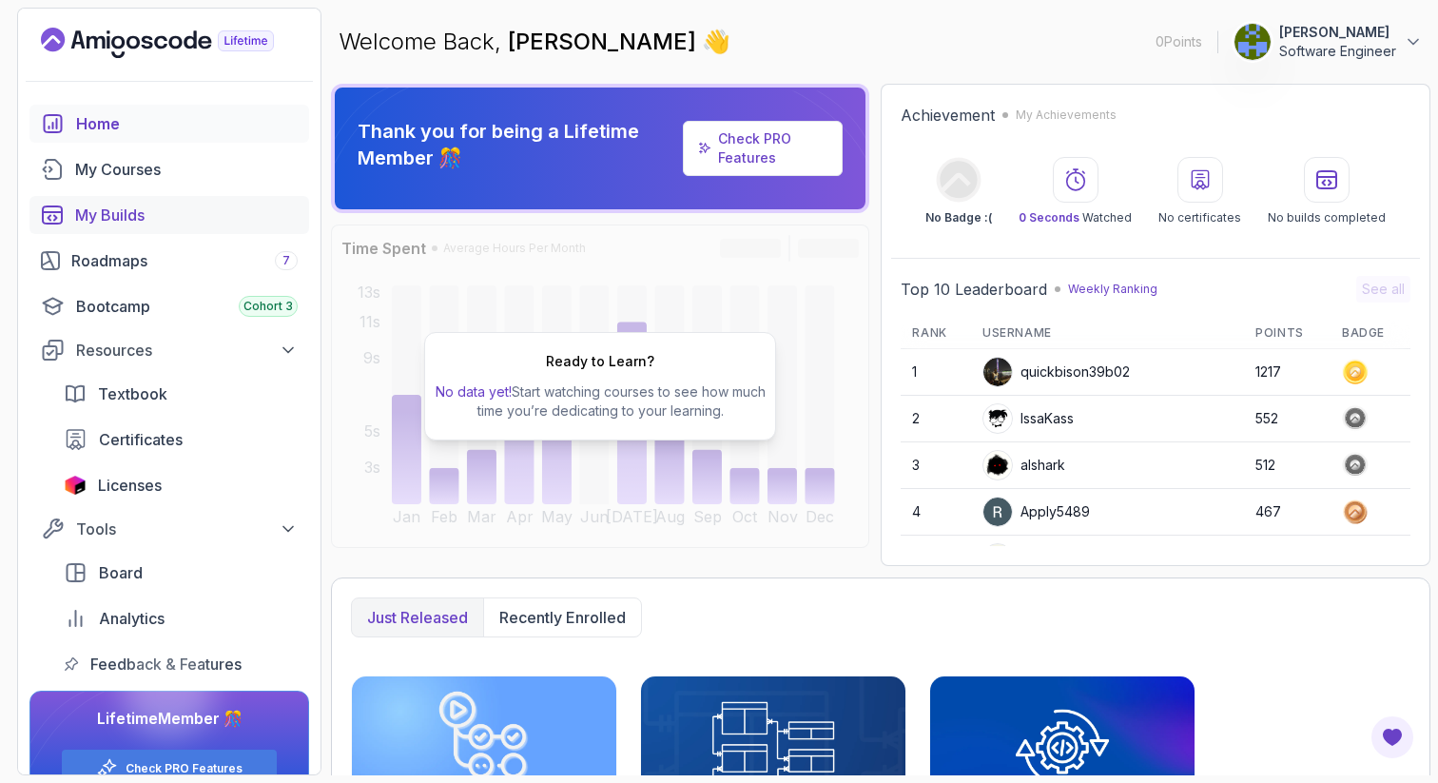
click at [158, 213] on div "My Builds" at bounding box center [186, 215] width 223 height 23
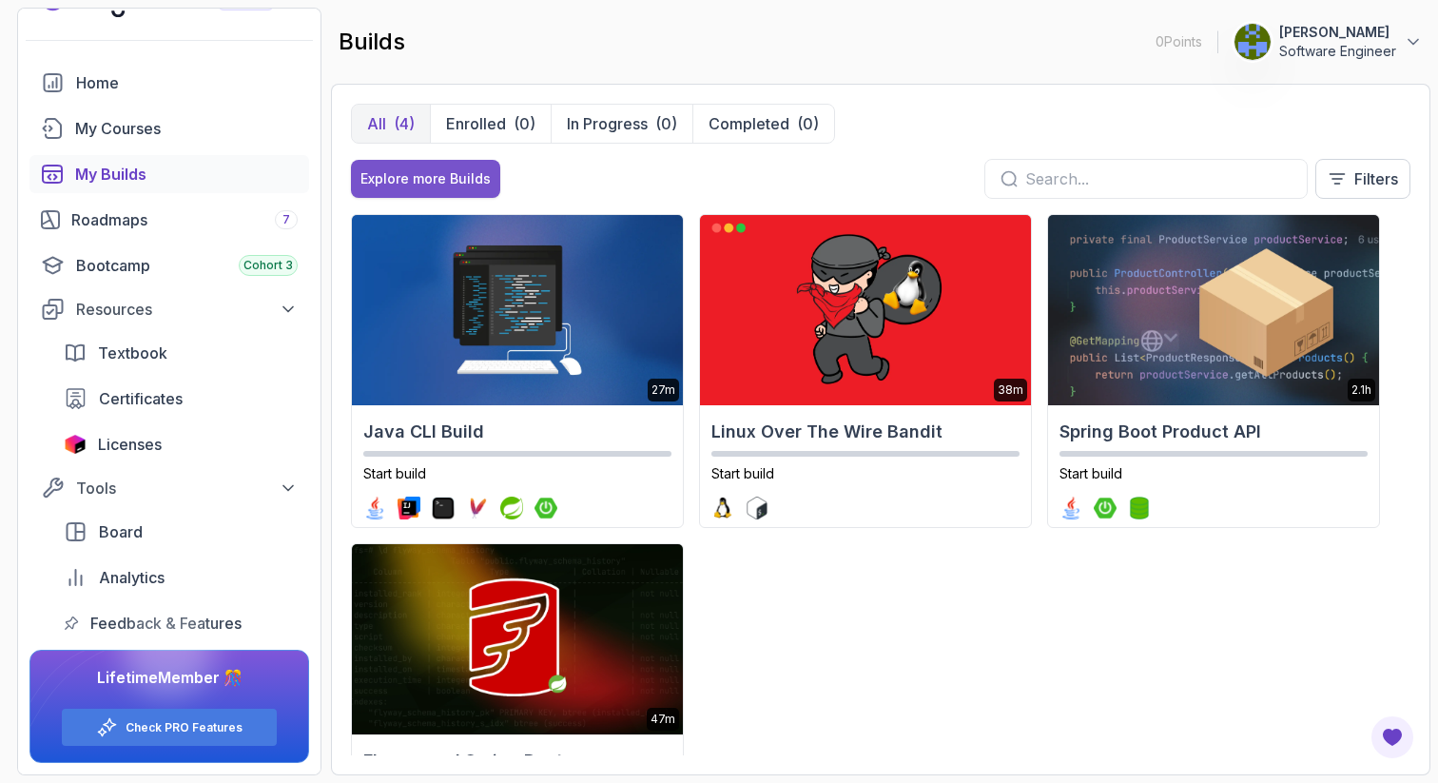
click at [427, 181] on div "Explore more Builds" at bounding box center [426, 178] width 130 height 19
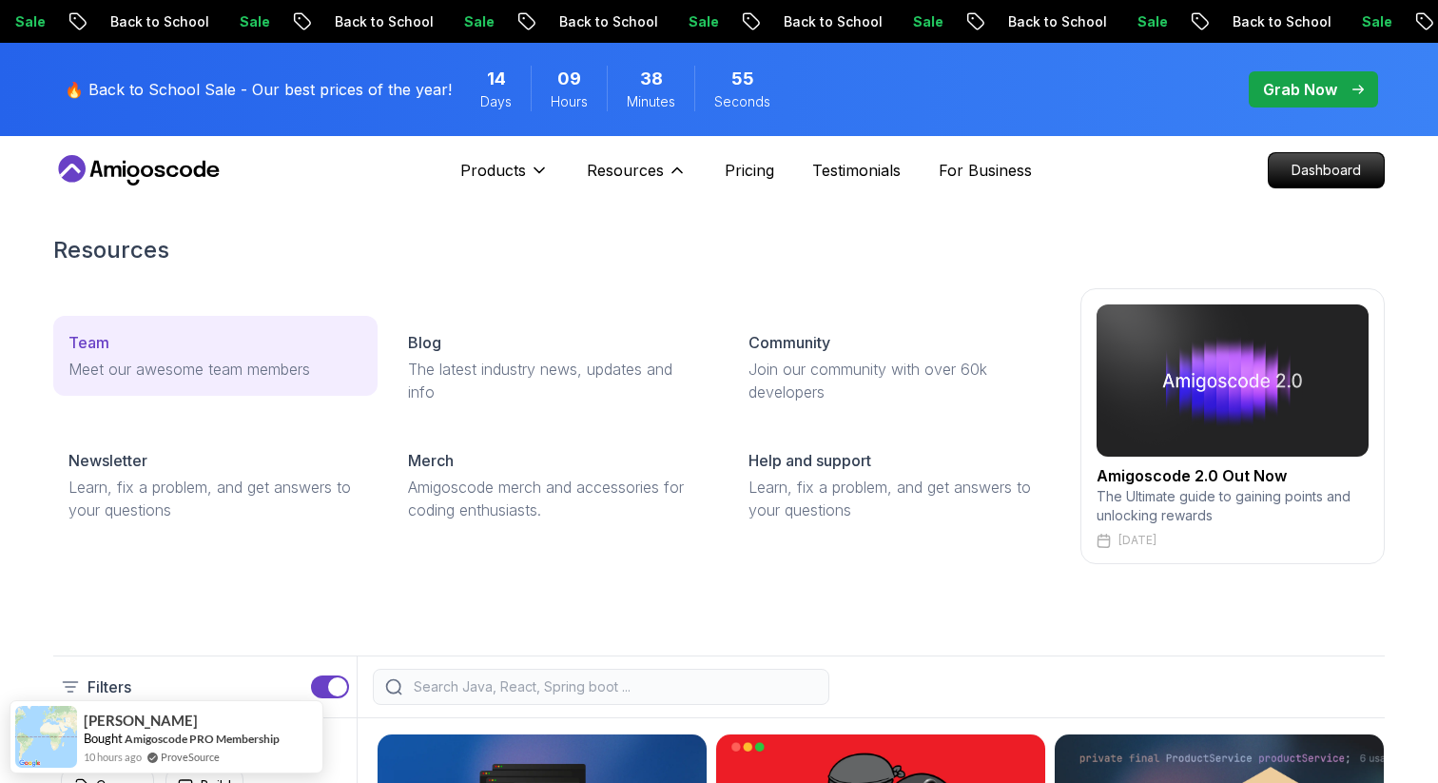
click at [295, 367] on p "Meet our awesome team members" at bounding box center [215, 369] width 294 height 23
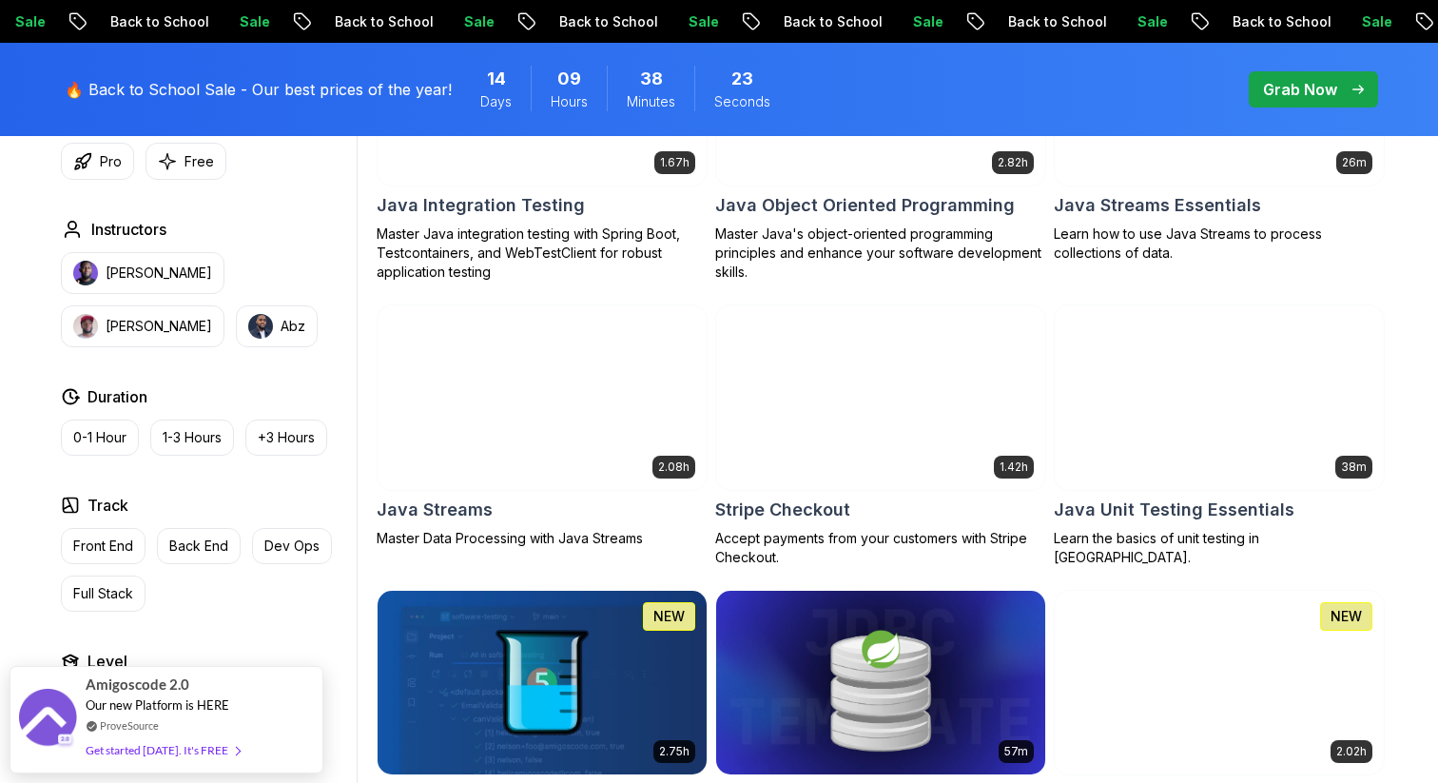
scroll to position [2659, 0]
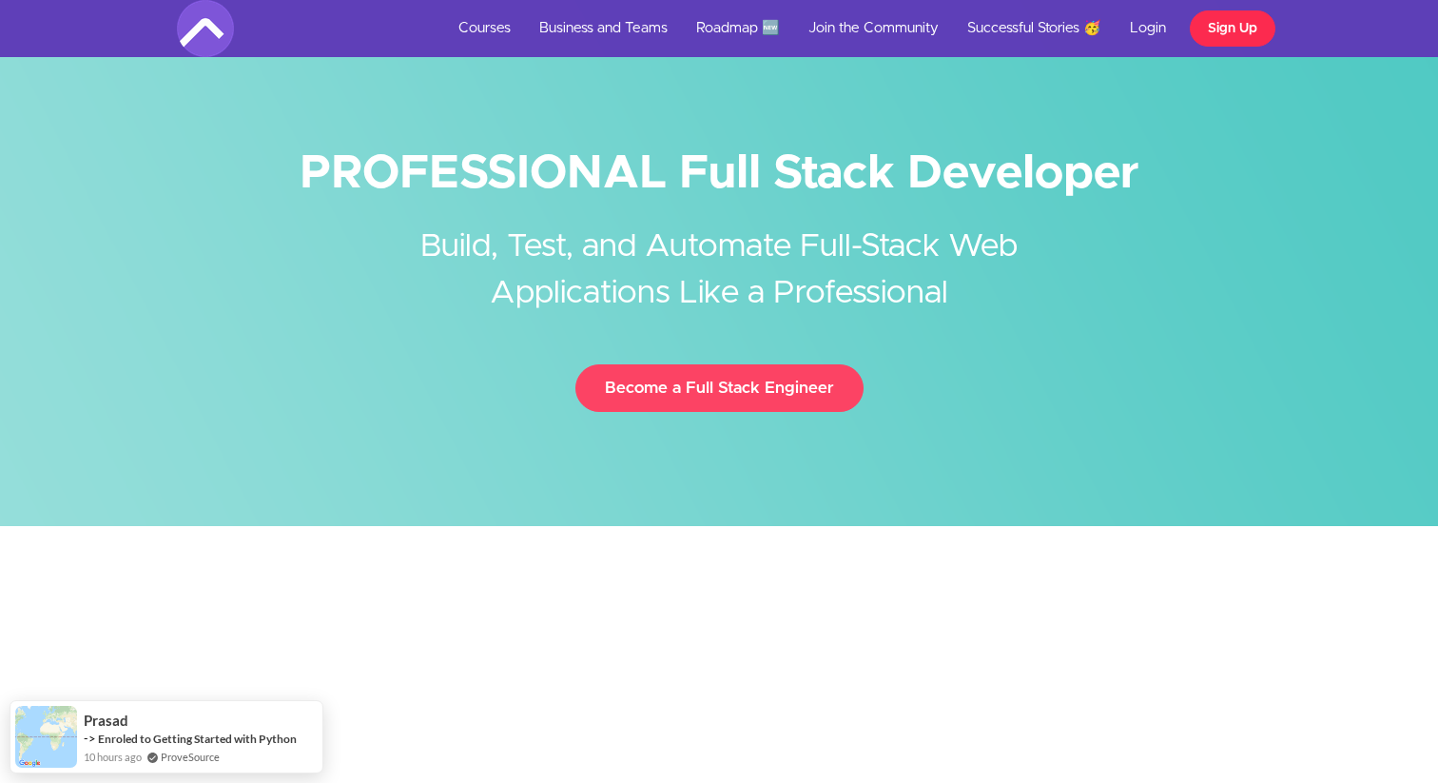
click at [1242, 32] on link "Sign Up" at bounding box center [1233, 28] width 86 height 36
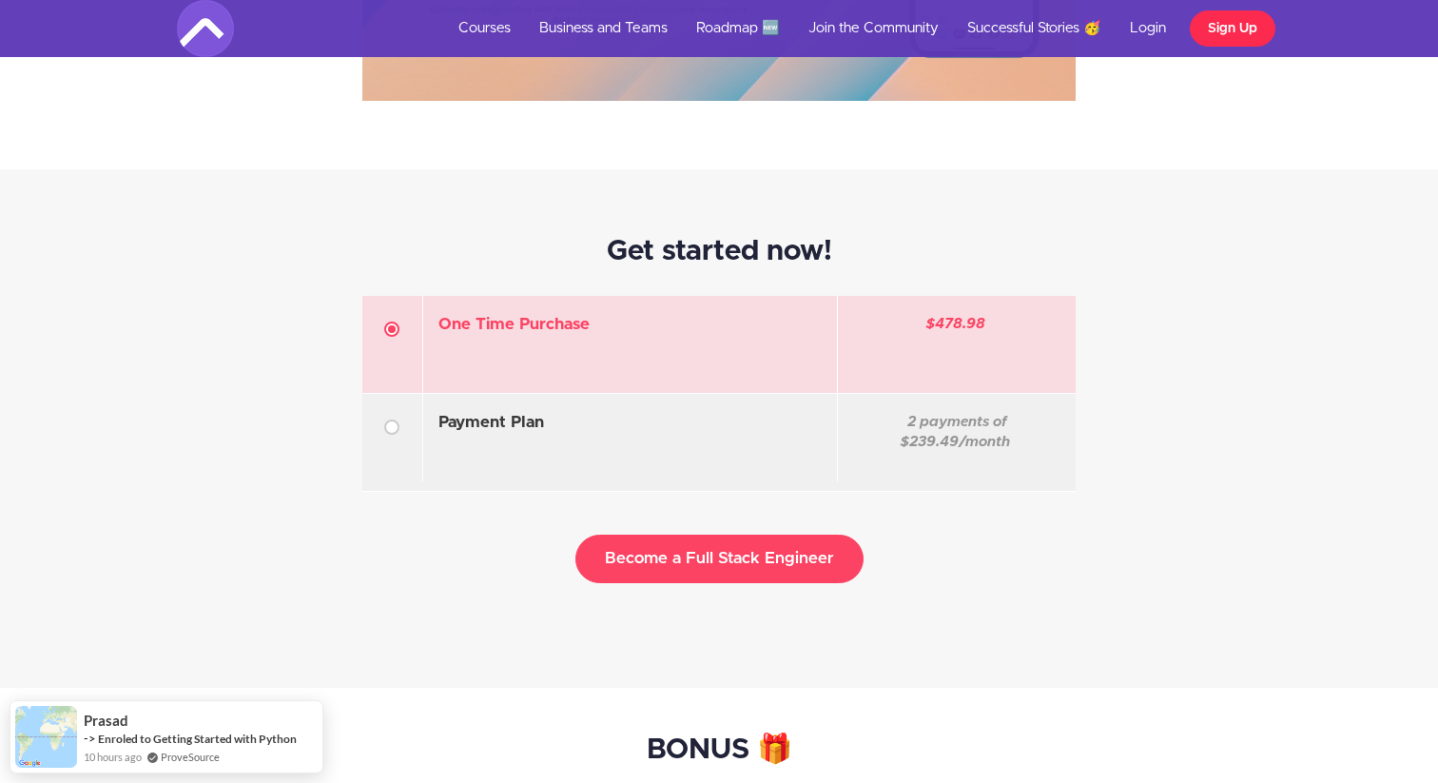
scroll to position [5463, 0]
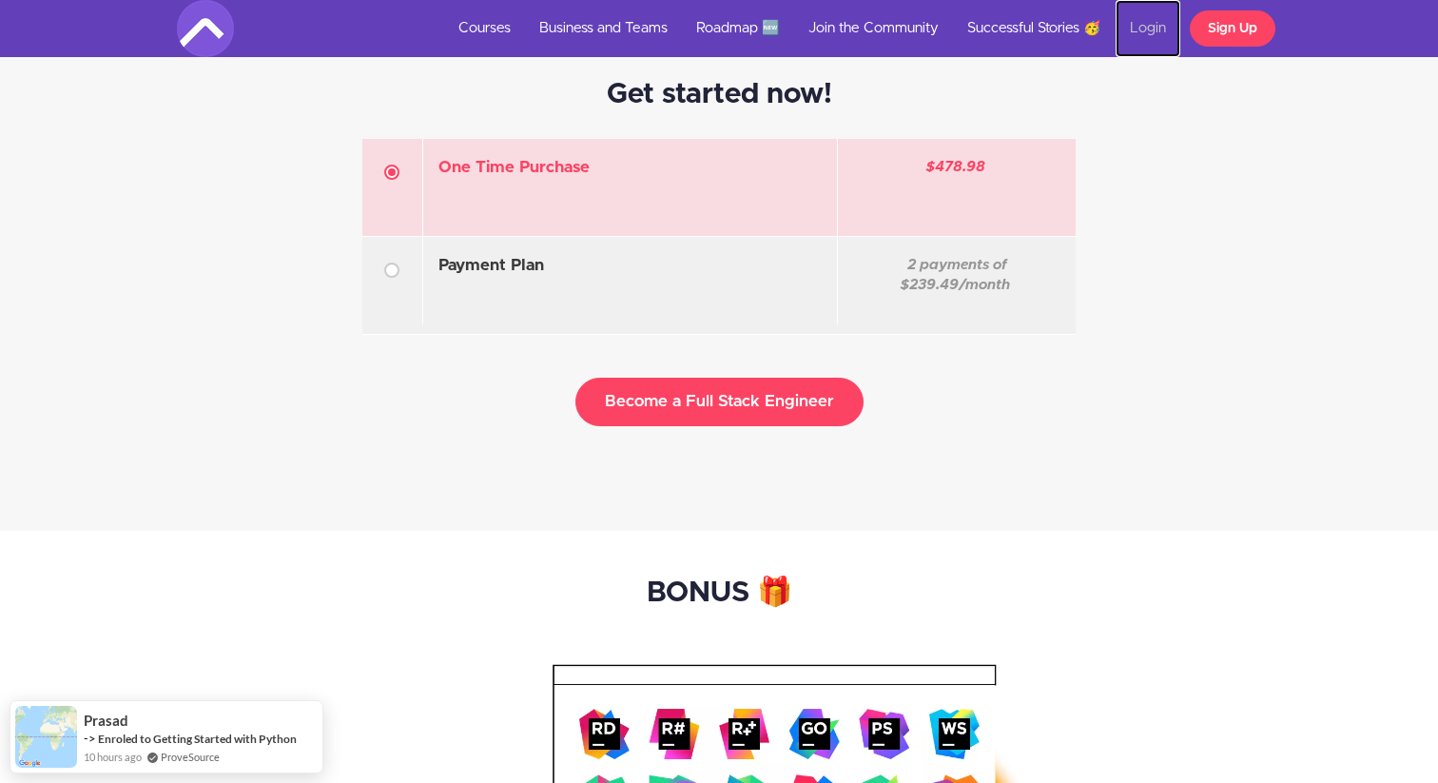
click at [1148, 30] on link "Login" at bounding box center [1148, 28] width 65 height 57
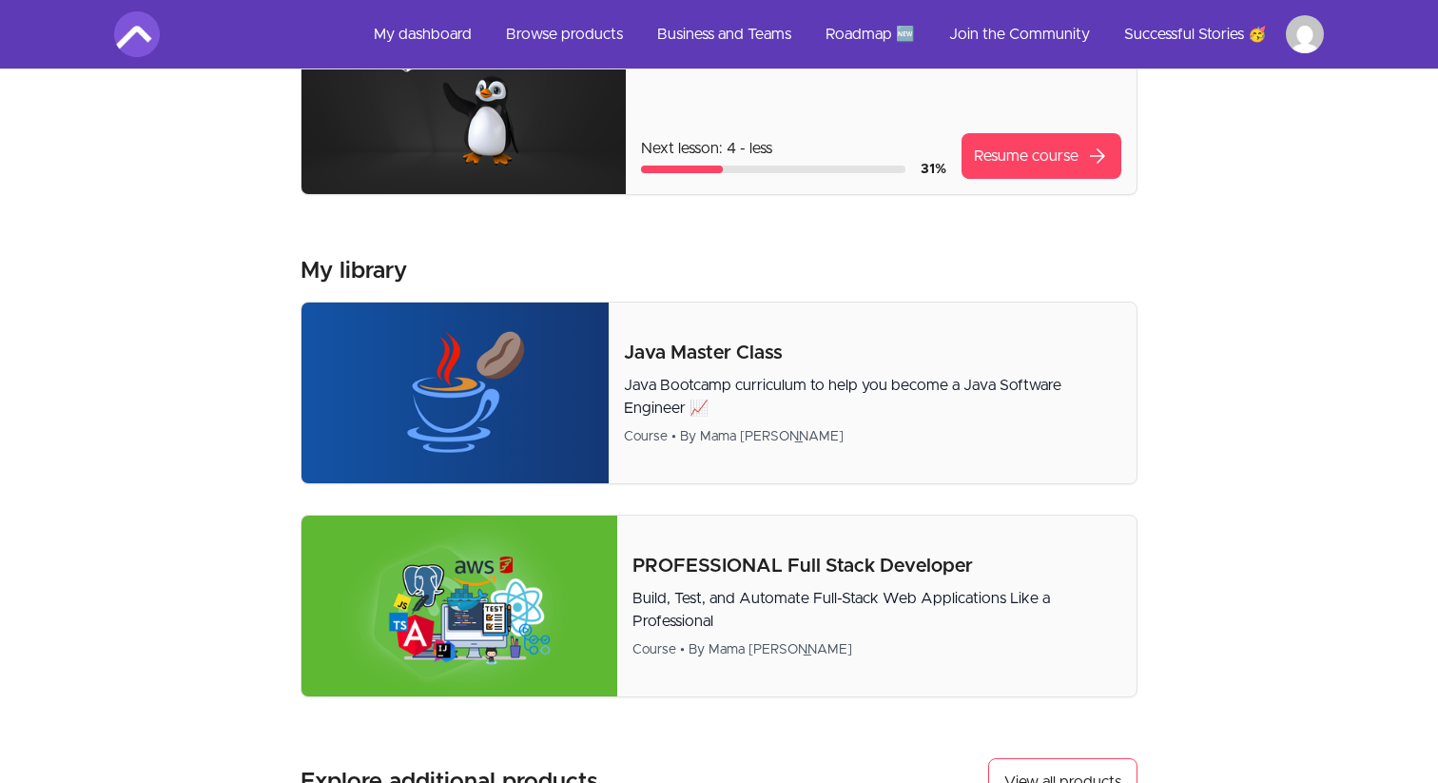
scroll to position [219, 0]
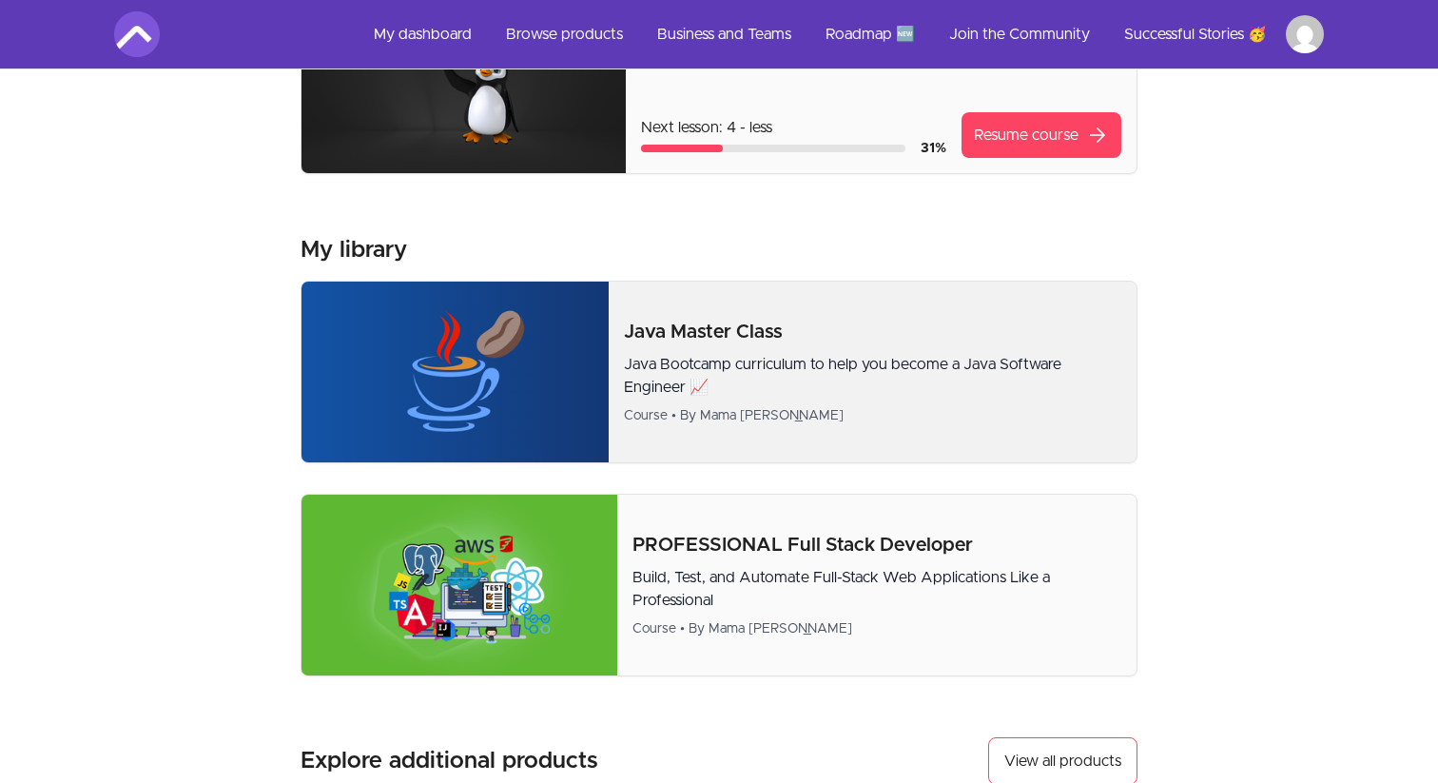
click at [741, 408] on div "Course • By Mama Samba Braima Nelson" at bounding box center [873, 415] width 498 height 19
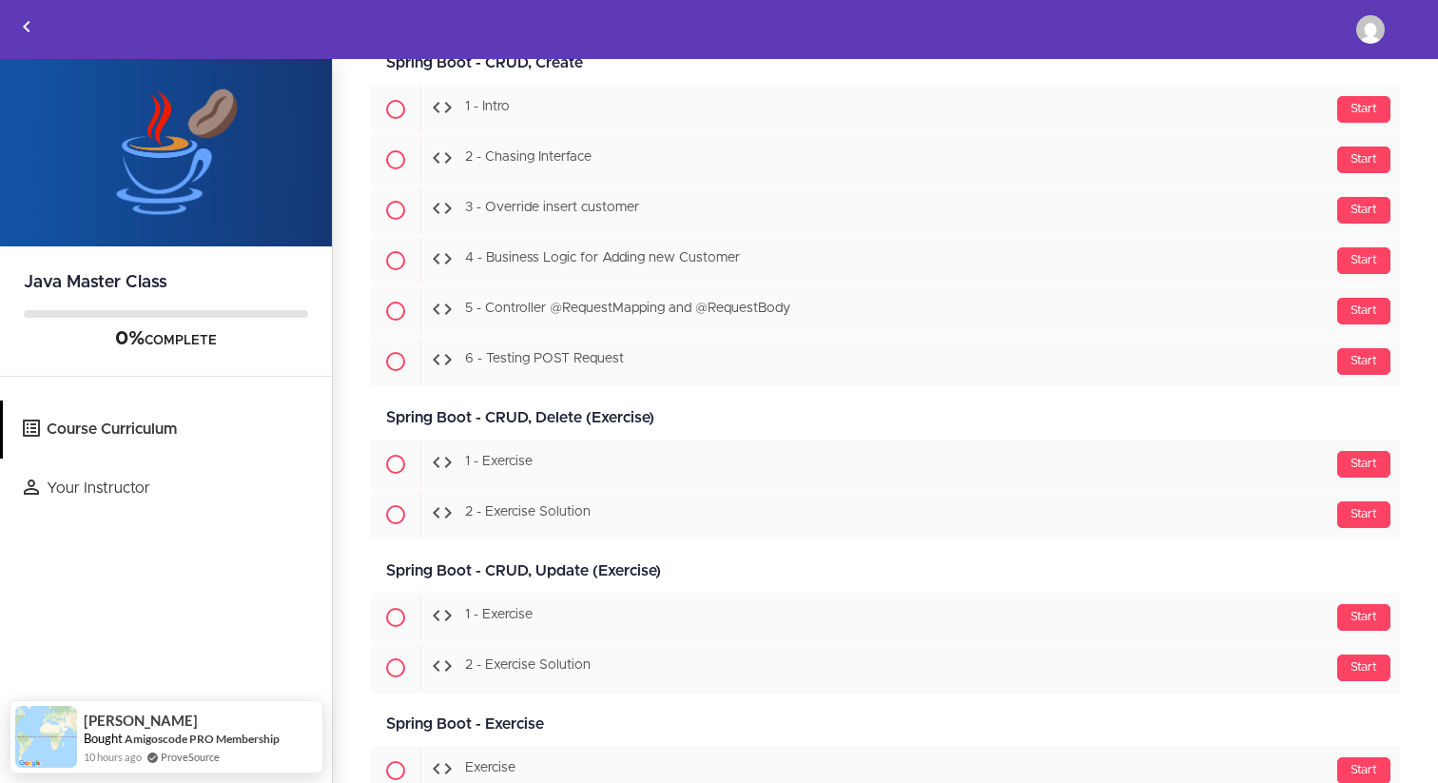
scroll to position [21258, 0]
